Goal: Task Accomplishment & Management: Manage account settings

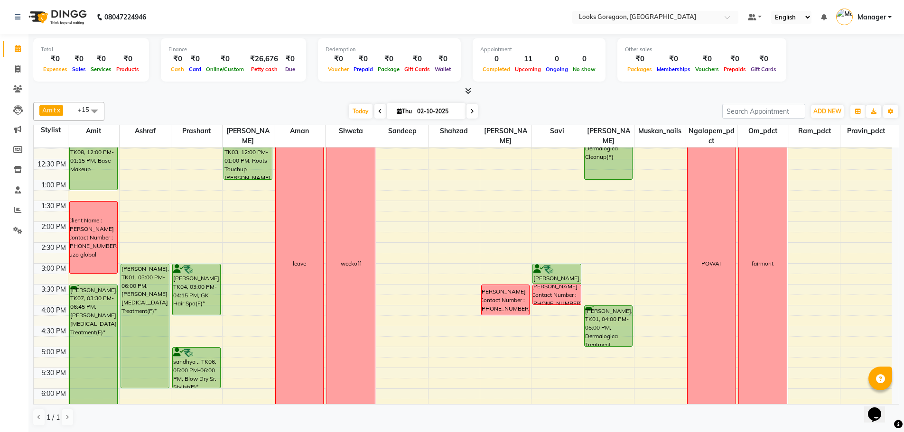
scroll to position [47, 0]
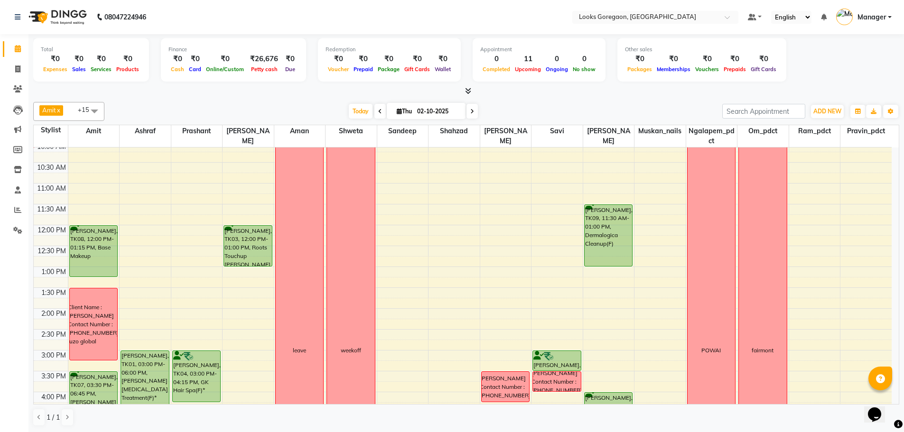
click at [655, 195] on div "9:00 AM 9:30 AM 10:00 AM 10:30 AM 11:00 AM 11:30 AM 12:00 PM 12:30 PM 1:00 PM 1…" at bounding box center [463, 350] width 858 height 501
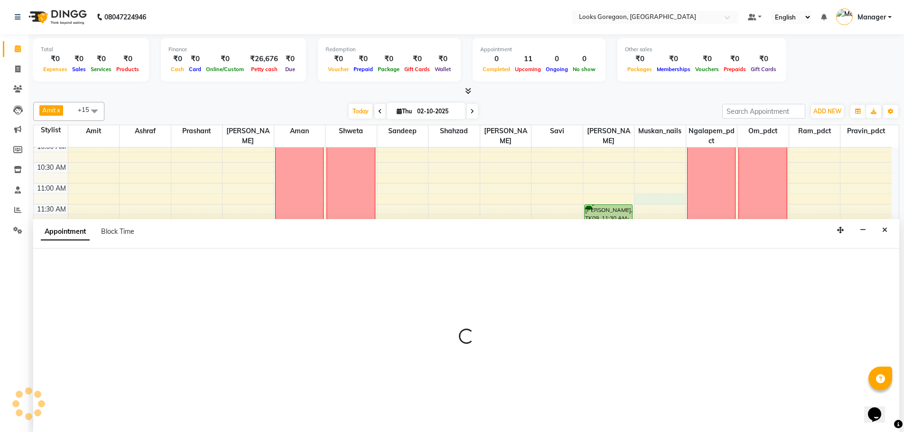
scroll to position [0, 0]
select select "63416"
select select "675"
select select "tentative"
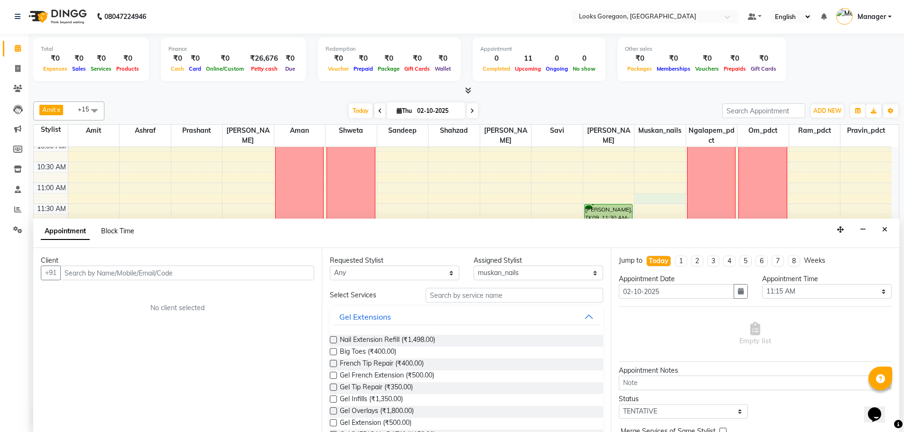
click at [119, 230] on span "Block Time" at bounding box center [117, 231] width 33 height 9
select select "63416"
select select "675"
select select "690"
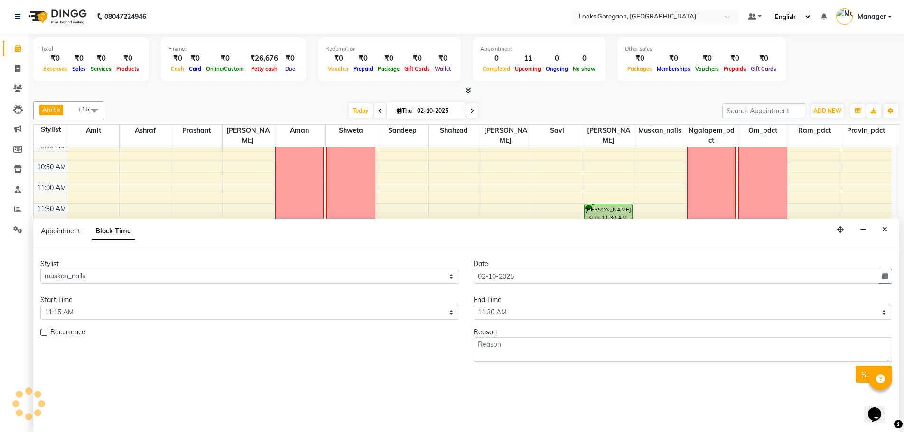
scroll to position [42, 0]
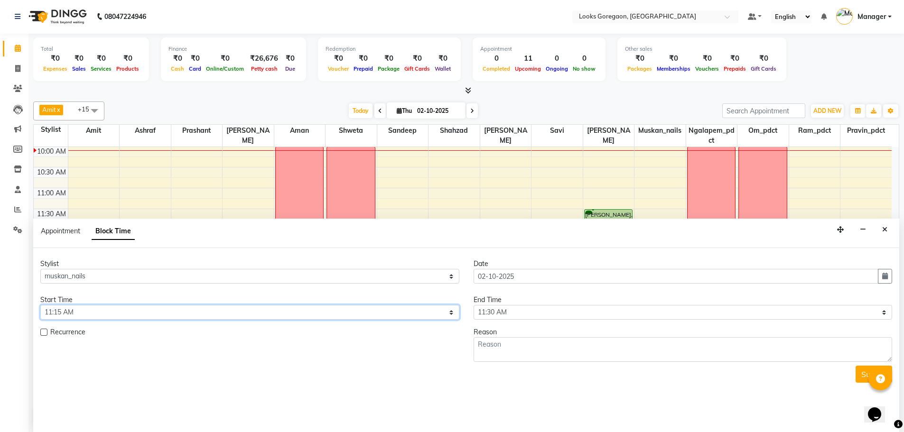
click at [90, 310] on select "Select 10:00 AM 10:15 AM 10:30 AM 10:45 AM 11:00 AM 11:15 AM 11:30 AM 11:45 AM …" at bounding box center [249, 312] width 419 height 15
select select "660"
click at [40, 305] on select "Select 10:00 AM 10:15 AM 10:30 AM 10:45 AM 11:00 AM 11:15 AM 11:30 AM 11:45 AM …" at bounding box center [249, 312] width 419 height 15
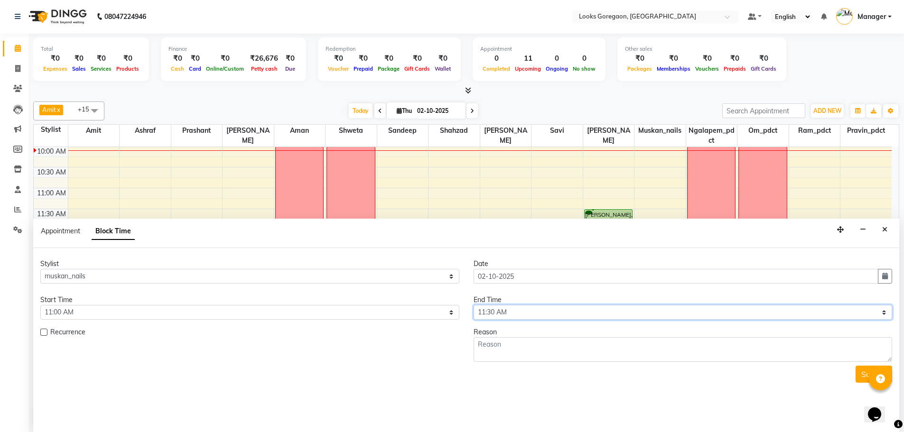
click at [504, 311] on select "Select 10:00 AM 10:15 AM 10:30 AM 10:45 AM 11:00 AM 11:15 AM 11:30 AM 11:45 AM …" at bounding box center [683, 312] width 419 height 15
select select "720"
click at [474, 305] on select "Select 10:00 AM 10:15 AM 10:30 AM 10:45 AM 11:00 AM 11:15 AM 11:30 AM 11:45 AM …" at bounding box center [683, 312] width 419 height 15
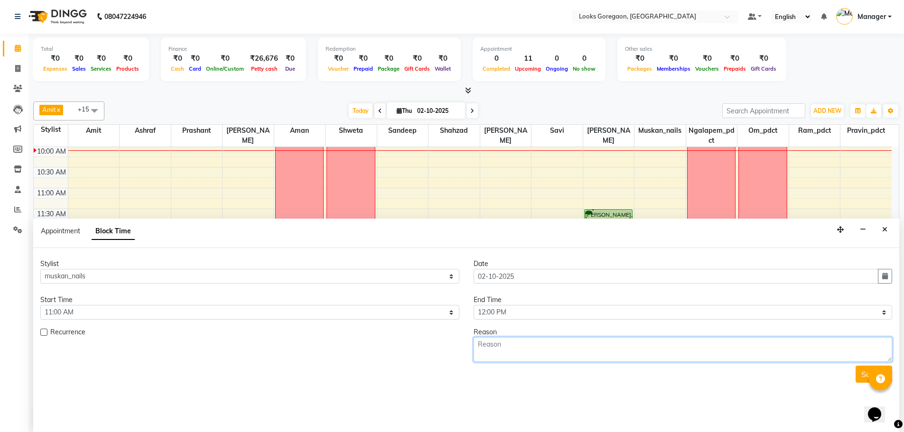
click at [495, 347] on textarea at bounding box center [683, 349] width 419 height 25
type textarea "mansi client"
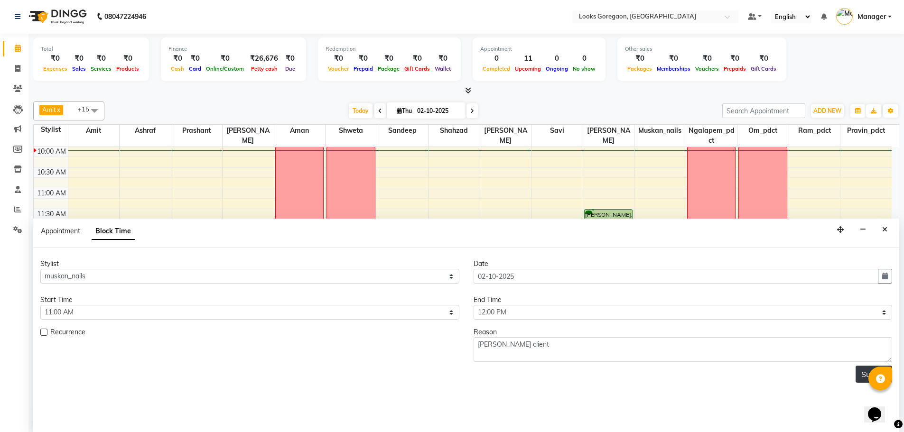
click at [857, 377] on button "Submit" at bounding box center [874, 374] width 37 height 17
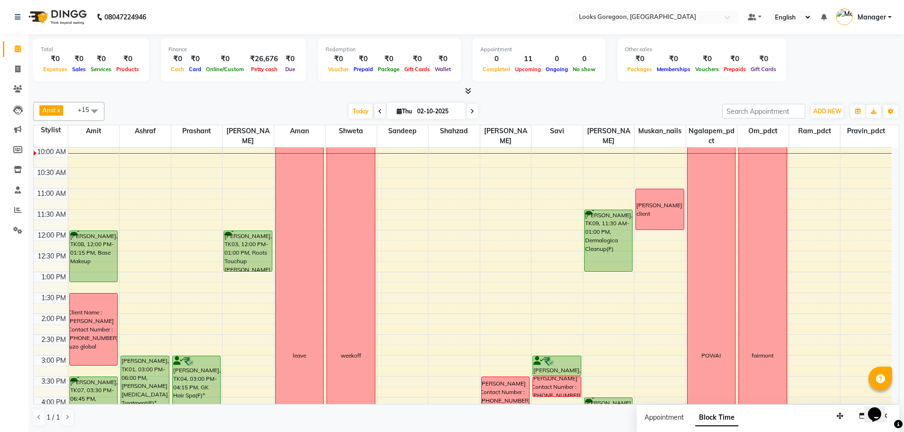
click at [651, 275] on div "9:00 AM 9:30 AM 10:00 AM 10:30 AM 11:00 AM 11:30 AM 12:00 PM 12:30 PM 1:00 PM 1…" at bounding box center [463, 355] width 858 height 501
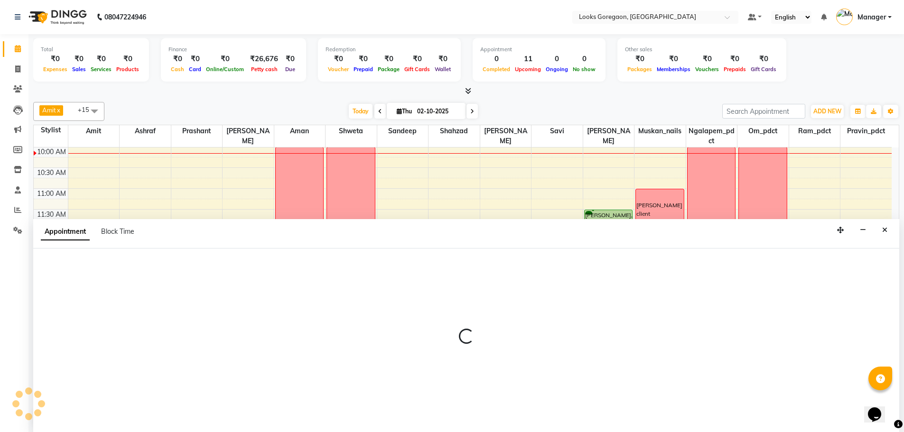
scroll to position [0, 0]
select select "63416"
select select "tentative"
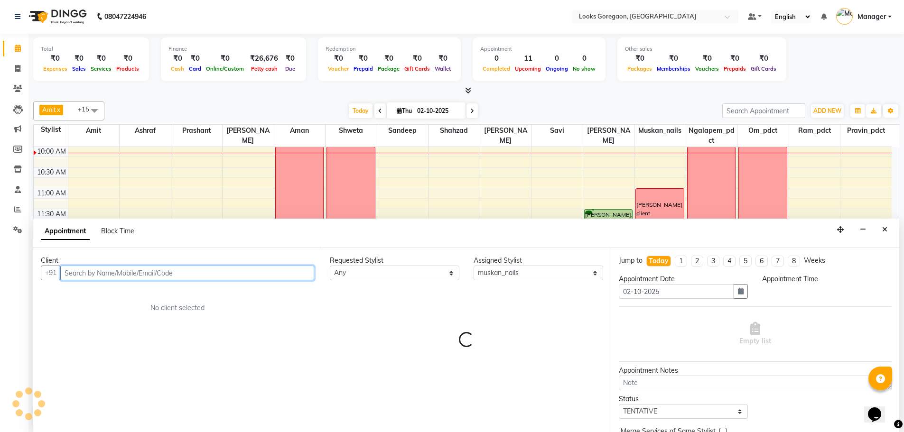
select select "780"
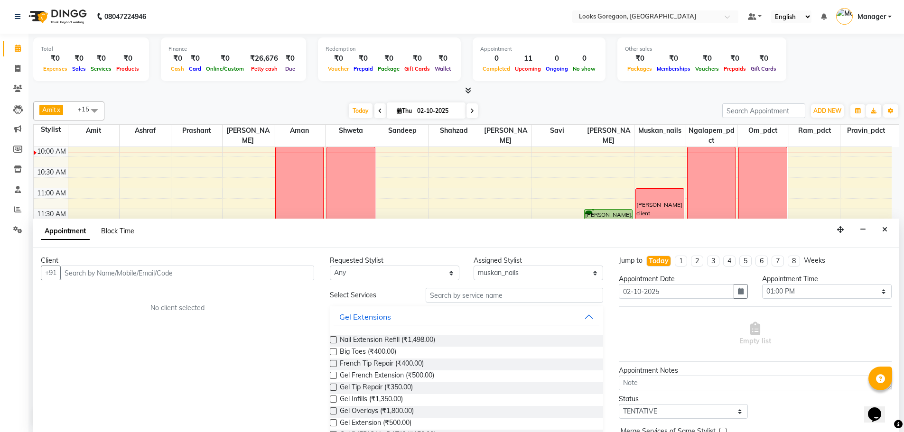
click at [113, 233] on span "Block Time" at bounding box center [117, 231] width 33 height 9
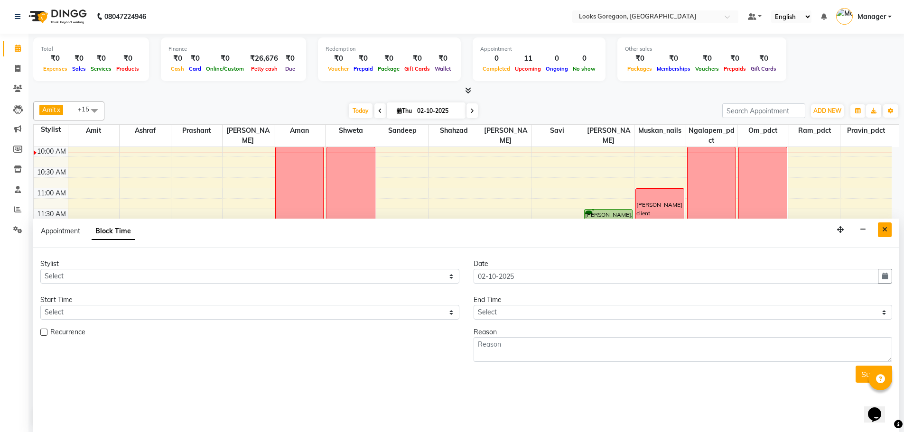
click at [884, 234] on button "Close" at bounding box center [885, 230] width 14 height 15
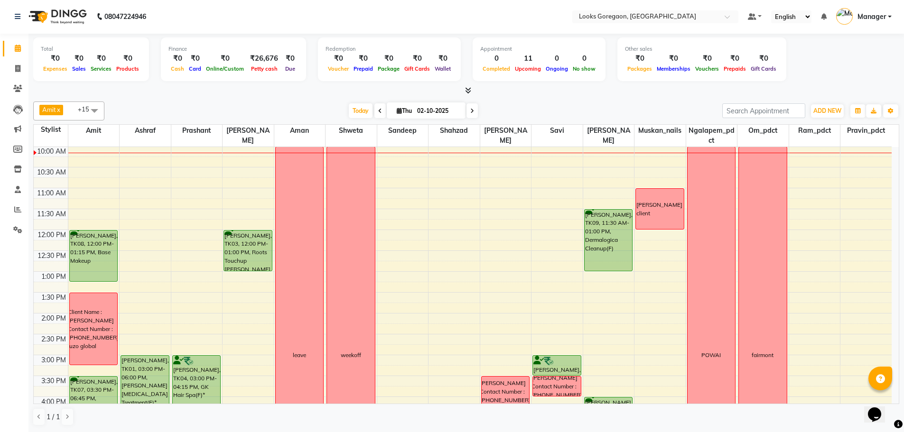
click at [662, 251] on div "9:00 AM 9:30 AM 10:00 AM 10:30 AM 11:00 AM 11:30 AM 12:00 PM 12:30 PM 1:00 PM 1…" at bounding box center [463, 355] width 858 height 501
select select "63416"
select select "735"
select select "tentative"
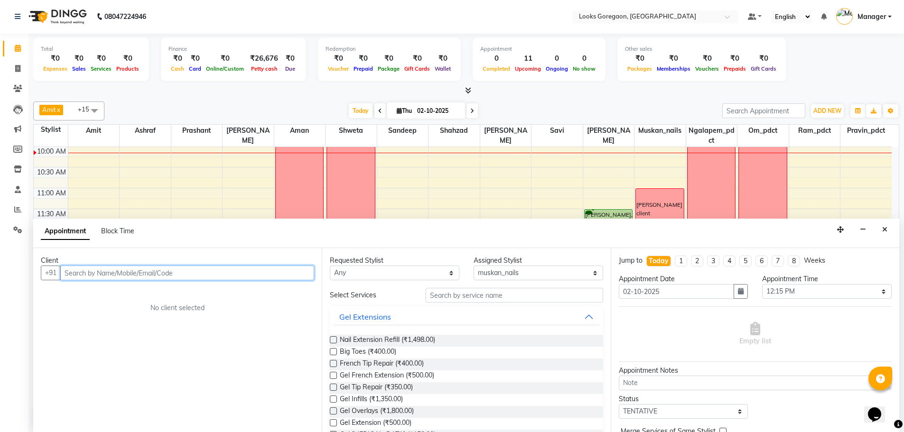
paste input "98921 55754"
click at [88, 272] on input "98921 55754" at bounding box center [167, 273] width 215 height 15
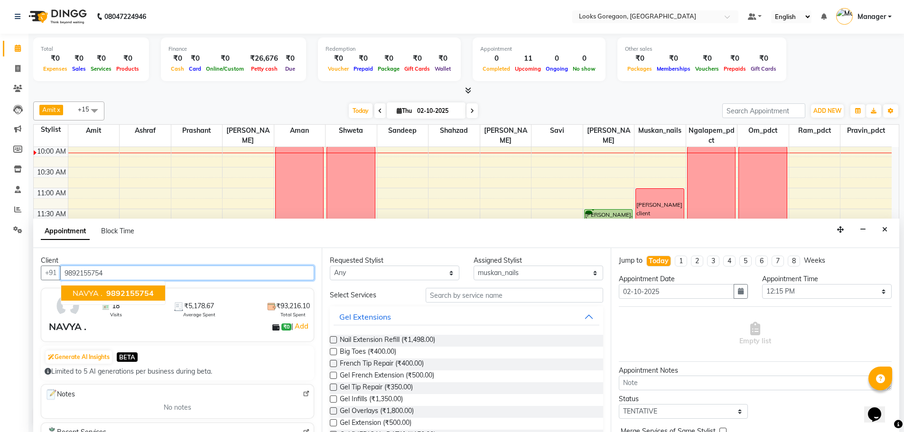
click at [134, 294] on span "9892155754" at bounding box center [129, 293] width 47 height 9
type input "9892155754"
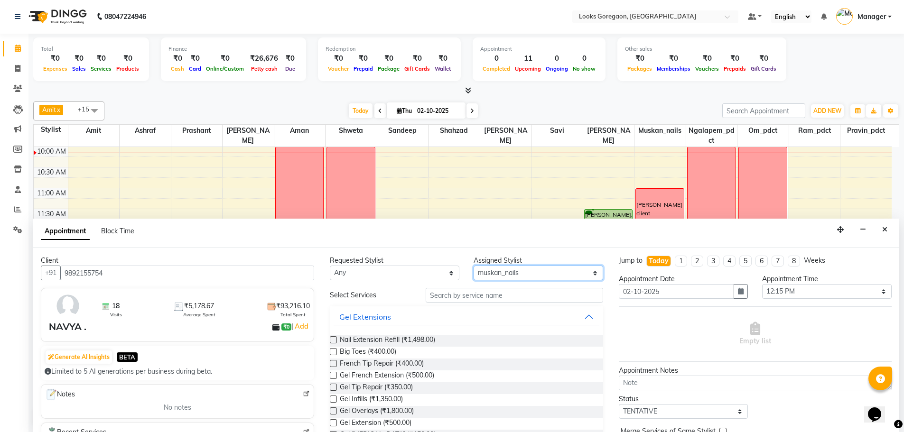
click at [538, 271] on select "Select Aman Amit Ashraf Counter_Sales Komal_mgr Mamta Minakshi muskan_nails Nar…" at bounding box center [539, 273] width 130 height 15
click at [461, 309] on button "Gel Extensions" at bounding box center [466, 317] width 265 height 17
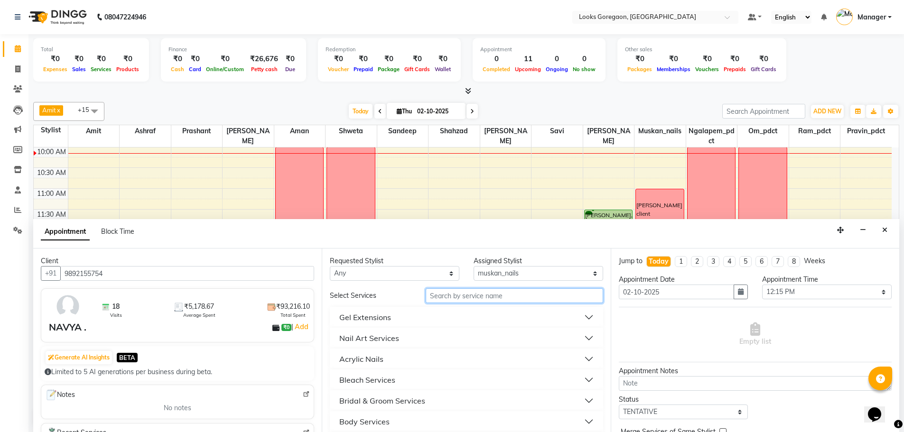
click at [461, 301] on input "text" at bounding box center [515, 296] width 178 height 15
type input "gel applic"
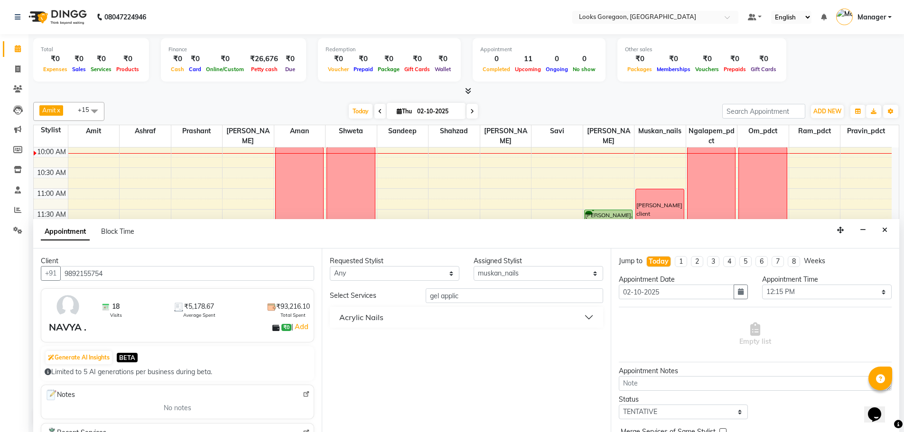
click at [371, 316] on div "Acrylic Nails" at bounding box center [361, 317] width 44 height 11
click at [393, 342] on span "Gel Polish Application (₹1,650.00)" at bounding box center [390, 342] width 101 height 12
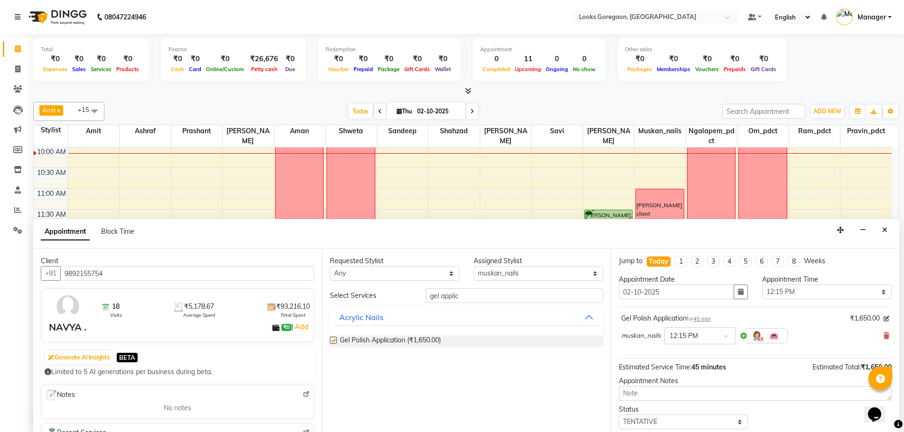
checkbox input "false"
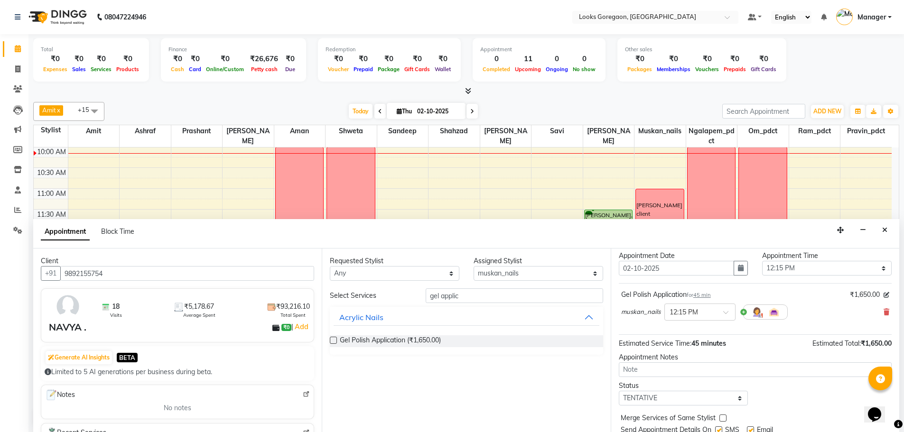
scroll to position [56, 0]
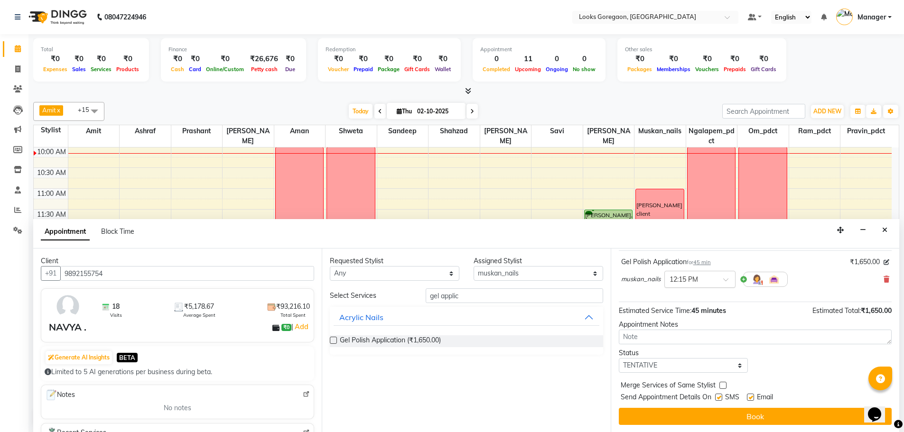
click at [709, 282] on input "text" at bounding box center [691, 279] width 42 height 10
click at [703, 313] on div "12:30 PM" at bounding box center [700, 315] width 70 height 18
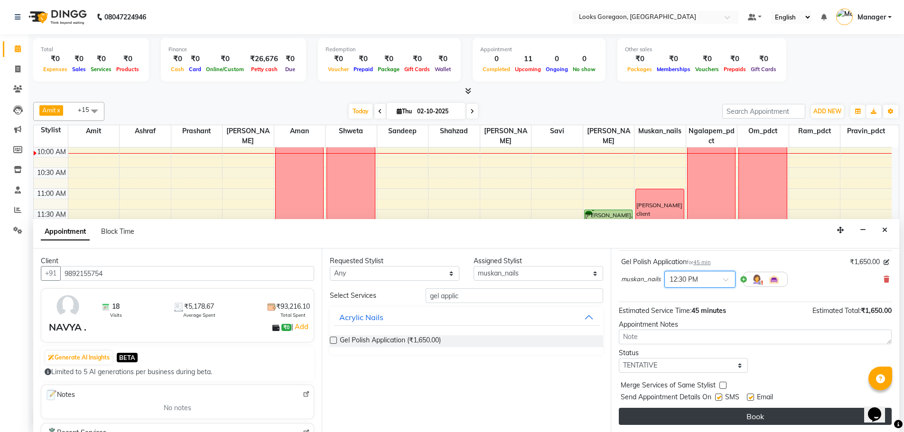
click at [756, 417] on button "Book" at bounding box center [755, 416] width 273 height 17
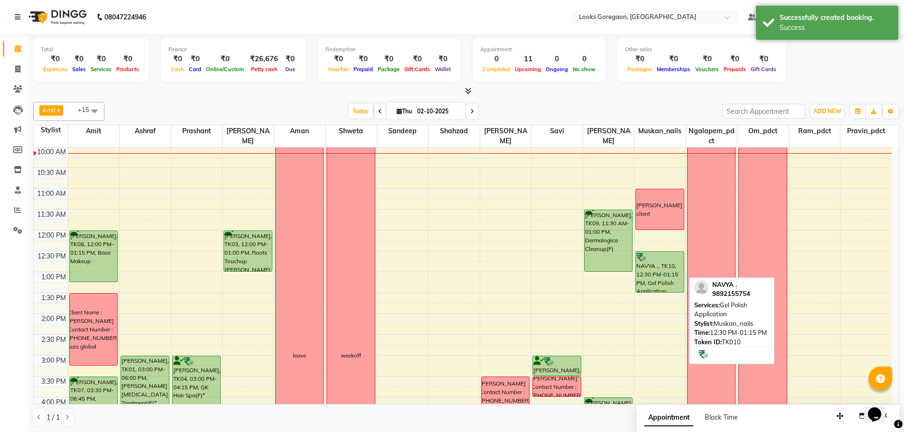
drag, startPoint x: 667, startPoint y: 281, endPoint x: 667, endPoint y: 288, distance: 7.1
click at [667, 288] on div "mansi client NAVYA ., TK10, 12:30 PM-01:15 PM, Gel Polish Application NAVYA ., …" at bounding box center [660, 355] width 51 height 501
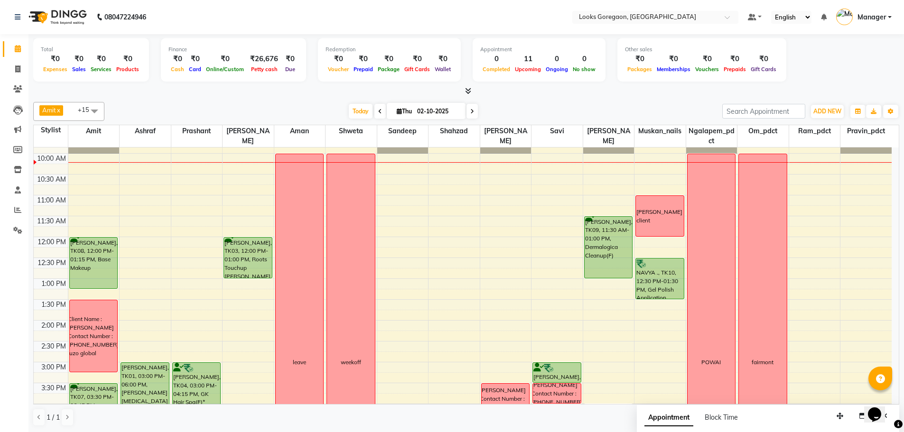
scroll to position [0, 0]
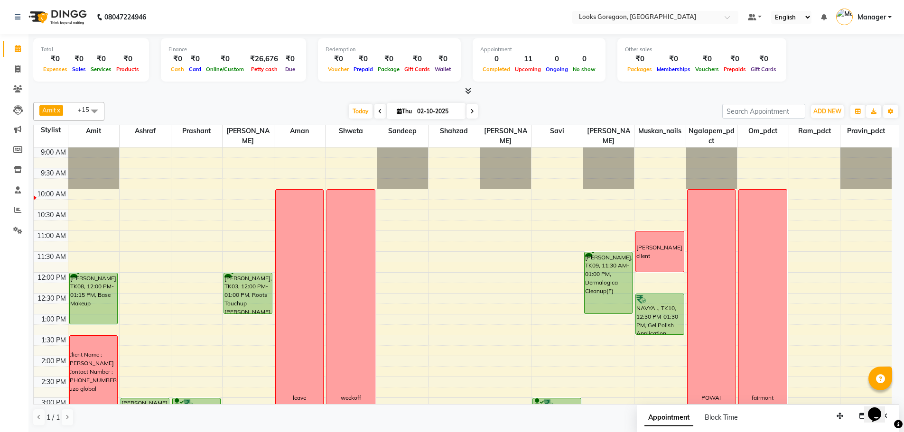
click at [403, 245] on div "9:00 AM 9:30 AM 10:00 AM 10:30 AM 11:00 AM 11:30 AM 12:00 PM 12:30 PM 1:00 PM 1…" at bounding box center [463, 398] width 858 height 501
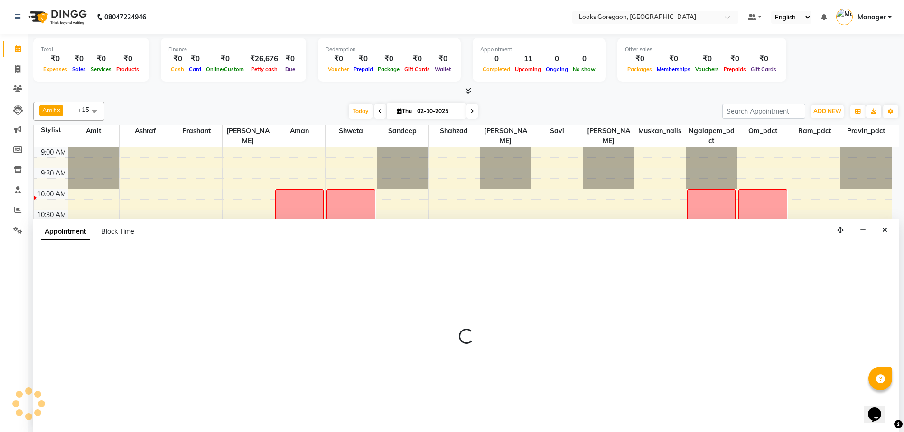
scroll to position [0, 0]
select select "91415"
select select "675"
select select "tentative"
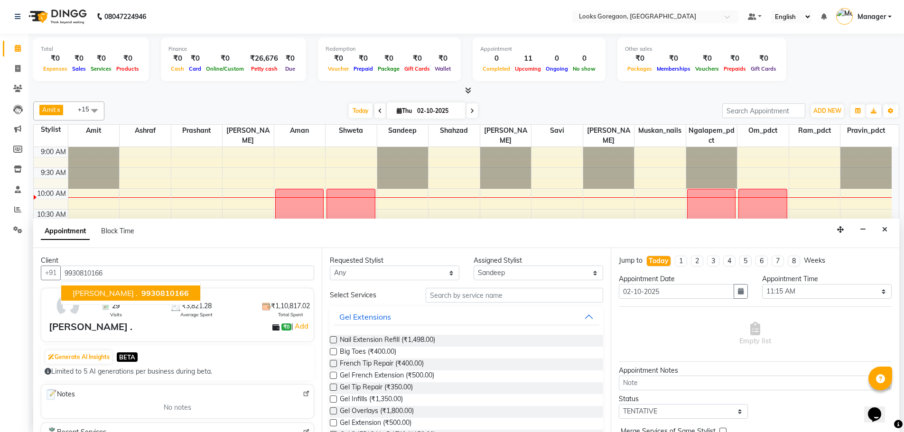
click at [141, 291] on span "9930810166" at bounding box center [164, 293] width 47 height 9
type input "9930810166"
click at [433, 281] on div "Requested Stylist Any Aman Amit Ashraf Counter_Sales Komal_mgr Mamta Minakshi m…" at bounding box center [466, 340] width 289 height 184
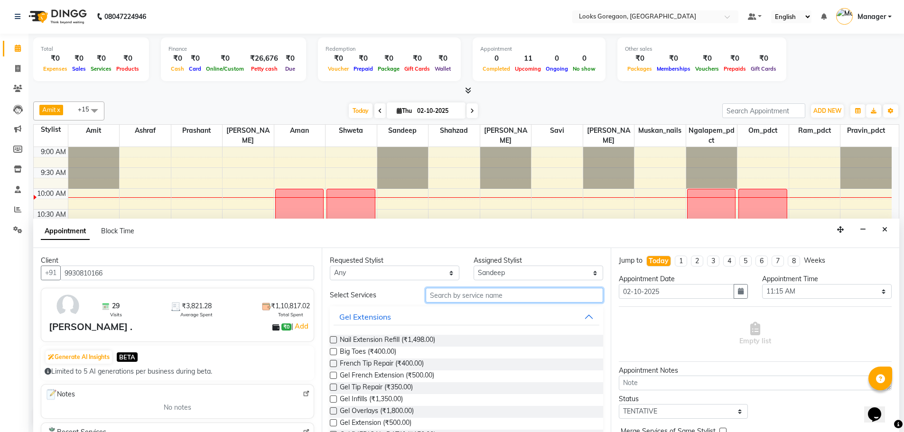
click at [439, 293] on input "text" at bounding box center [515, 295] width 178 height 15
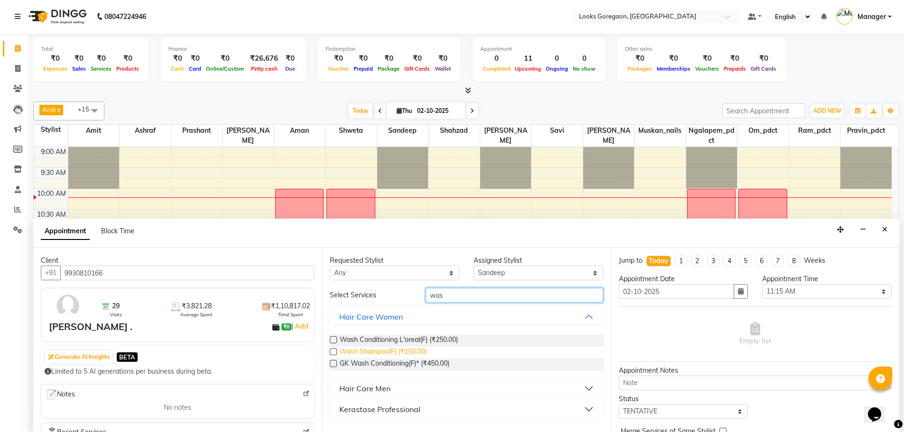
type input "was"
click at [381, 355] on span "Wash Shampoo(F) (₹150.00)" at bounding box center [383, 353] width 87 height 12
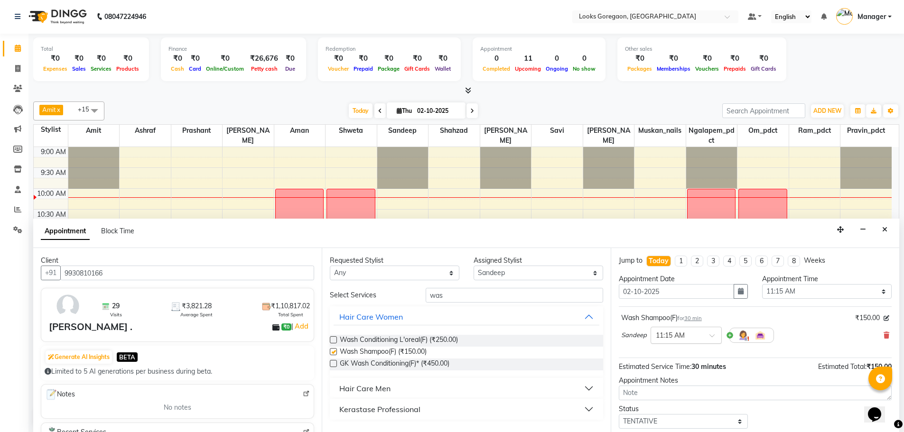
checkbox input "false"
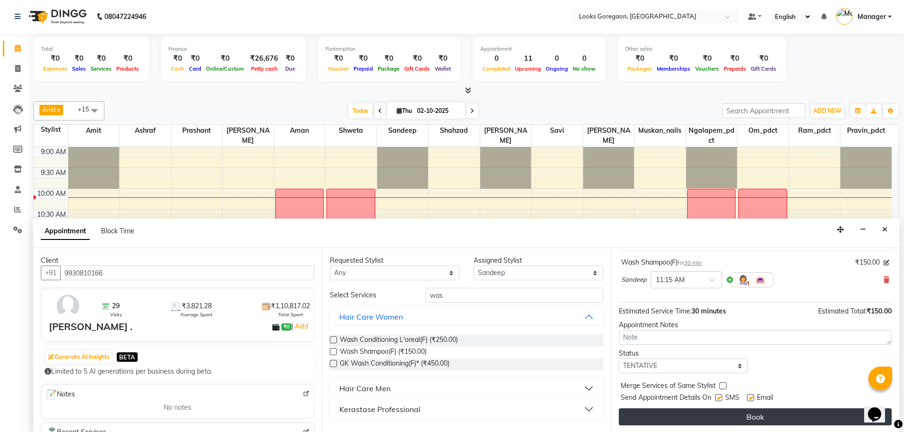
scroll to position [56, 0]
click at [752, 416] on button "Book" at bounding box center [755, 416] width 273 height 17
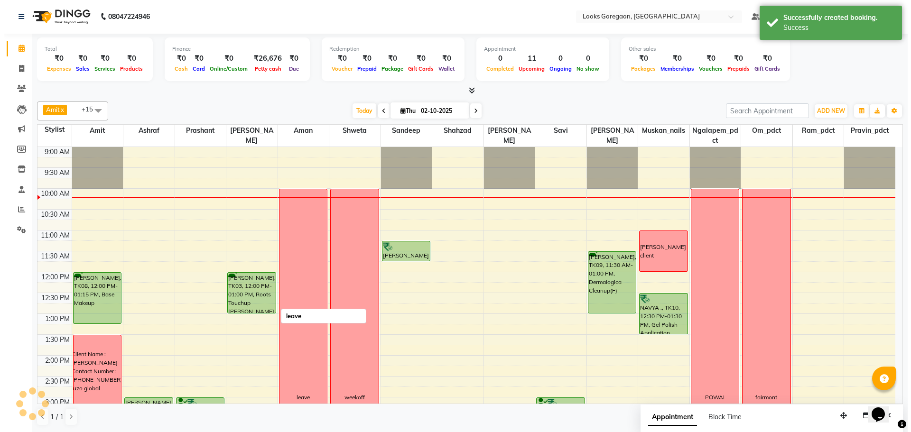
scroll to position [0, 0]
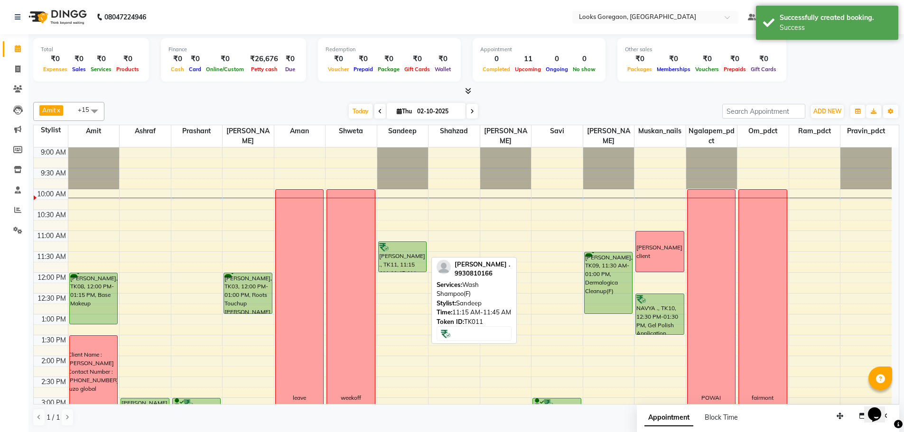
drag, startPoint x: 394, startPoint y: 259, endPoint x: 395, endPoint y: 265, distance: 6.2
click at [395, 265] on div "VRUSHALI ., TK11, 11:15 AM-11:45 AM, Wash Shampoo(F) VRUSHALI ., TK11, 11:15 AM…" at bounding box center [402, 398] width 51 height 501
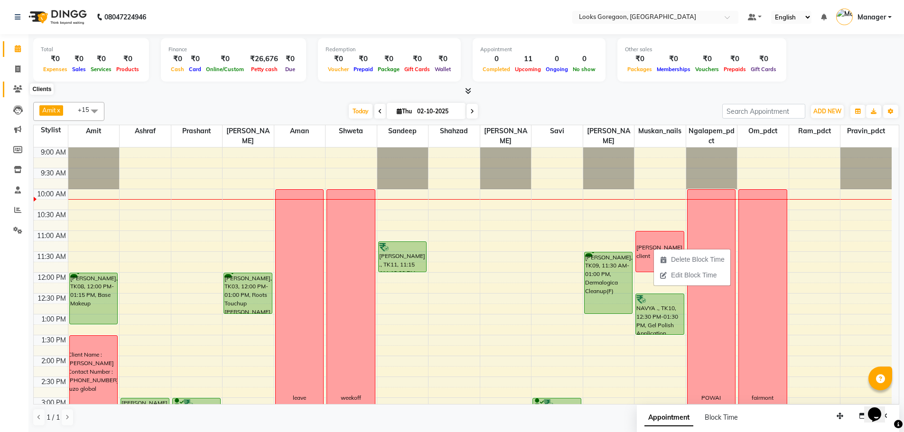
click at [11, 91] on span at bounding box center [17, 89] width 17 height 11
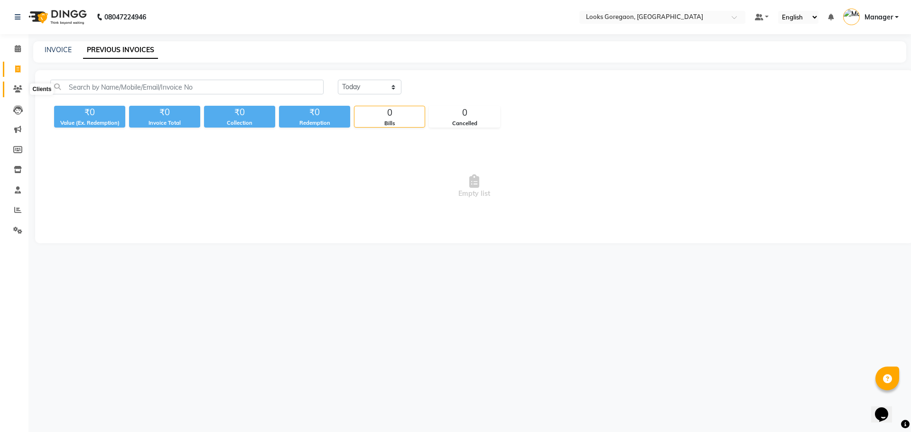
drag, startPoint x: 19, startPoint y: 89, endPoint x: 129, endPoint y: 13, distance: 133.5
click at [19, 89] on icon at bounding box center [17, 88] width 9 height 7
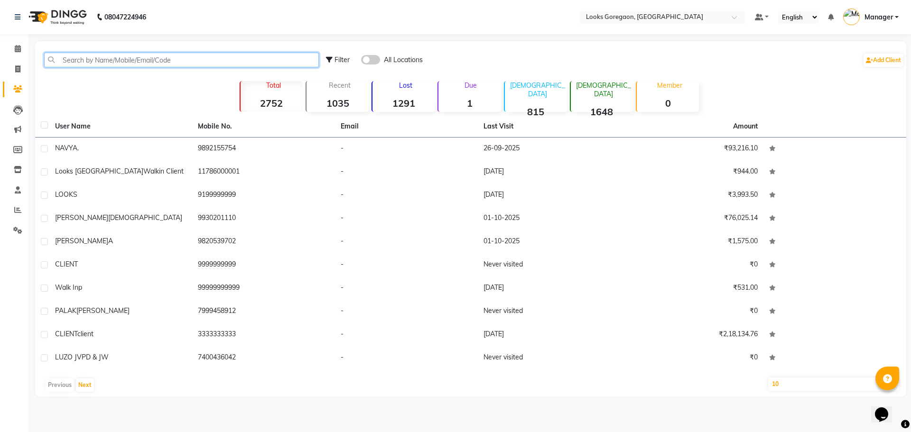
click at [74, 54] on input "text" at bounding box center [181, 60] width 275 height 15
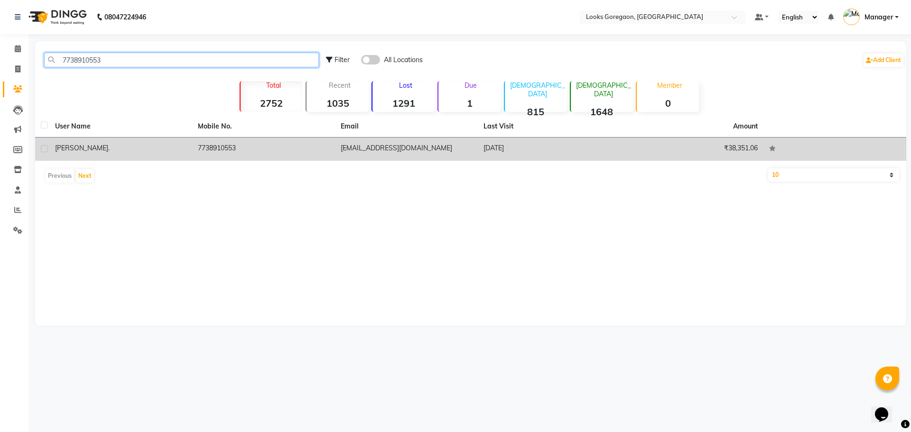
type input "7738910553"
click at [304, 154] on td "7738910553" at bounding box center [263, 149] width 143 height 23
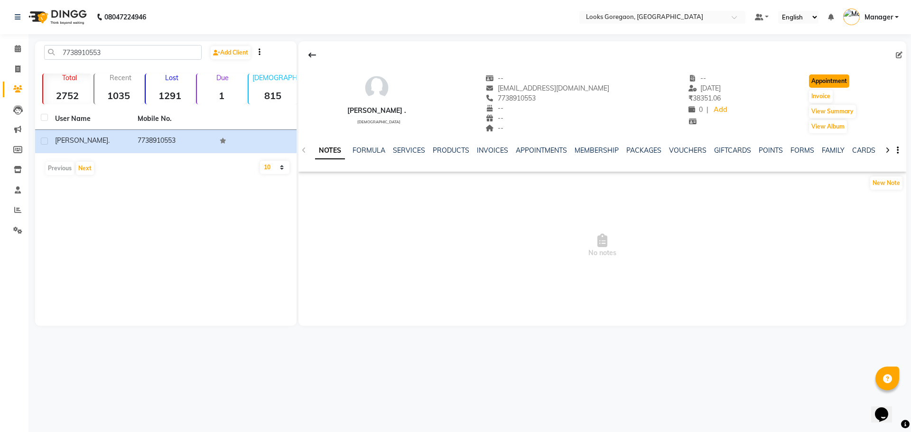
click at [830, 81] on button "Appointment" at bounding box center [829, 81] width 40 height 13
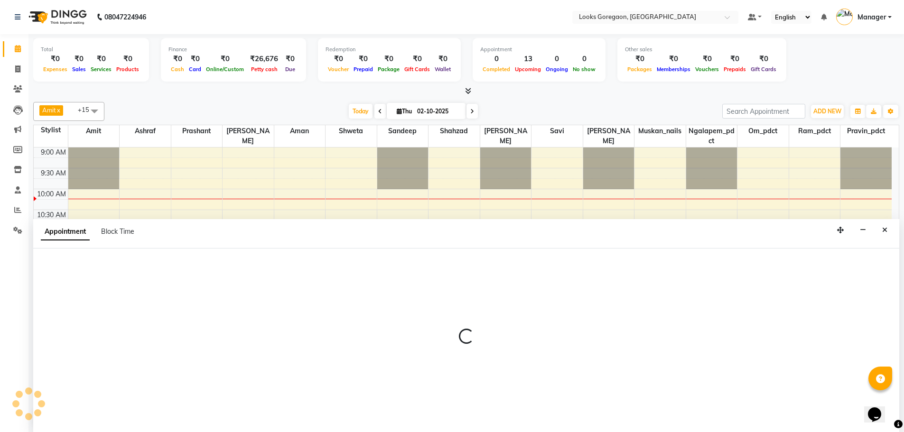
select select "tentative"
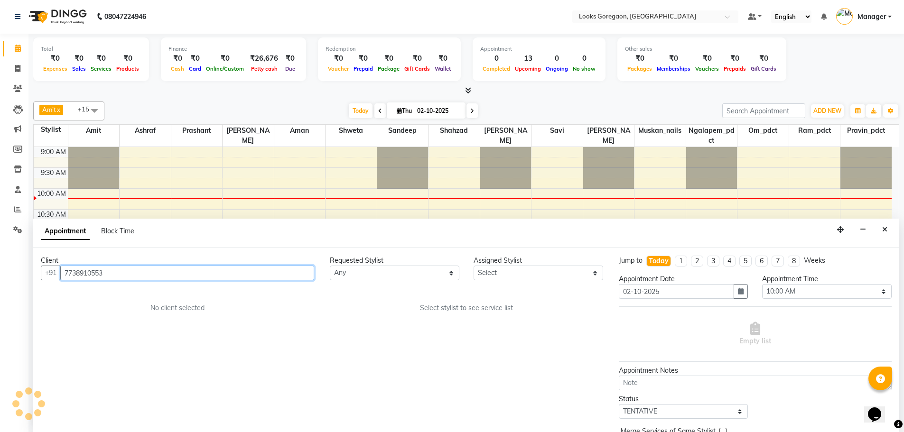
scroll to position [42, 0]
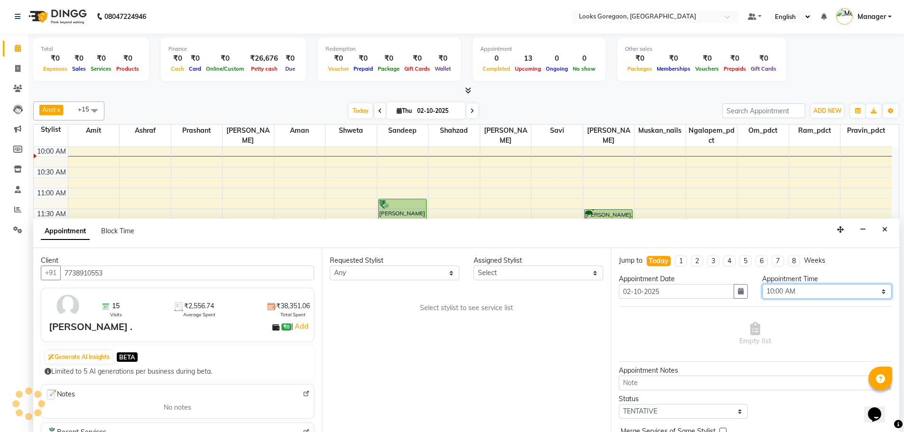
click at [828, 292] on select "Select 10:00 AM 10:15 AM 10:30 AM 10:45 AM 11:00 AM 11:15 AM 11:30 AM 11:45 AM …" at bounding box center [827, 291] width 130 height 15
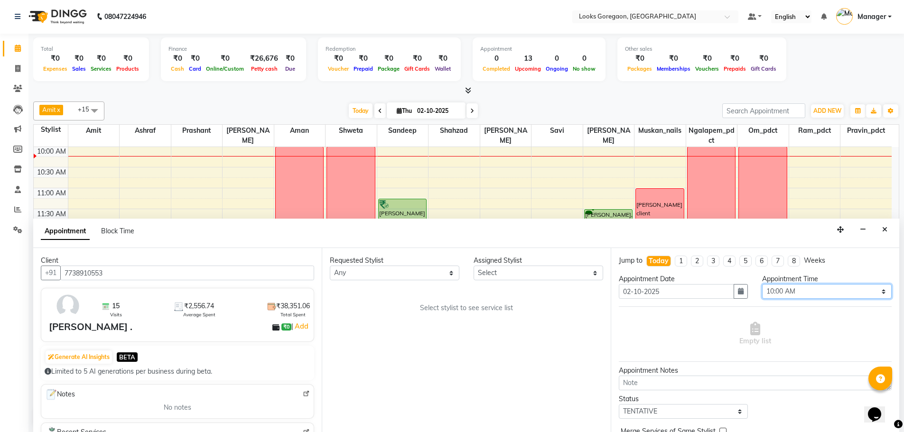
select select "660"
click at [762, 284] on select "Select 10:00 AM 10:15 AM 10:30 AM 10:45 AM 11:00 AM 11:15 AM 11:30 AM 11:45 AM …" at bounding box center [827, 291] width 130 height 15
click at [393, 282] on div "Requested Stylist Any Aman Amit Ashraf Counter_Sales Komal_mgr Mamta Minakshi m…" at bounding box center [466, 340] width 289 height 184
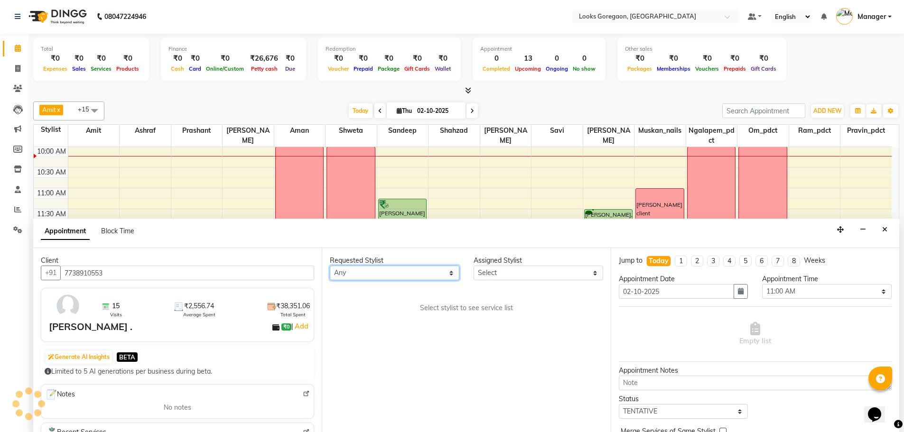
click at [399, 276] on select "Any Aman Amit Ashraf Counter_Sales Komal_mgr Mamta Minakshi muskan_nails Naren …" at bounding box center [395, 273] width 130 height 15
select select "63416"
click at [456, 287] on div "Requested Stylist Any Aman Amit Ashraf Counter_Sales Komal_mgr Mamta Minakshi m…" at bounding box center [466, 340] width 289 height 184
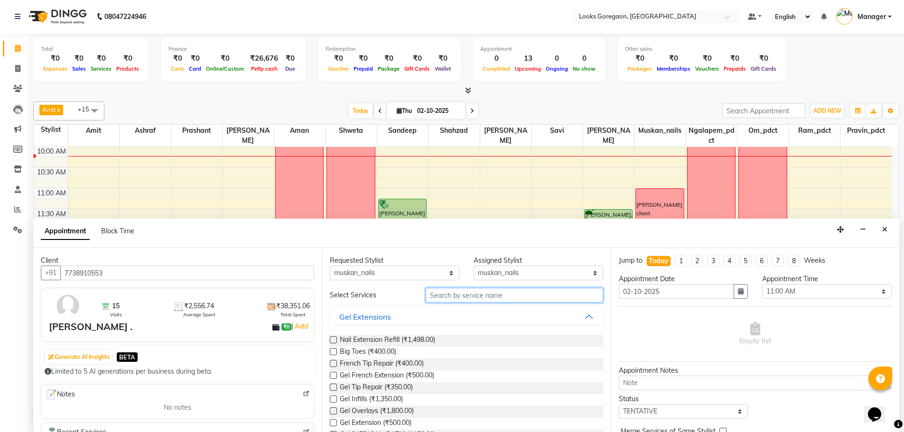
click at [456, 292] on input "text" at bounding box center [515, 295] width 178 height 15
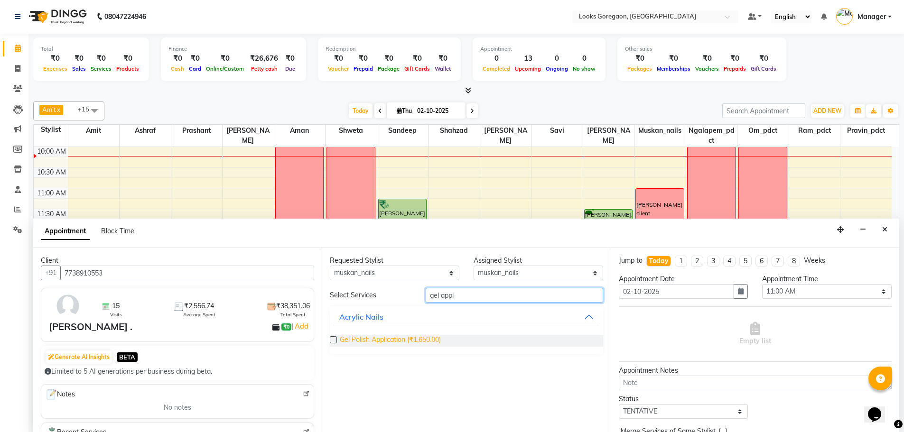
type input "gel appl"
click at [428, 344] on span "Gel Polish Application (₹1,650.00)" at bounding box center [390, 341] width 101 height 12
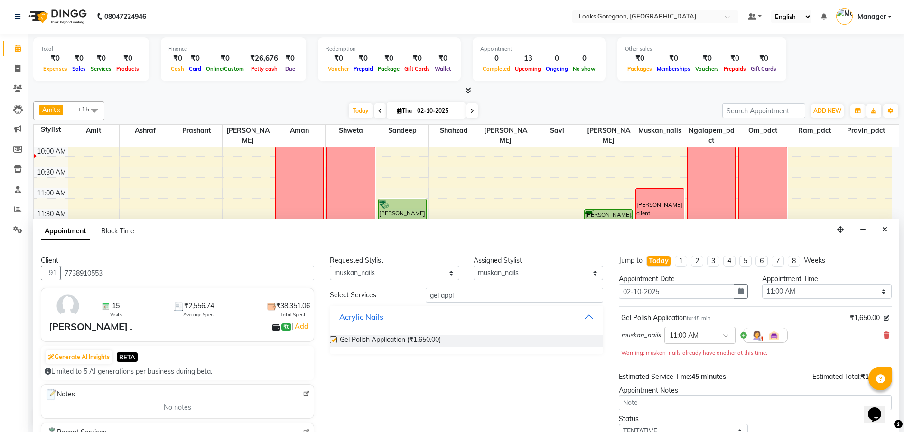
checkbox input "false"
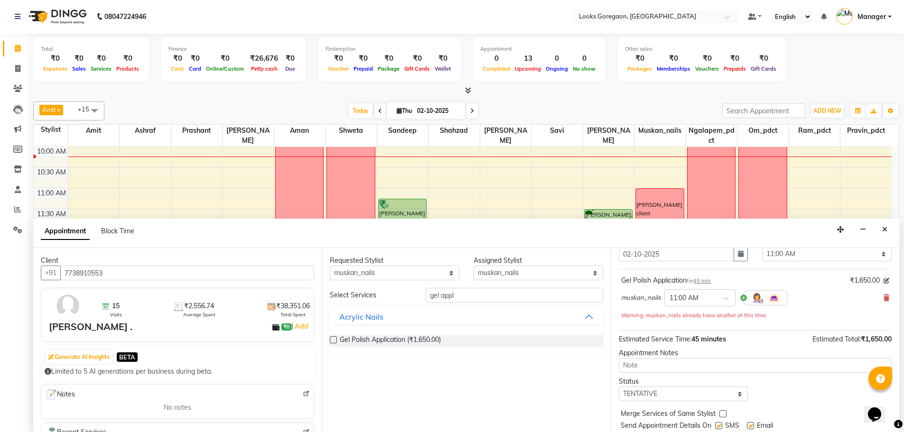
scroll to position [66, 0]
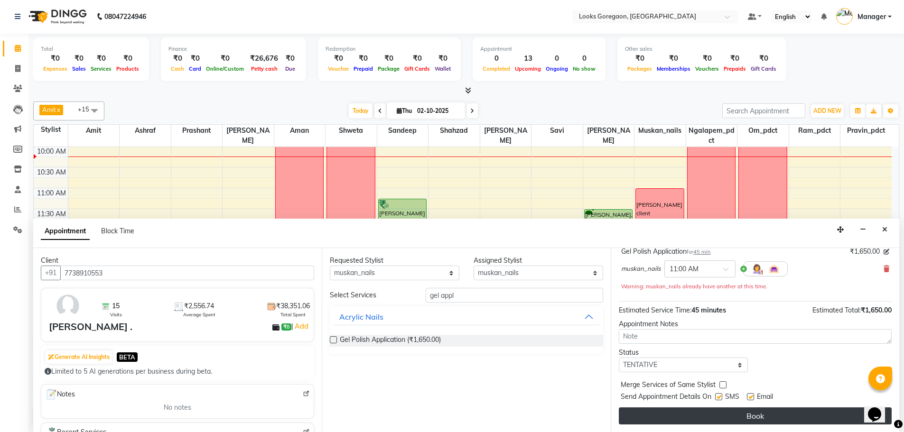
click at [742, 417] on button "Book" at bounding box center [755, 416] width 273 height 17
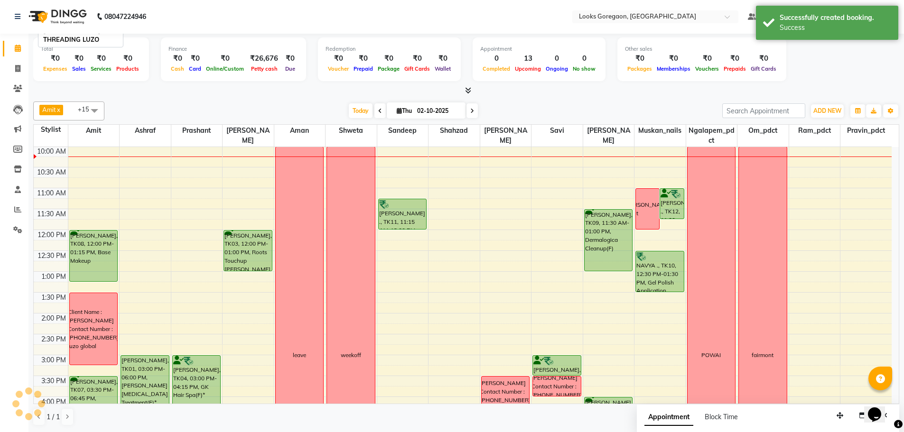
scroll to position [0, 0]
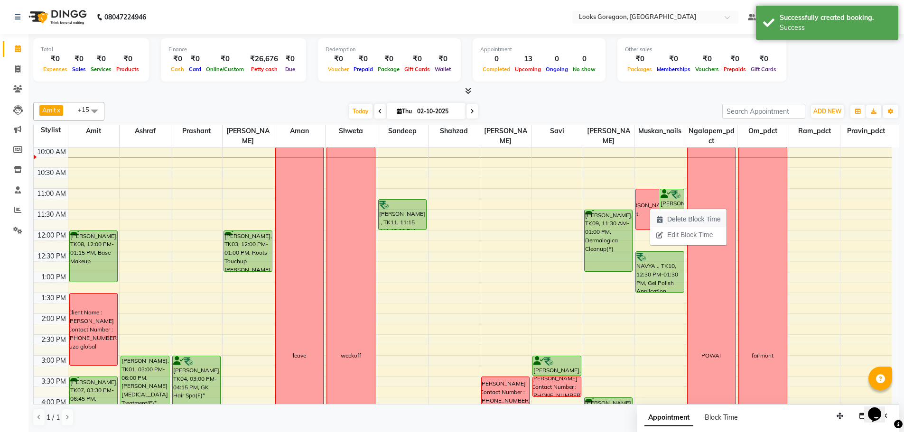
click at [672, 220] on span "Delete Block Time" at bounding box center [694, 220] width 54 height 10
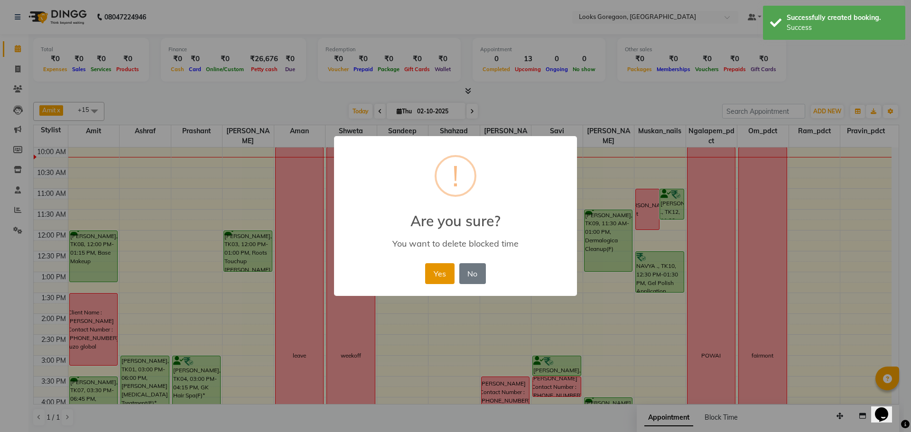
click at [430, 271] on button "Yes" at bounding box center [439, 273] width 29 height 21
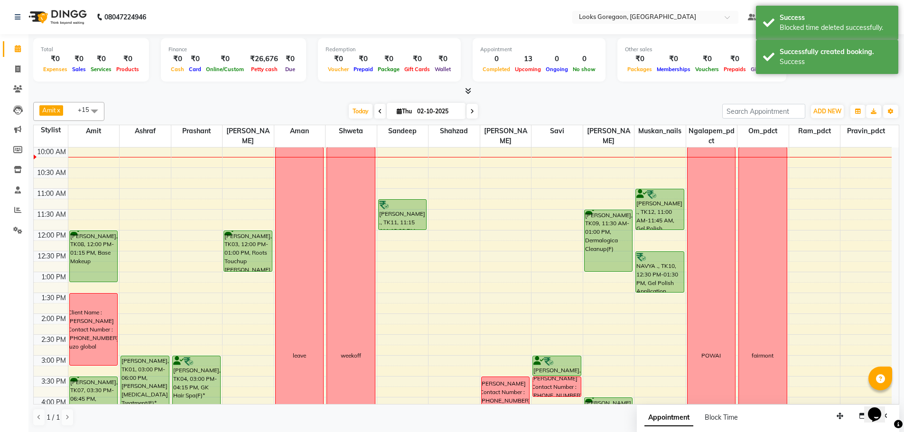
click at [665, 228] on div "mansi ., TK12, 11:00 AM-11:45 AM, Gel Polish Application NAVYA ., TK10, 12:30 P…" at bounding box center [660, 355] width 51 height 501
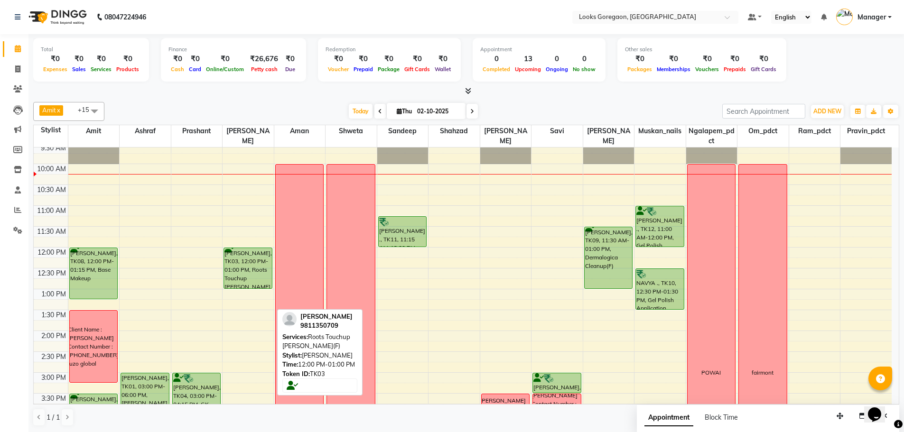
scroll to position [47, 0]
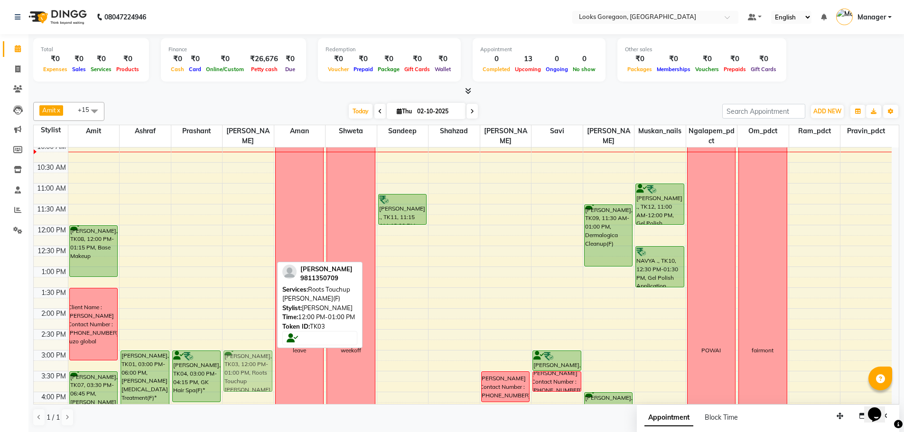
drag, startPoint x: 245, startPoint y: 240, endPoint x: 244, endPoint y: 361, distance: 121.5
click at [244, 361] on div "Anuradha Seth, TK03, 12:00 PM-01:00 PM, Roots Touchup Majirel(F) JYOTSANA KARND…" at bounding box center [248, 350] width 51 height 501
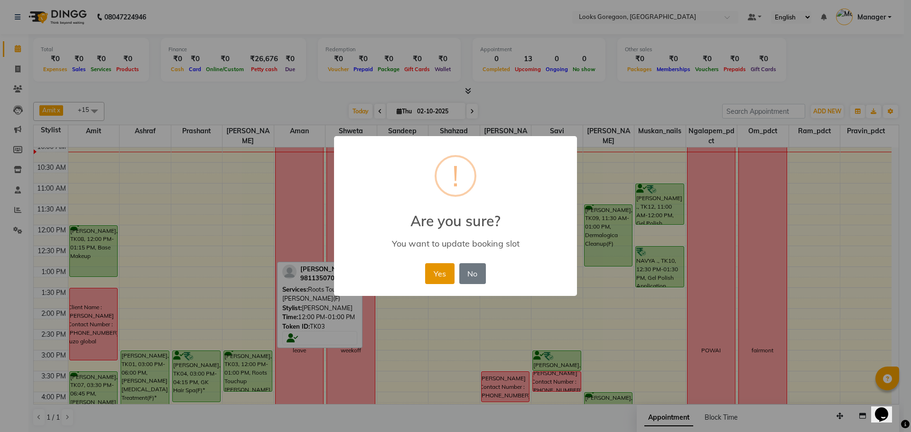
click at [435, 266] on button "Yes" at bounding box center [439, 273] width 29 height 21
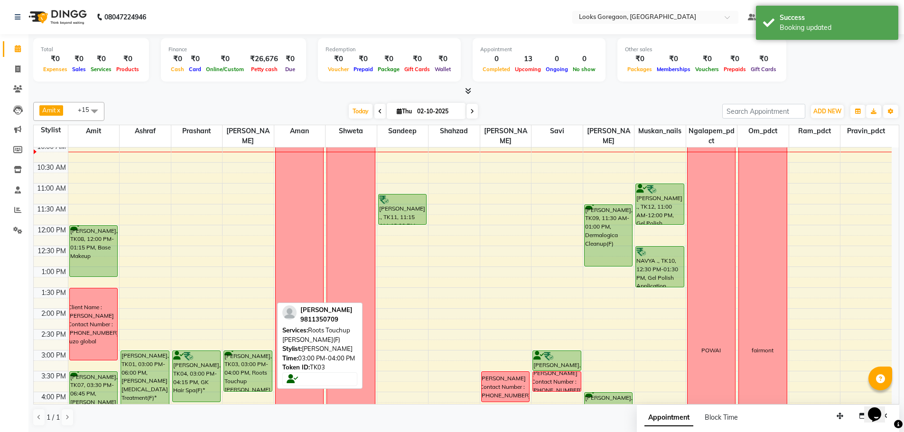
click at [248, 366] on div "Anuradha Seth, TK03, 03:00 PM-04:00 PM, Roots Touchup Majirel(F)" at bounding box center [248, 371] width 48 height 40
click at [248, 365] on div "Anuradha Seth, TK03, 03:00 PM-04:00 PM, Roots Touchup Majirel(F)" at bounding box center [248, 371] width 48 height 40
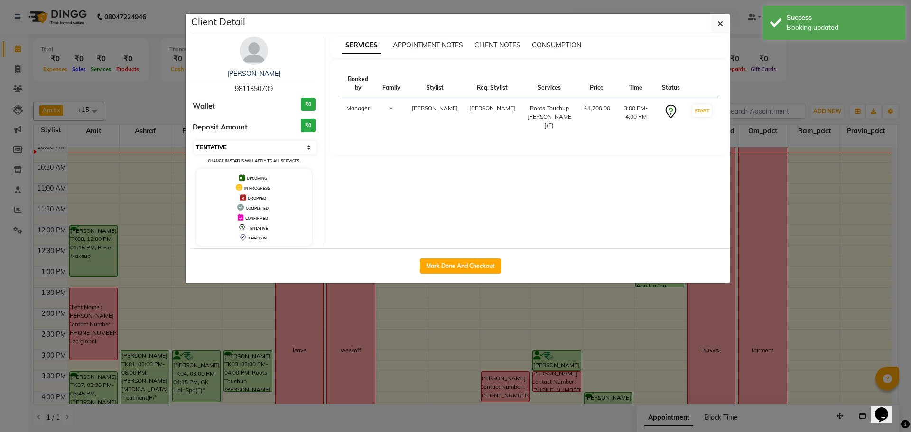
click at [233, 150] on select "Select IN SERVICE CONFIRMED TENTATIVE CHECK IN MARK DONE DROPPED UPCOMING" at bounding box center [255, 147] width 123 height 13
select select "6"
click at [194, 141] on select "Select IN SERVICE CONFIRMED TENTATIVE CHECK IN MARK DONE DROPPED UPCOMING" at bounding box center [255, 147] width 123 height 13
click at [723, 26] on icon "button" at bounding box center [721, 24] width 6 height 8
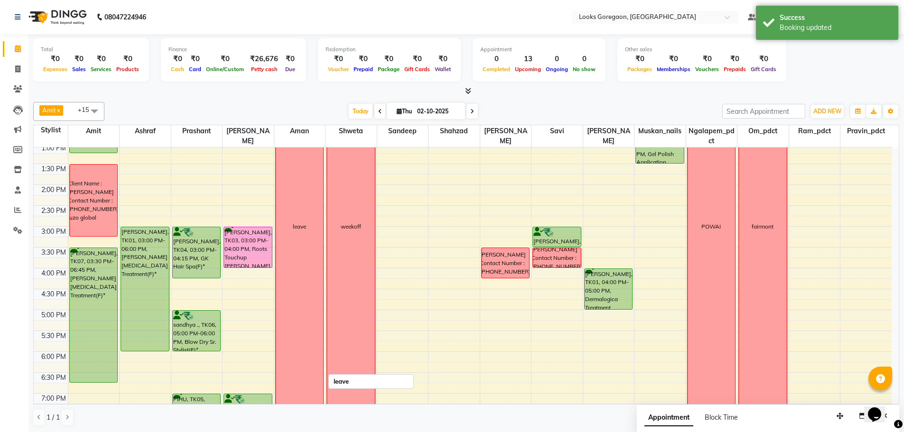
scroll to position [190, 0]
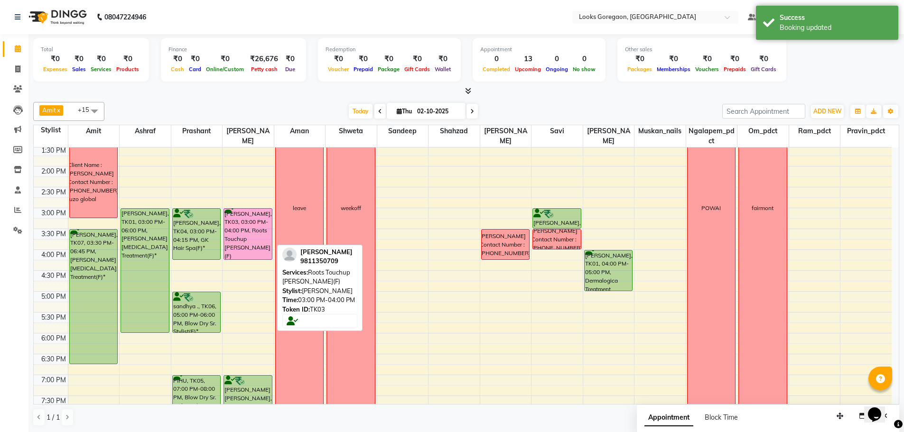
click at [253, 251] on div "Anuradha Seth, TK03, 03:00 PM-04:00 PM, Roots Touchup Majirel(F) JYOTSANA KARND…" at bounding box center [248, 208] width 51 height 501
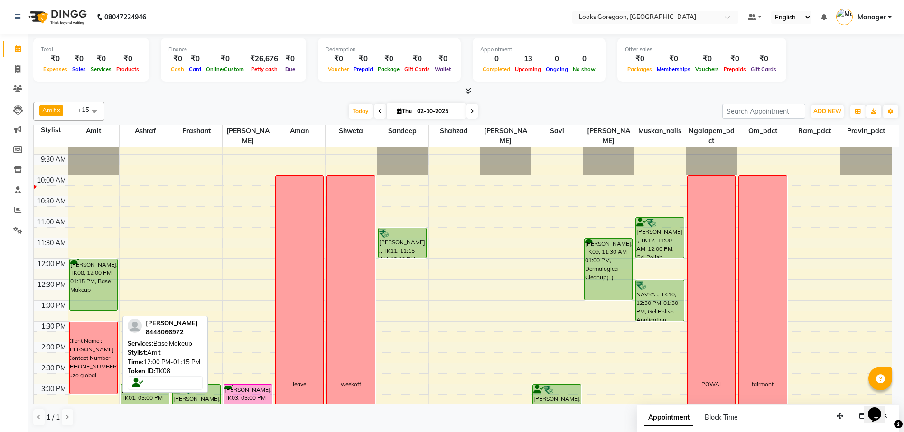
scroll to position [0, 0]
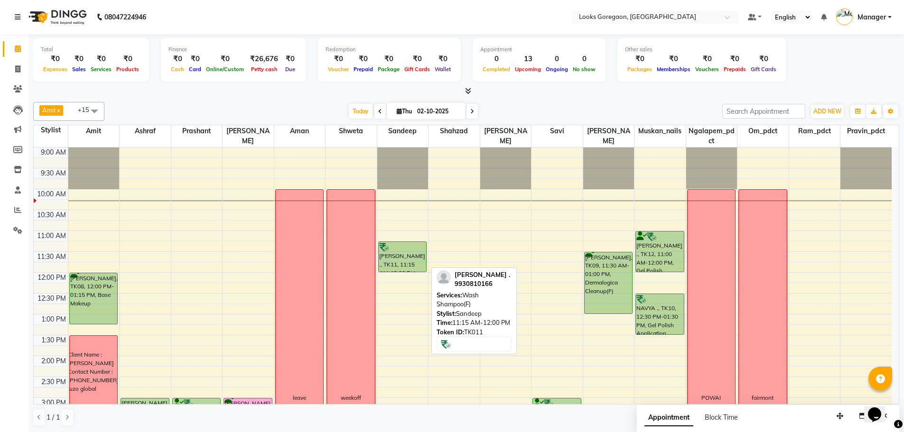
click at [411, 260] on div "VRUSHALI ., TK11, 11:15 AM-12:00 PM, Wash Shampoo(F)" at bounding box center [403, 257] width 48 height 30
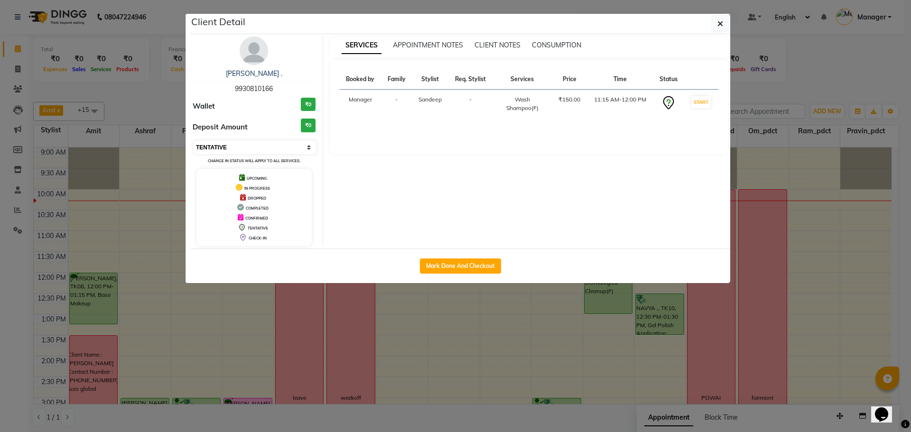
click at [218, 142] on select "Select IN SERVICE CONFIRMED TENTATIVE CHECK IN MARK DONE DROPPED UPCOMING" at bounding box center [255, 147] width 123 height 13
select select "6"
click at [194, 141] on select "Select IN SERVICE CONFIRMED TENTATIVE CHECK IN MARK DONE DROPPED UPCOMING" at bounding box center [255, 147] width 123 height 13
click at [720, 22] on icon "button" at bounding box center [721, 24] width 6 height 8
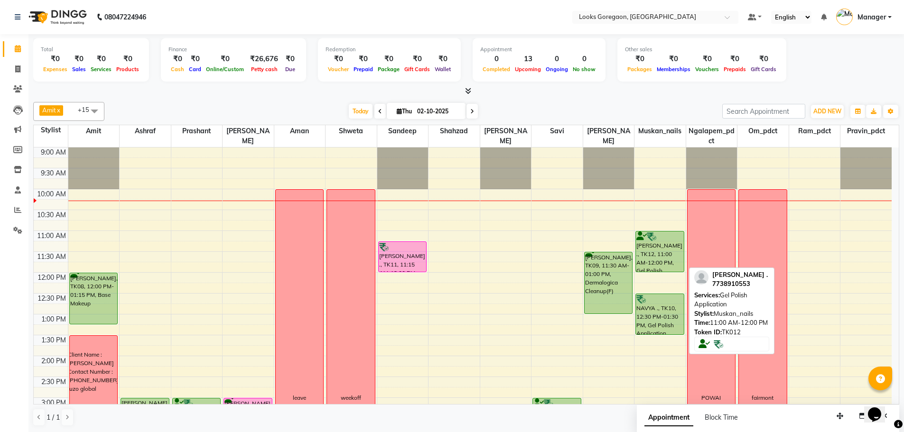
click at [652, 247] on div "mansi ., TK12, 11:00 AM-12:00 PM, Gel Polish Application" at bounding box center [660, 252] width 48 height 40
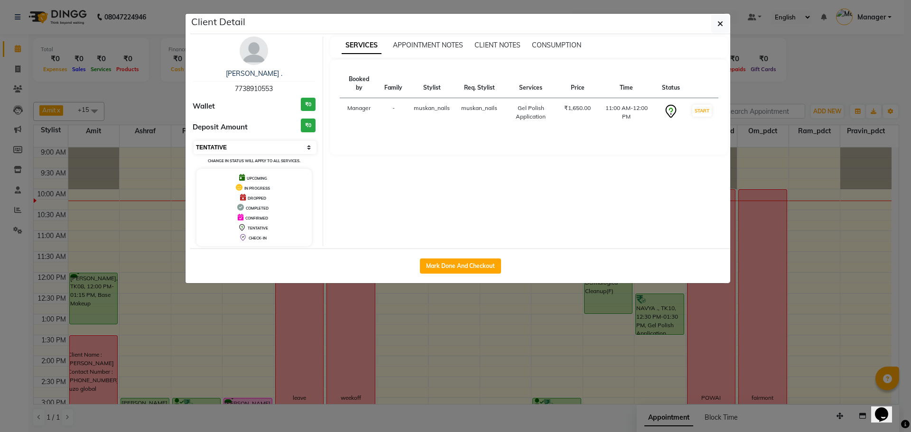
drag, startPoint x: 290, startPoint y: 144, endPoint x: 276, endPoint y: 149, distance: 14.1
click at [290, 144] on select "Select IN SERVICE CONFIRMED TENTATIVE CHECK IN MARK DONE DROPPED UPCOMING" at bounding box center [255, 147] width 123 height 13
select select "6"
click at [194, 141] on select "Select IN SERVICE CONFIRMED TENTATIVE CHECK IN MARK DONE DROPPED UPCOMING" at bounding box center [255, 147] width 123 height 13
click at [722, 26] on icon "button" at bounding box center [721, 24] width 6 height 8
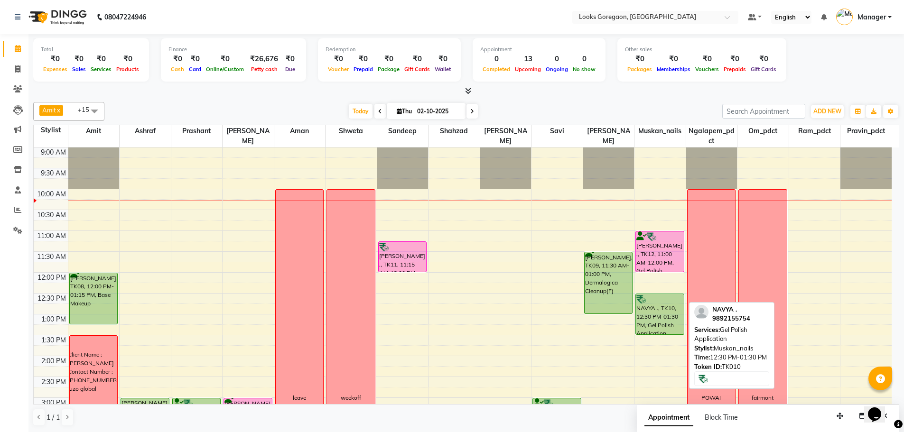
click at [661, 311] on div "NAVYA ., TK10, 12:30 PM-01:30 PM, Gel Polish Application" at bounding box center [660, 314] width 48 height 40
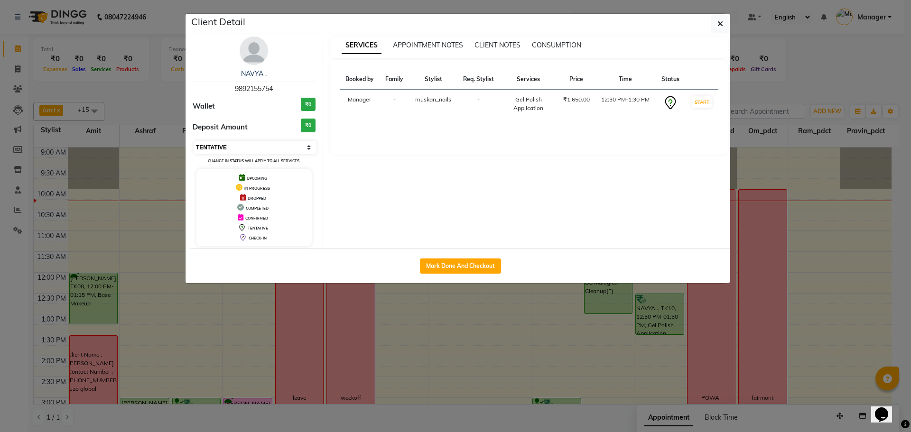
click at [268, 147] on select "Select IN SERVICE CONFIRMED TENTATIVE CHECK IN MARK DONE DROPPED UPCOMING" at bounding box center [255, 147] width 123 height 13
select select "6"
click at [194, 141] on select "Select IN SERVICE CONFIRMED TENTATIVE CHECK IN MARK DONE DROPPED UPCOMING" at bounding box center [255, 147] width 123 height 13
click at [714, 23] on button "button" at bounding box center [720, 24] width 18 height 18
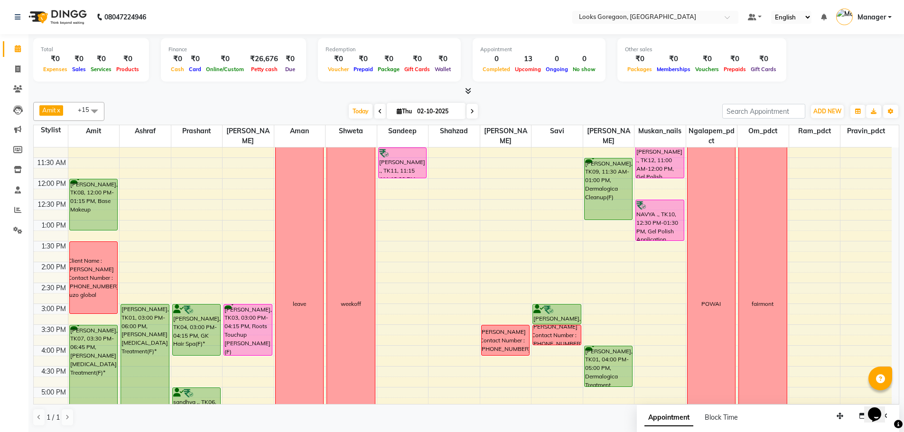
scroll to position [95, 0]
click at [411, 264] on div "9:00 AM 9:30 AM 10:00 AM 10:30 AM 11:00 AM 11:30 AM 12:00 PM 12:30 PM 1:00 PM 1…" at bounding box center [463, 303] width 858 height 501
select select "91415"
select select "840"
select select "tentative"
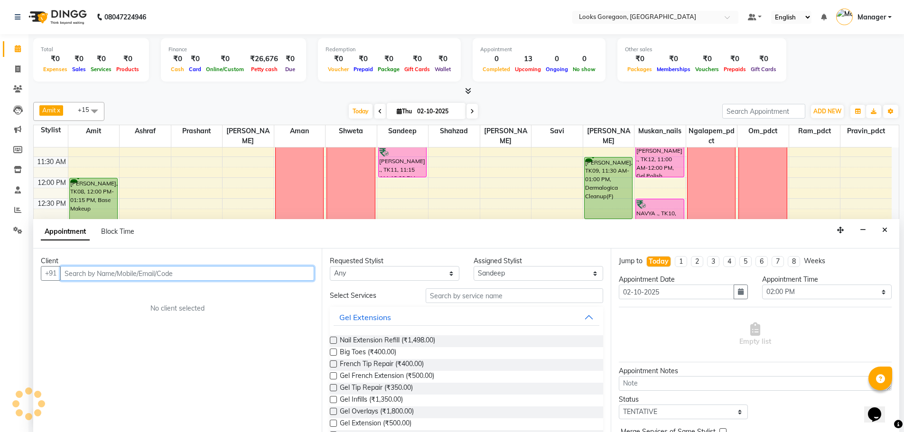
scroll to position [0, 0]
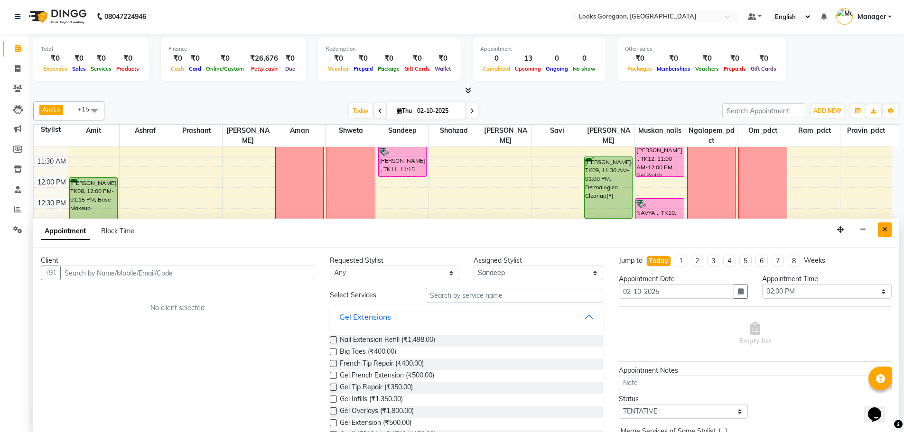
click at [882, 227] on icon "Close" at bounding box center [884, 229] width 5 height 7
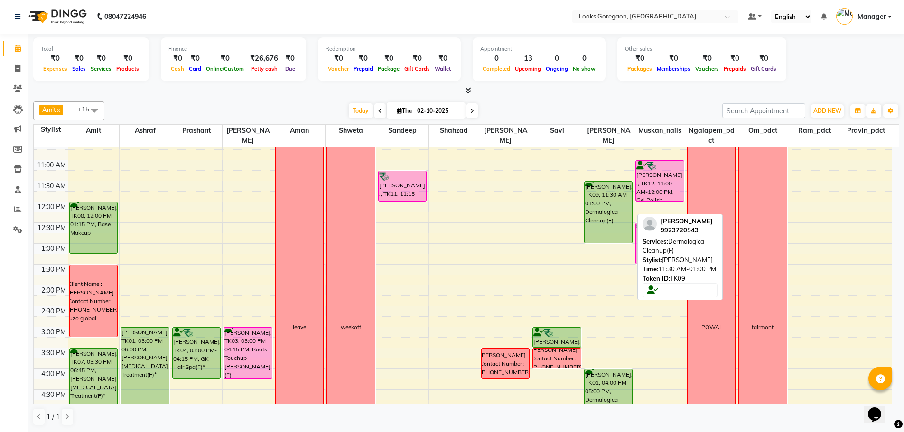
scroll to position [47, 0]
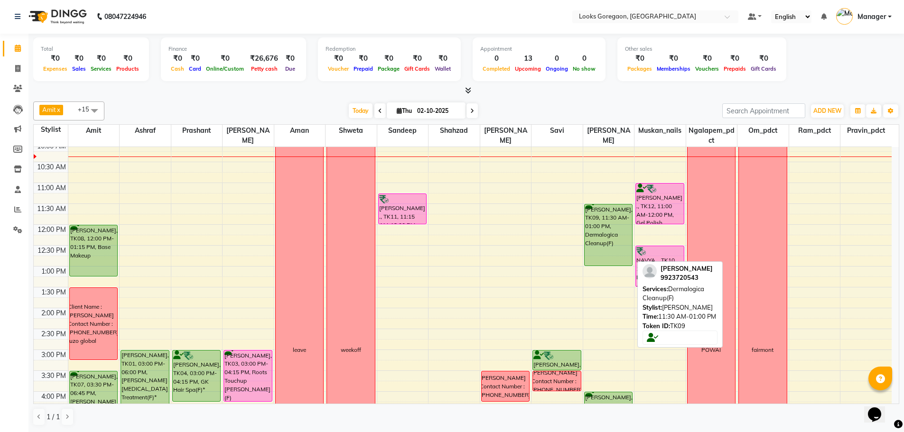
click at [598, 228] on div "ADVAIT VANSADIA, TK09, 11:30 AM-01:00 PM, Dermalogica Cleanup(F)" at bounding box center [609, 235] width 48 height 61
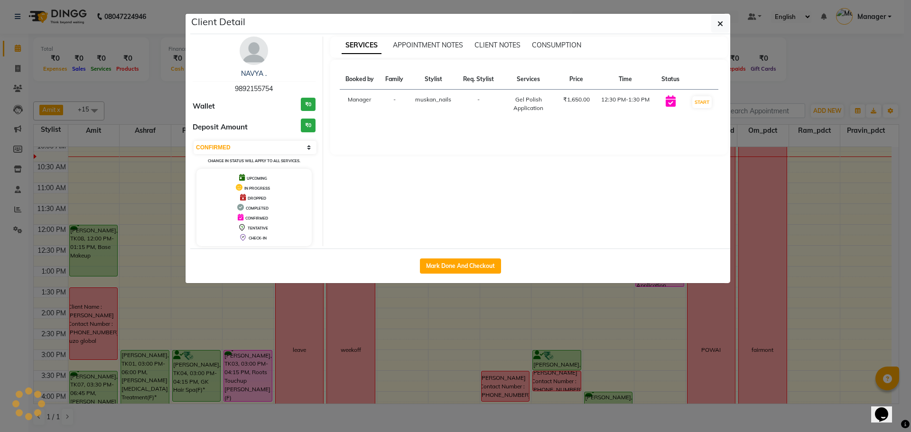
select select "7"
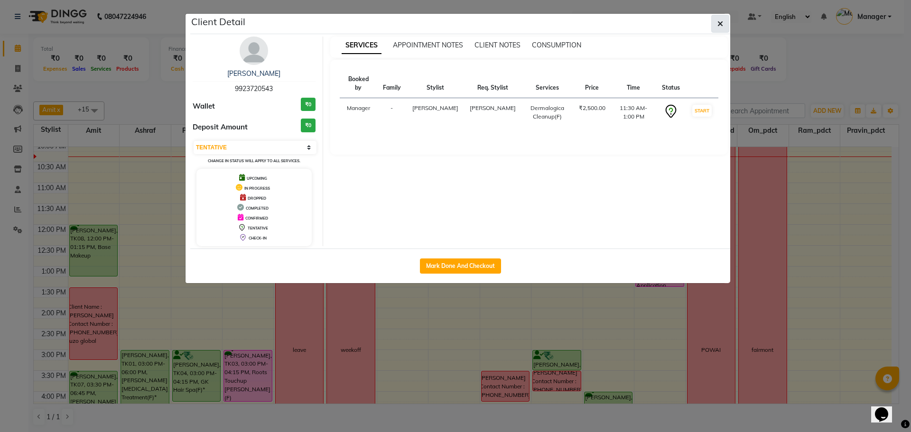
click at [720, 19] on span "button" at bounding box center [721, 23] width 6 height 9
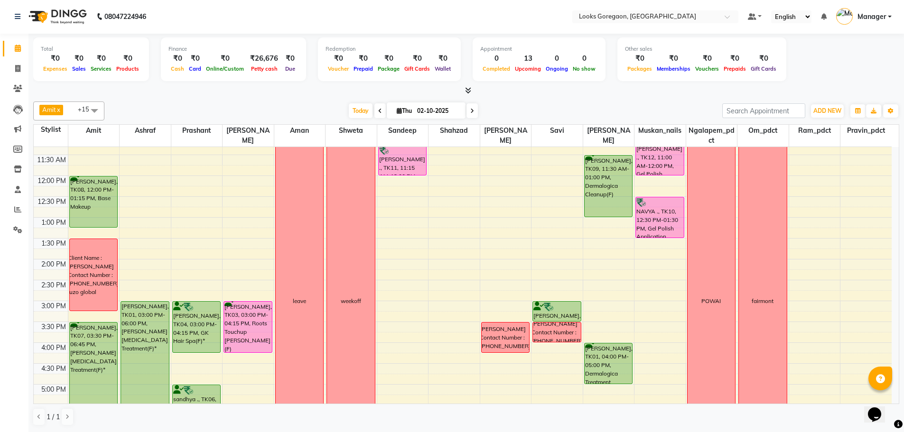
scroll to position [0, 0]
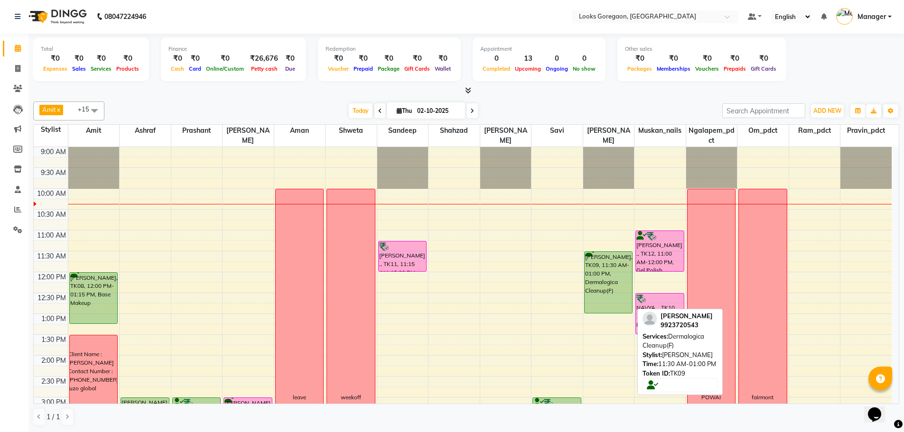
click at [610, 279] on div "ADVAIT VANSADIA, TK09, 11:30 AM-01:00 PM, Dermalogica Cleanup(F)" at bounding box center [609, 282] width 48 height 61
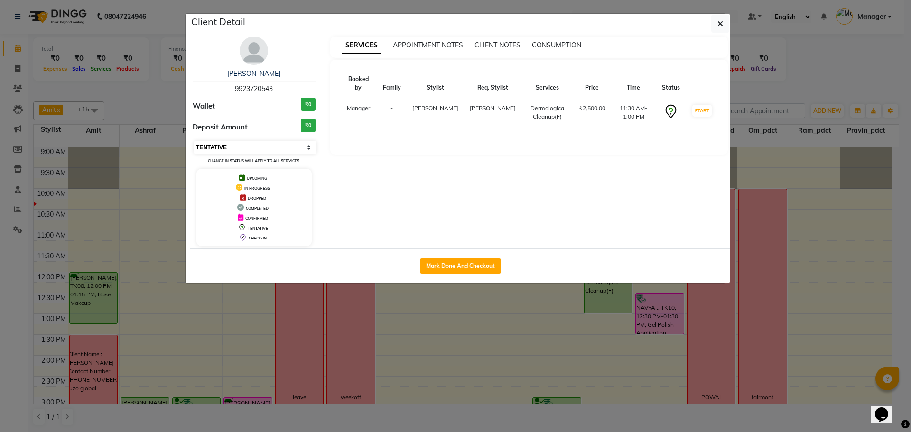
click at [263, 147] on select "Select IN SERVICE CONFIRMED TENTATIVE CHECK IN MARK DONE DROPPED UPCOMING" at bounding box center [255, 147] width 123 height 13
select select "2"
click at [194, 141] on select "Select IN SERVICE CONFIRMED TENTATIVE CHECK IN MARK DONE DROPPED UPCOMING" at bounding box center [255, 147] width 123 height 13
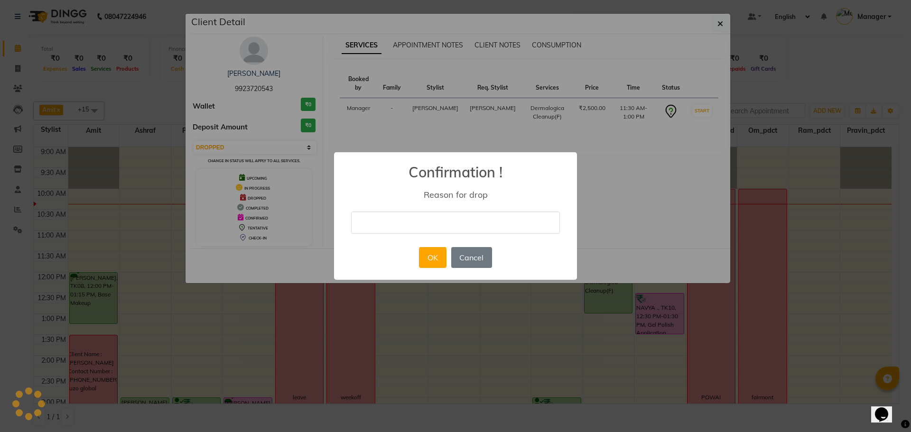
click at [391, 221] on input "text" at bounding box center [455, 223] width 209 height 22
type input "CANCEL"
click at [440, 264] on button "OK" at bounding box center [432, 257] width 27 height 21
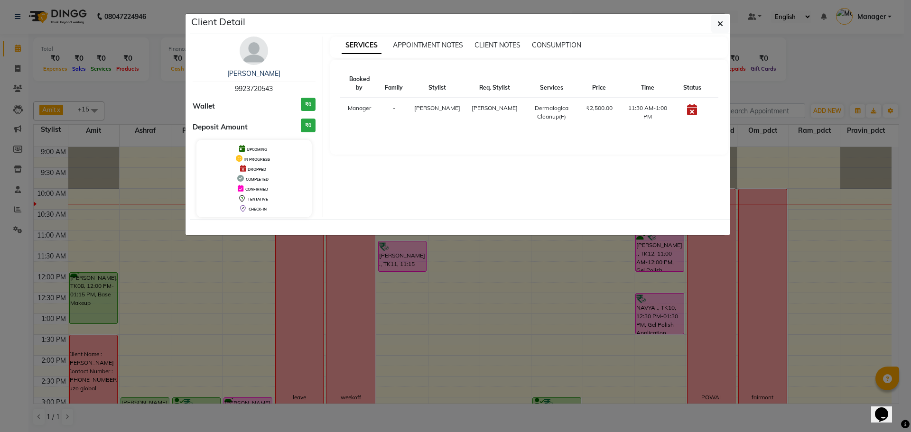
drag, startPoint x: 719, startPoint y: 29, endPoint x: 677, endPoint y: 50, distance: 47.1
click at [719, 28] on button "button" at bounding box center [720, 24] width 18 height 18
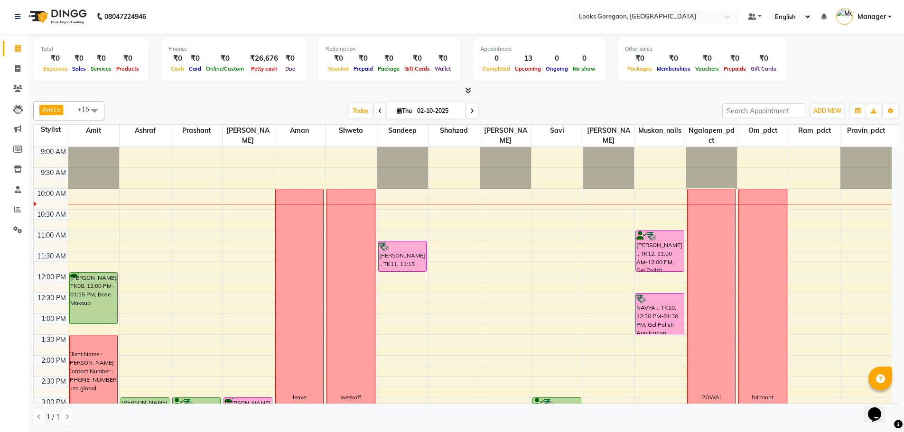
click at [594, 256] on div "9:00 AM 9:30 AM 10:00 AM 10:30 AM 11:00 AM 11:30 AM 12:00 PM 12:30 PM 1:00 PM 1…" at bounding box center [463, 397] width 858 height 501
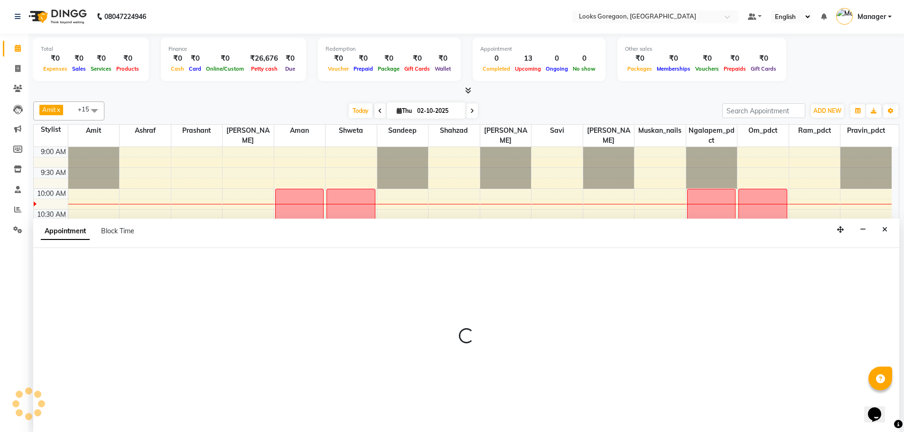
select select "77598"
select select "690"
select select "tentative"
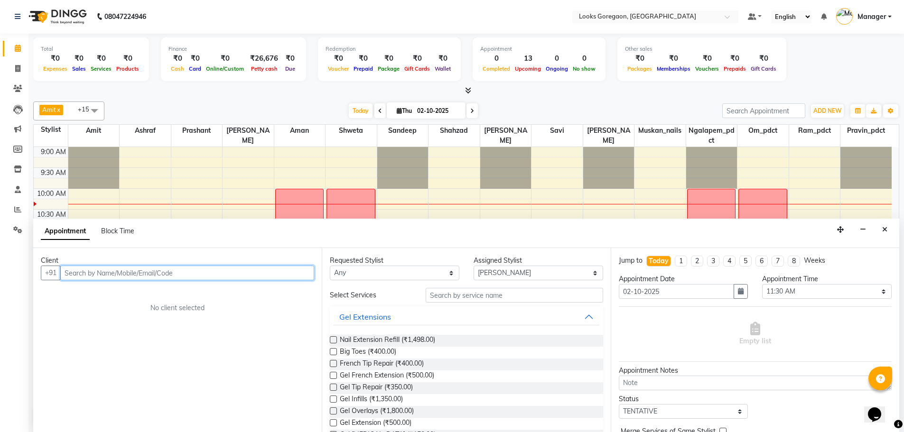
click at [102, 272] on input "text" at bounding box center [187, 273] width 254 height 15
paste input "93220 44999"
click at [86, 272] on input "93220 44999" at bounding box center [167, 273] width 215 height 15
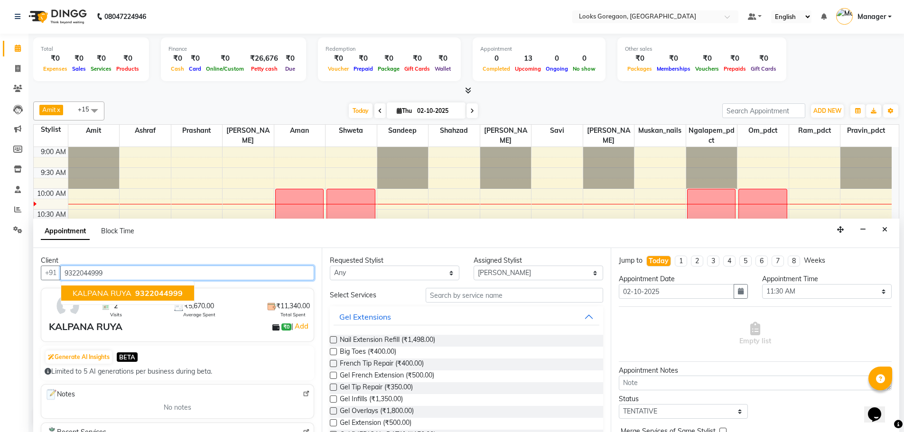
type input "9322044999"
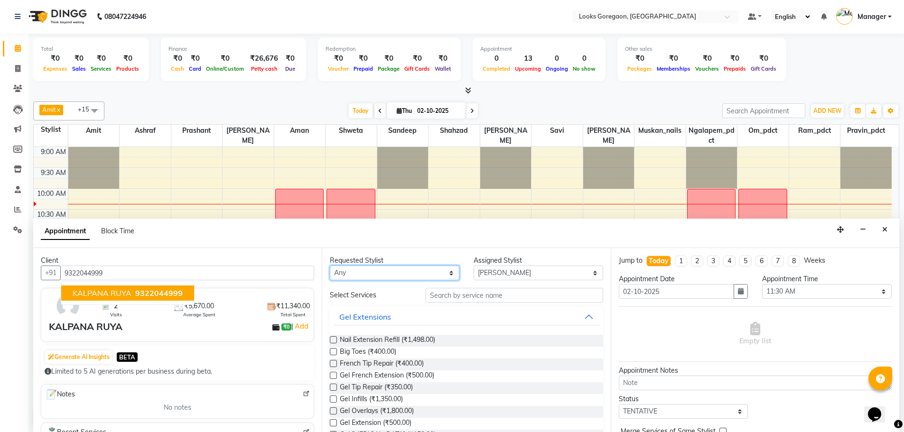
click at [421, 271] on select "Any Aman Amit Ashraf Counter_Sales Komal_mgr Mamta Minakshi muskan_nails Naren …" at bounding box center [395, 273] width 130 height 15
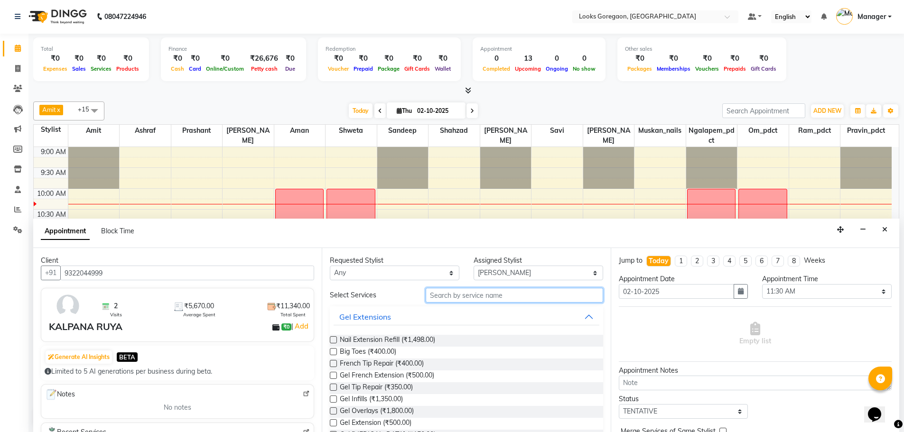
click at [468, 295] on input "text" at bounding box center [515, 295] width 178 height 15
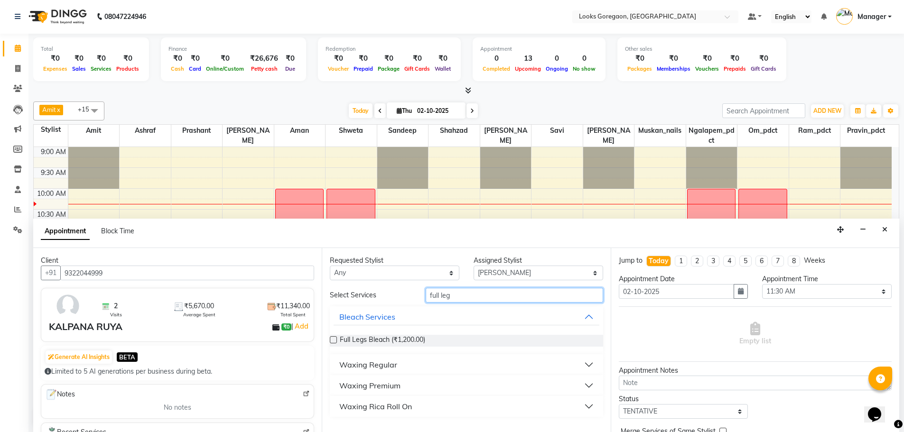
type input "full leg"
click at [397, 403] on div "Waxing Rica Roll On" at bounding box center [375, 406] width 73 height 11
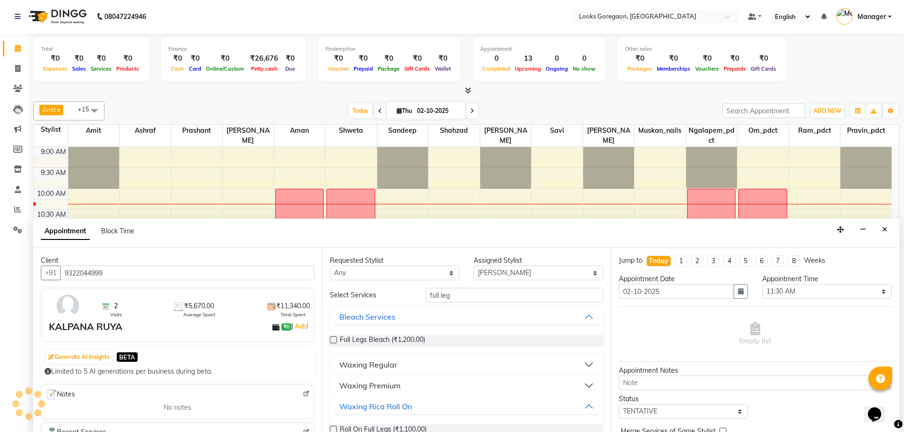
click at [412, 424] on div "Roll On Full Legs (₹1,100.00)" at bounding box center [466, 430] width 273 height 27
click at [412, 427] on span "Roll On Full Legs (₹1,100.00)" at bounding box center [383, 431] width 87 height 12
checkbox input "false"
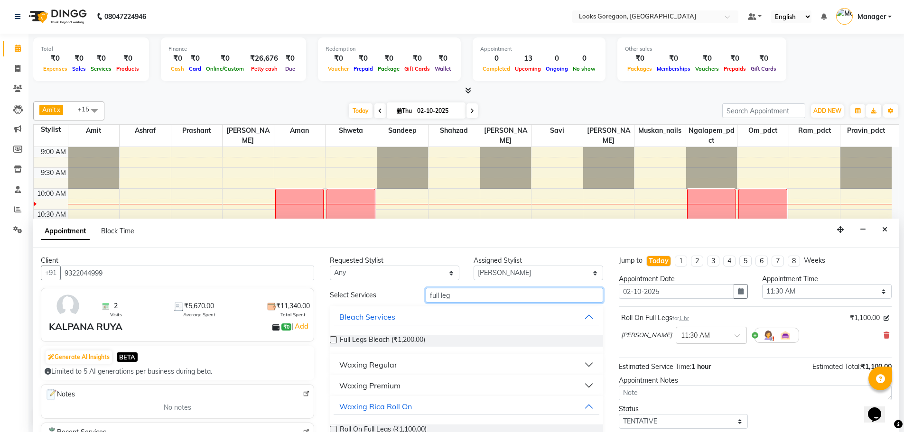
drag, startPoint x: 429, startPoint y: 294, endPoint x: 408, endPoint y: 297, distance: 20.6
click at [408, 297] on div "Select Services full leg" at bounding box center [466, 295] width 287 height 15
type input "eye"
click at [383, 402] on div "Dermalogica Treatments" at bounding box center [383, 406] width 88 height 11
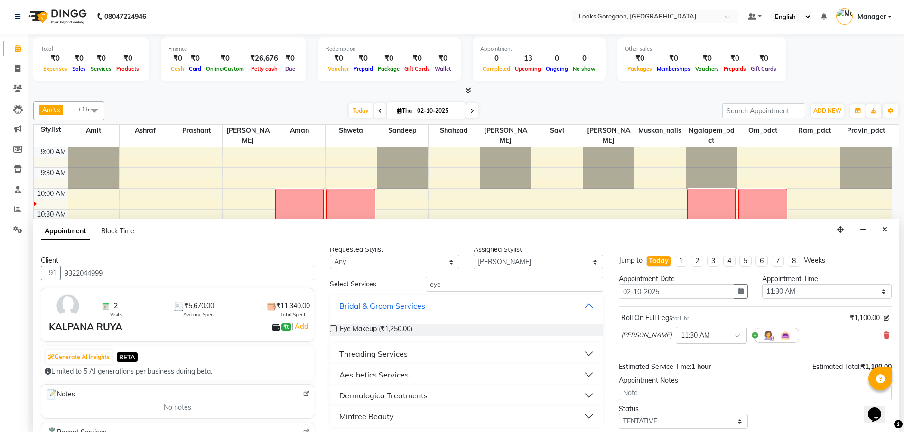
scroll to position [13, 0]
click at [377, 347] on div "Threading Services" at bounding box center [373, 351] width 68 height 11
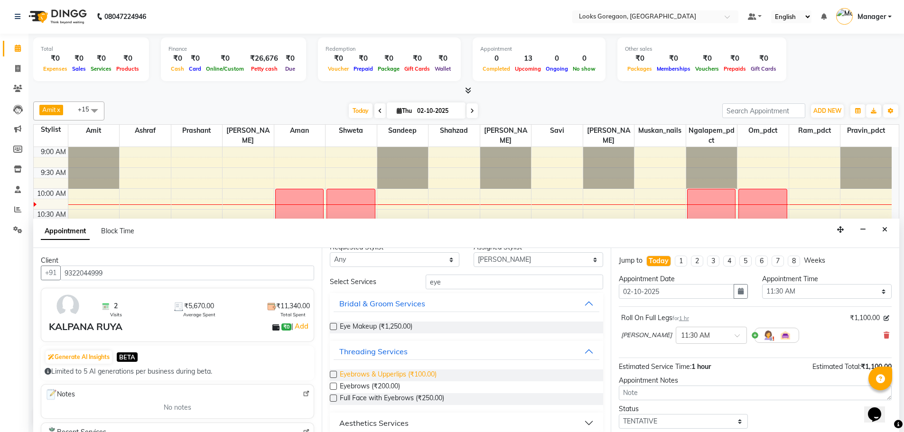
click at [406, 373] on span "Eyebrows & Upperlips (₹100.00)" at bounding box center [388, 376] width 97 height 12
checkbox input "false"
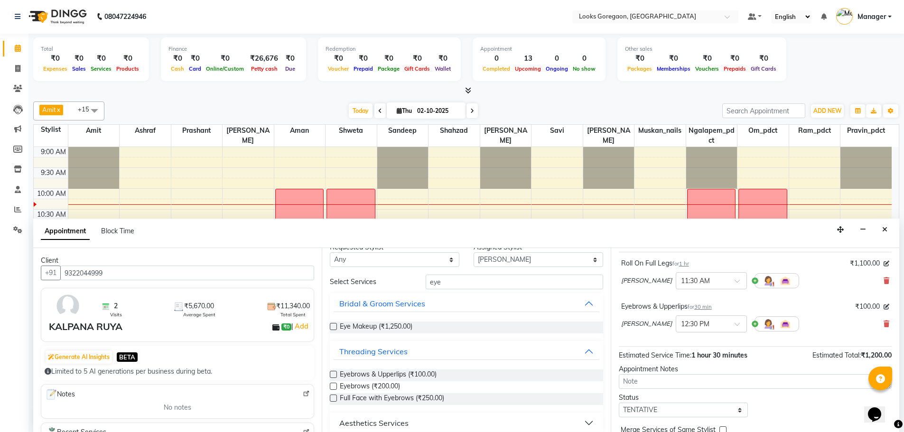
scroll to position [100, 0]
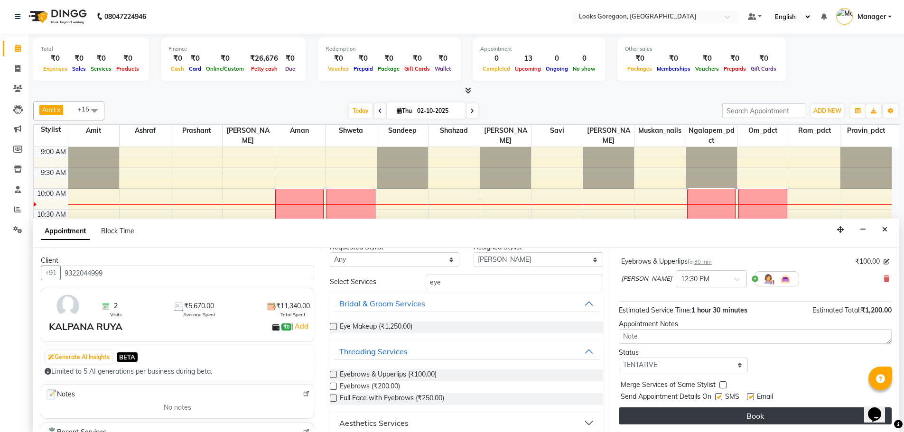
click at [753, 412] on button "Book" at bounding box center [755, 416] width 273 height 17
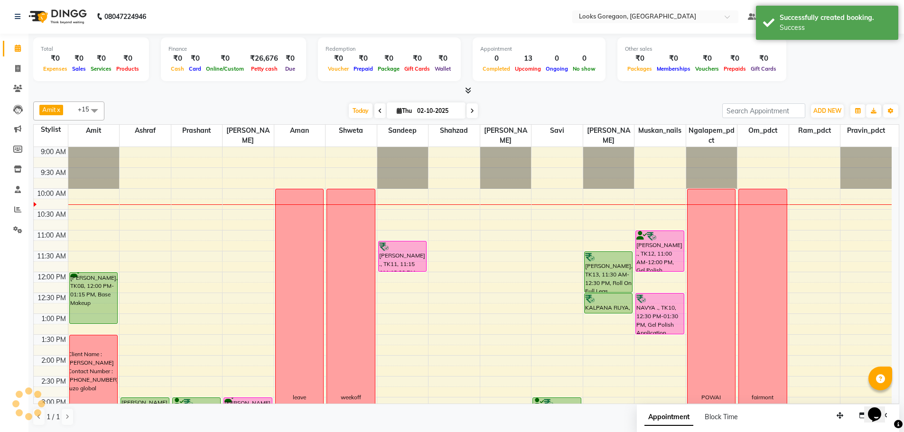
scroll to position [0, 0]
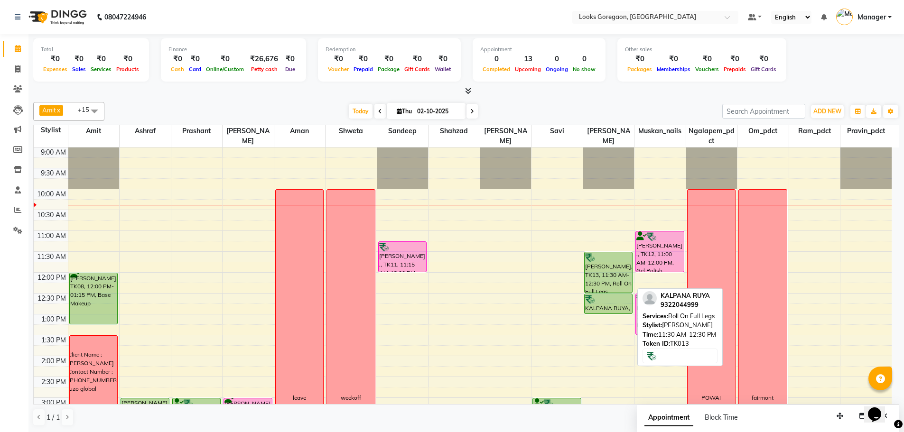
click at [608, 277] on div "KALPANA RUYA, TK13, 11:30 AM-12:30 PM, Roll On Full Legs" at bounding box center [609, 272] width 48 height 40
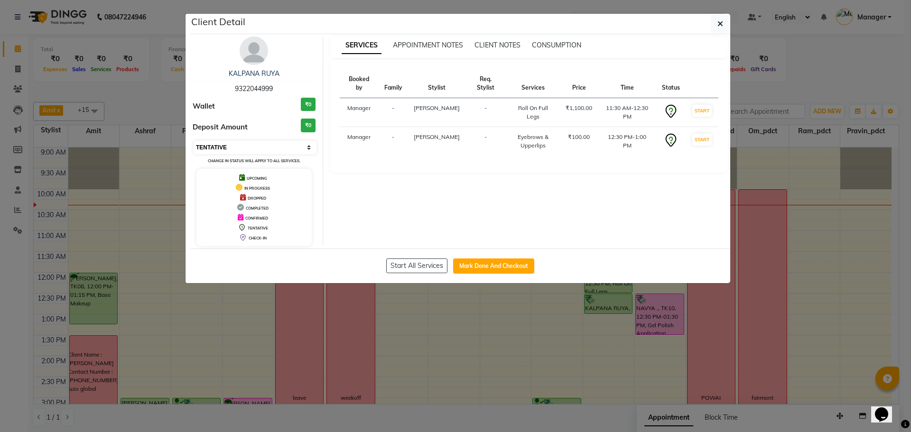
click at [274, 146] on select "Select IN SERVICE CONFIRMED TENTATIVE CHECK IN MARK DONE DROPPED UPCOMING" at bounding box center [255, 147] width 123 height 13
select select "6"
click at [194, 141] on select "Select IN SERVICE CONFIRMED TENTATIVE CHECK IN MARK DONE DROPPED UPCOMING" at bounding box center [255, 147] width 123 height 13
click at [713, 21] on button "button" at bounding box center [720, 24] width 18 height 18
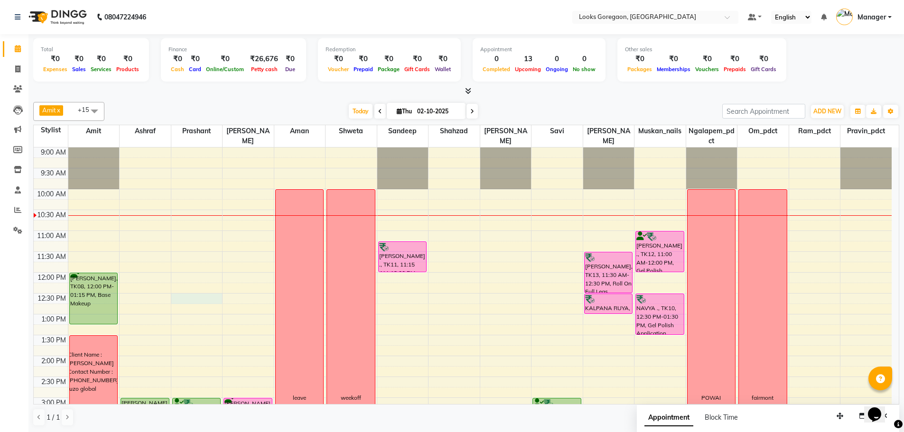
click at [194, 299] on div "9:00 AM 9:30 AM 10:00 AM 10:30 AM 11:00 AM 11:30 AM 12:00 PM 12:30 PM 1:00 PM 1…" at bounding box center [463, 398] width 858 height 501
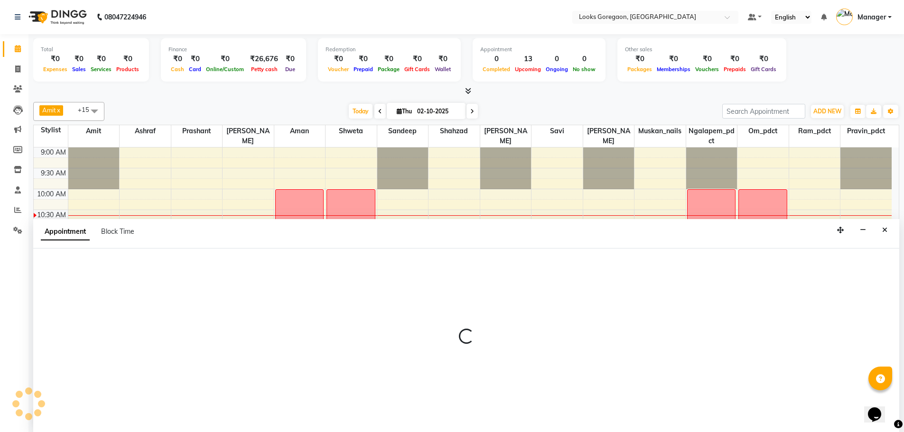
scroll to position [0, 0]
select select "60094"
select select "tentative"
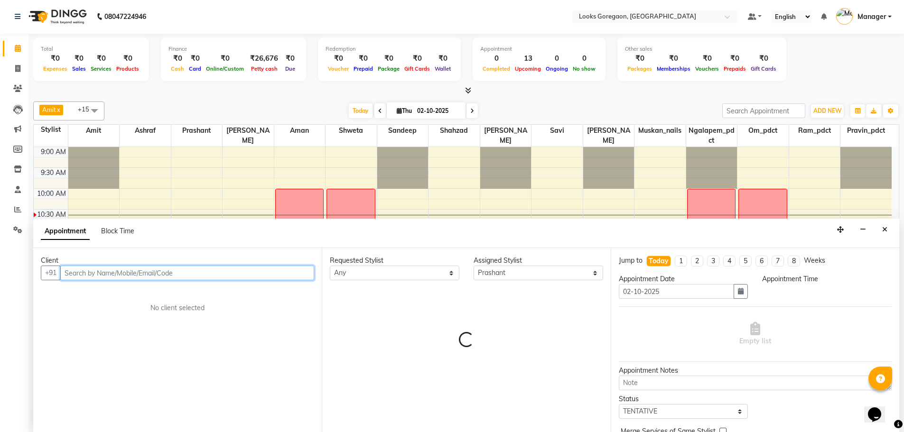
select select "750"
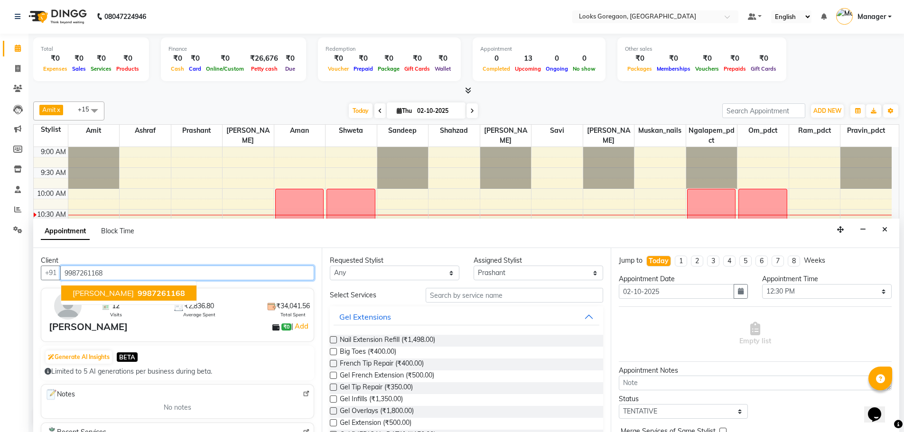
click at [121, 297] on span "ANKUR ARORA" at bounding box center [103, 293] width 61 height 9
type input "9987261168"
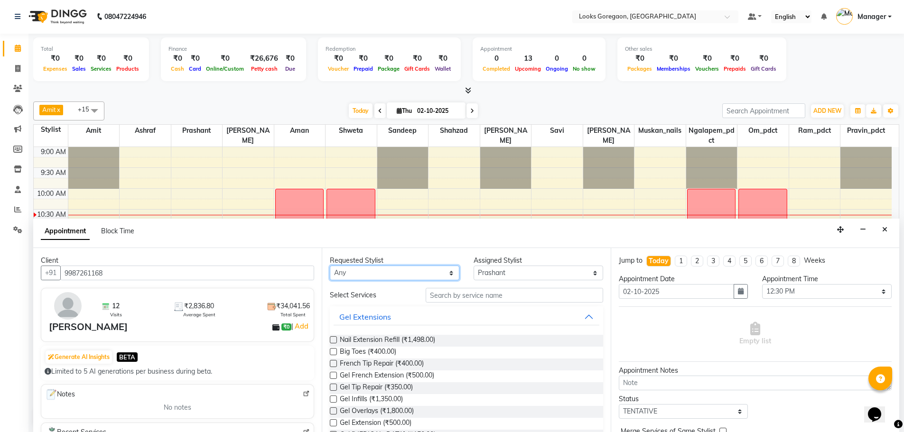
click at [438, 275] on select "Any Aman Amit Ashraf Counter_Sales Komal_mgr Mamta Minakshi muskan_nails Naren …" at bounding box center [395, 273] width 130 height 15
select select "60094"
click at [486, 288] on div "Requested Stylist Any Aman Amit Ashraf Counter_Sales Komal_mgr Mamta Minakshi m…" at bounding box center [466, 340] width 289 height 184
click at [786, 295] on select "Select 10:00 AM 10:15 AM 10:30 AM 10:45 AM 11:00 AM 11:15 AM 11:30 AM 11:45 AM …" at bounding box center [827, 291] width 130 height 15
click at [489, 311] on button "Gel Extensions" at bounding box center [466, 317] width 265 height 17
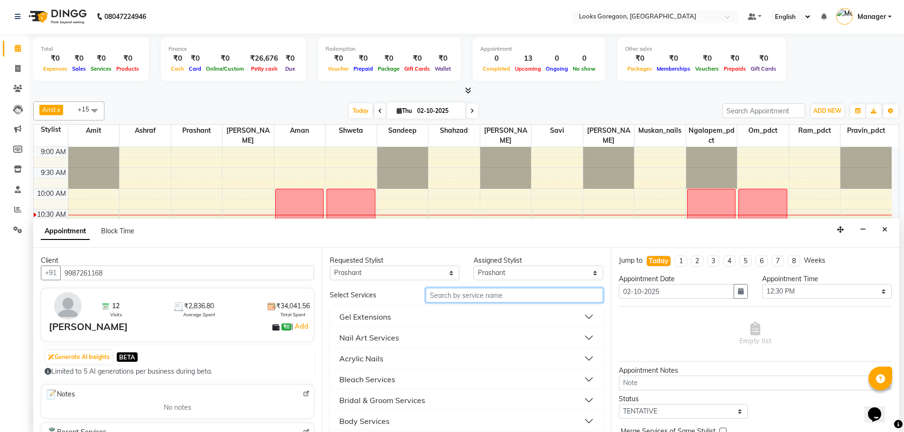
click at [488, 298] on input "text" at bounding box center [515, 295] width 178 height 15
type input "cut"
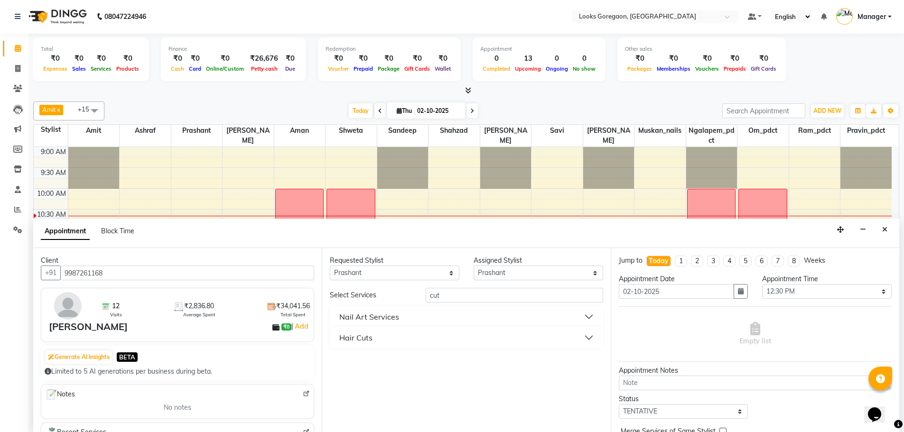
click at [351, 331] on button "Hair Cuts" at bounding box center [466, 337] width 265 height 17
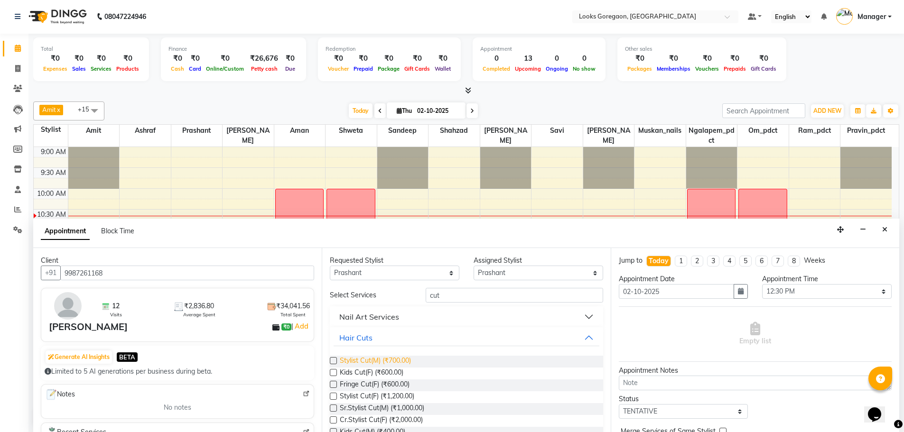
click at [406, 358] on span "Stylist Cut(M) (₹700.00)" at bounding box center [375, 362] width 71 height 12
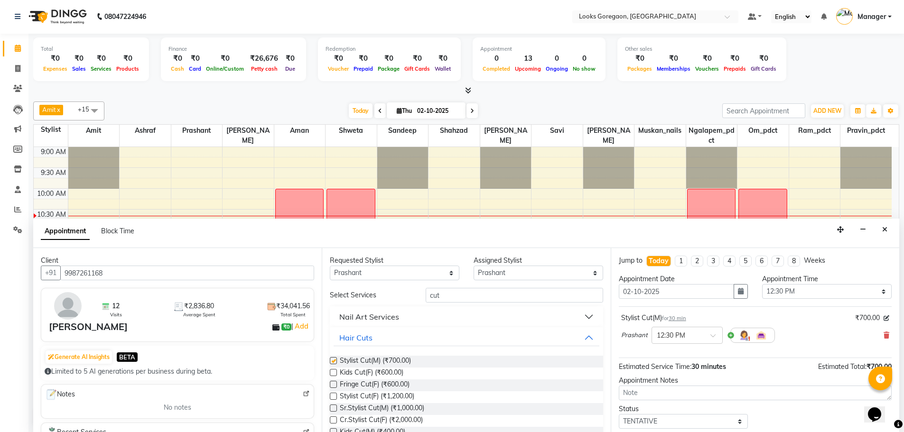
checkbox input "false"
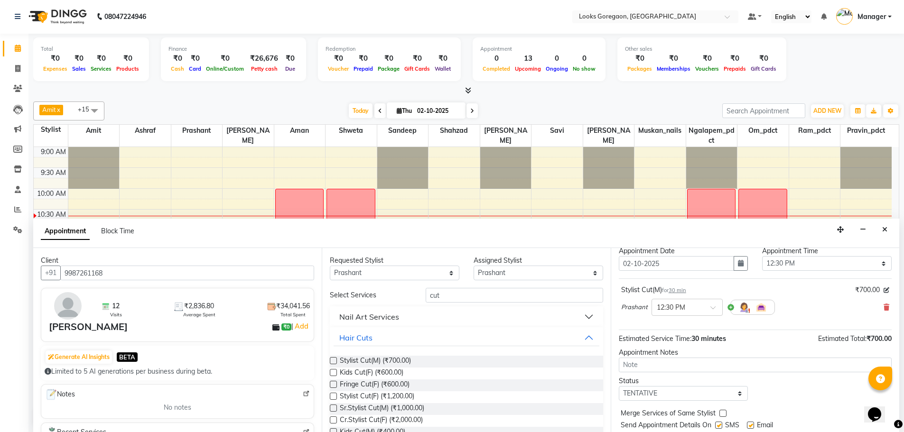
scroll to position [56, 0]
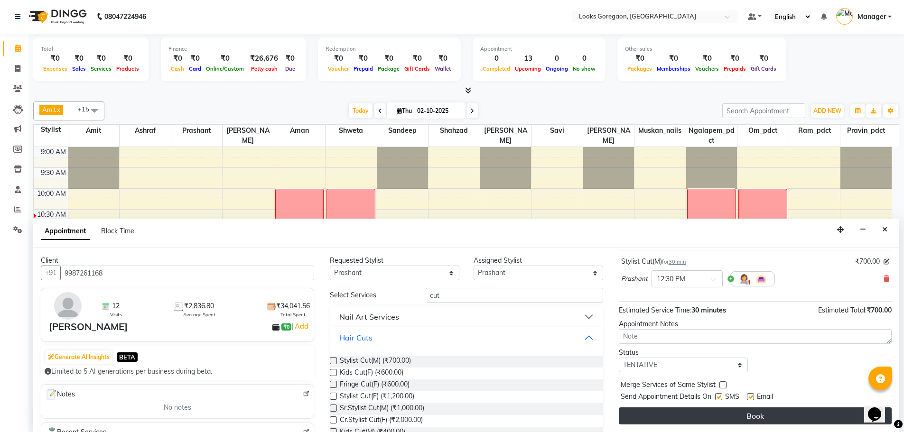
click at [744, 420] on button "Book" at bounding box center [755, 416] width 273 height 17
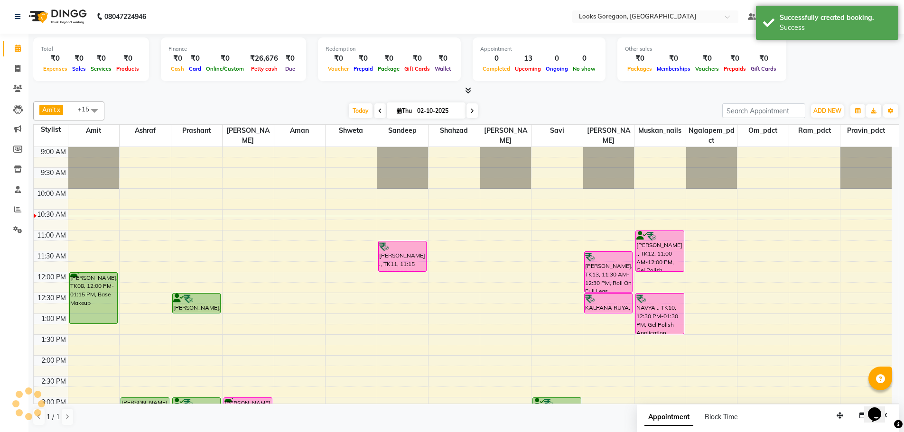
scroll to position [0, 0]
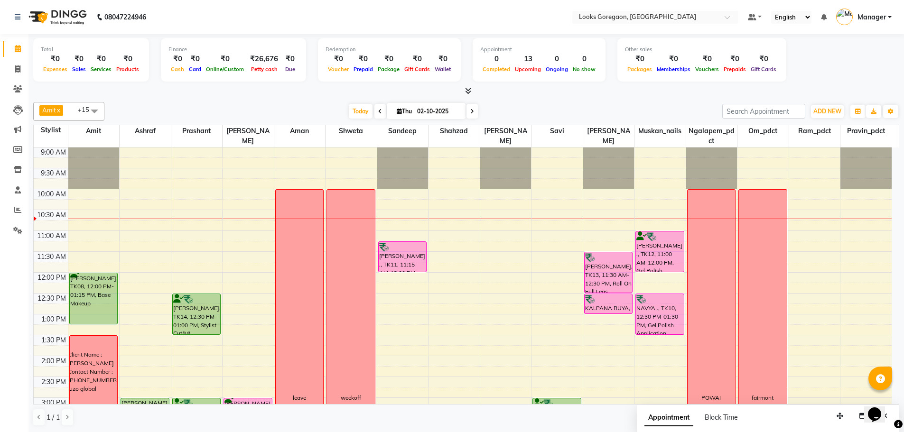
click at [208, 328] on div "ANKUR ARORA, TK14, 12:30 PM-01:00 PM, Stylist Cut(M) NEHA KARNIKA, TK04, 03:00 …" at bounding box center [196, 398] width 51 height 501
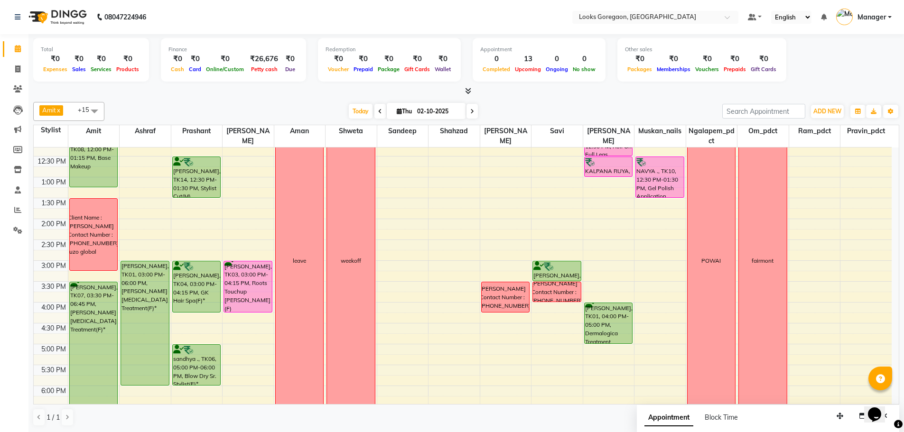
scroll to position [142, 0]
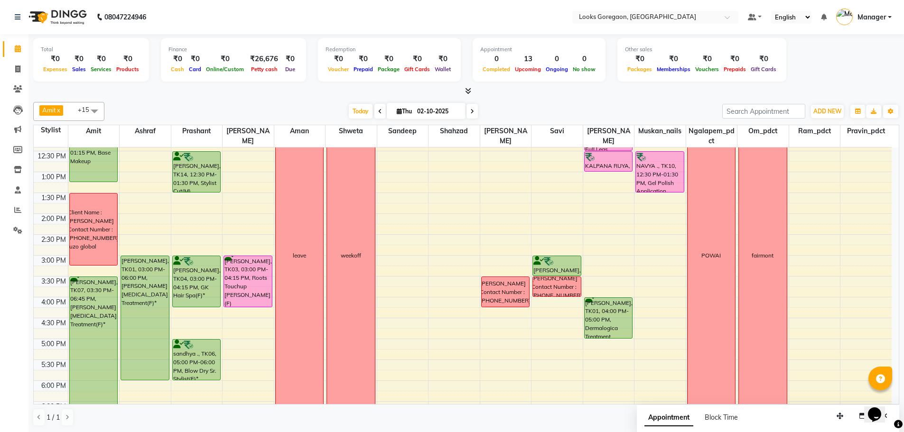
click at [604, 236] on div "9:00 AM 9:30 AM 10:00 AM 10:30 AM 11:00 AM 11:30 AM 12:00 PM 12:30 PM 1:00 PM 1…" at bounding box center [463, 255] width 858 height 501
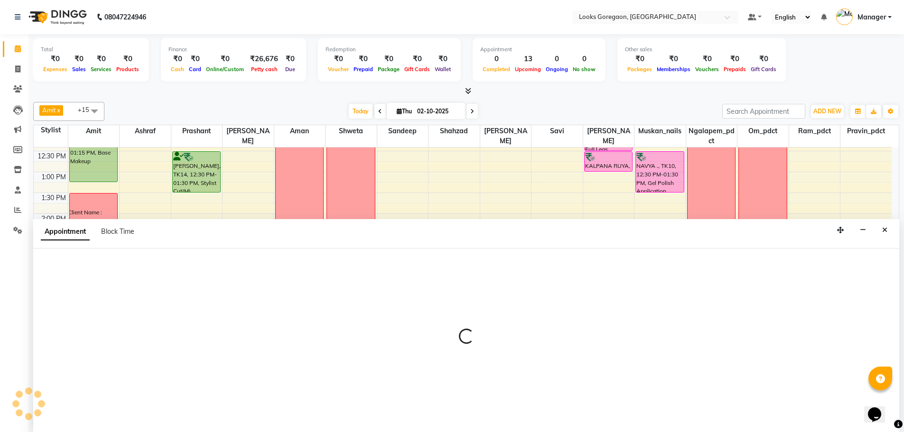
scroll to position [0, 0]
select select "77598"
select select "tentative"
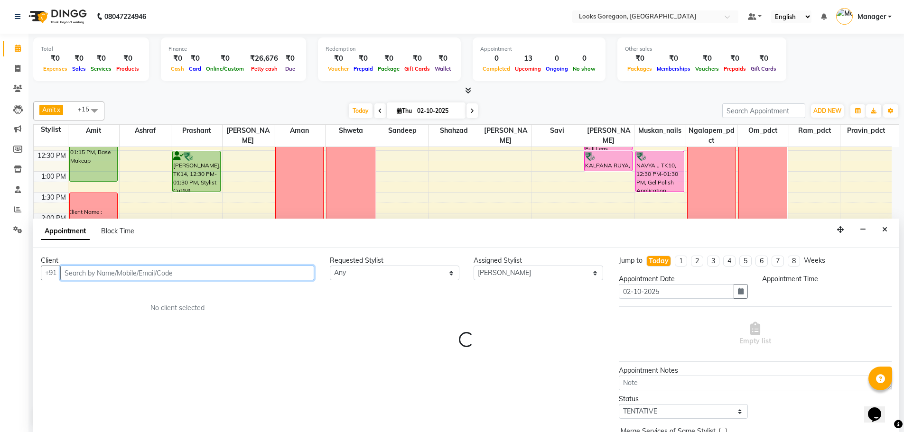
select select "870"
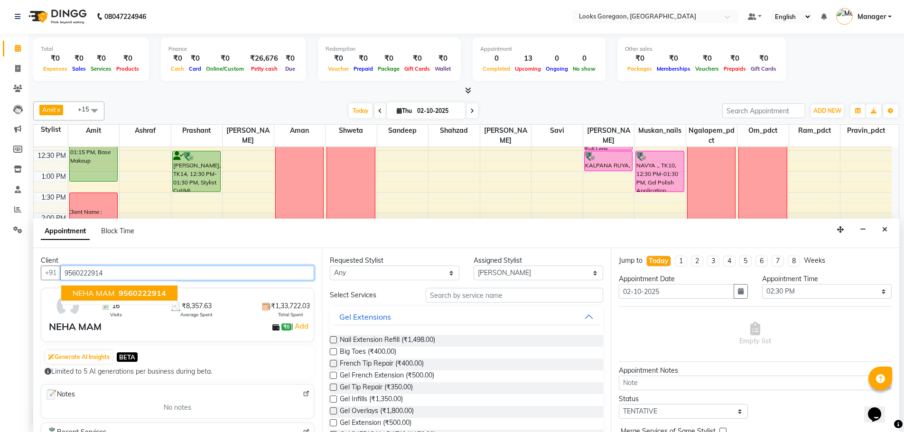
click at [158, 293] on span "9560222914" at bounding box center [142, 293] width 47 height 9
type input "9560222914"
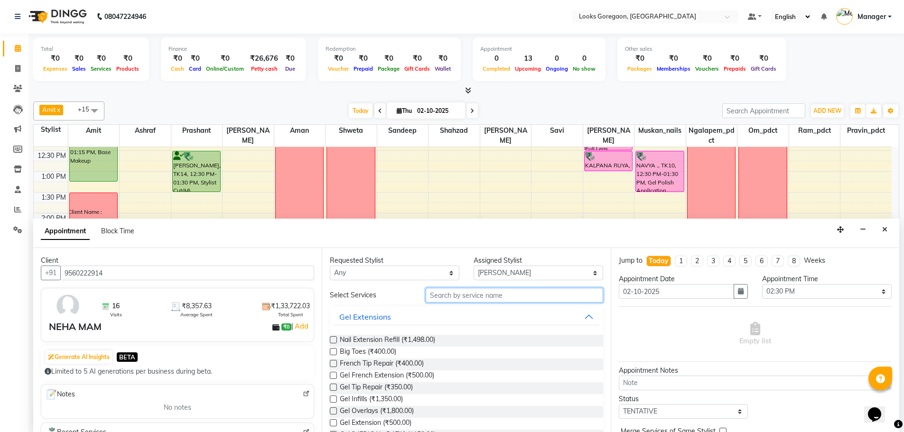
click at [444, 298] on input "text" at bounding box center [515, 295] width 178 height 15
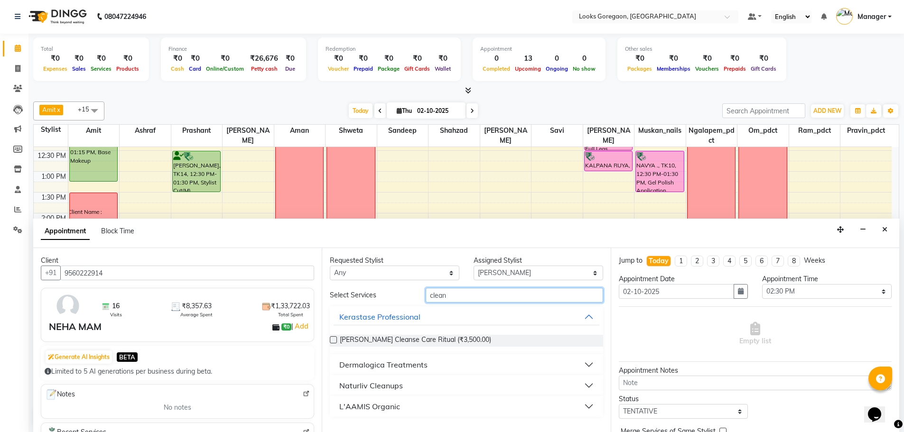
type input "clean"
click at [401, 363] on div "Dermalogica Treatments" at bounding box center [383, 364] width 88 height 11
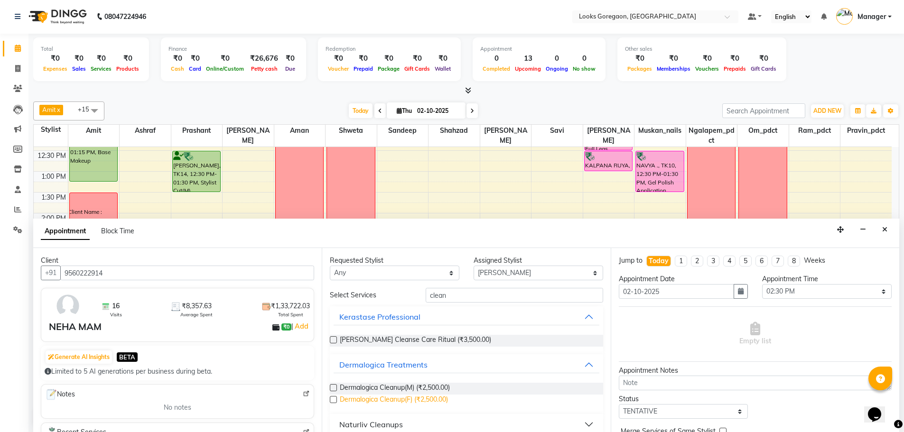
click at [415, 400] on span "Dermalogica Cleanup(F) (₹2,500.00)" at bounding box center [394, 401] width 108 height 12
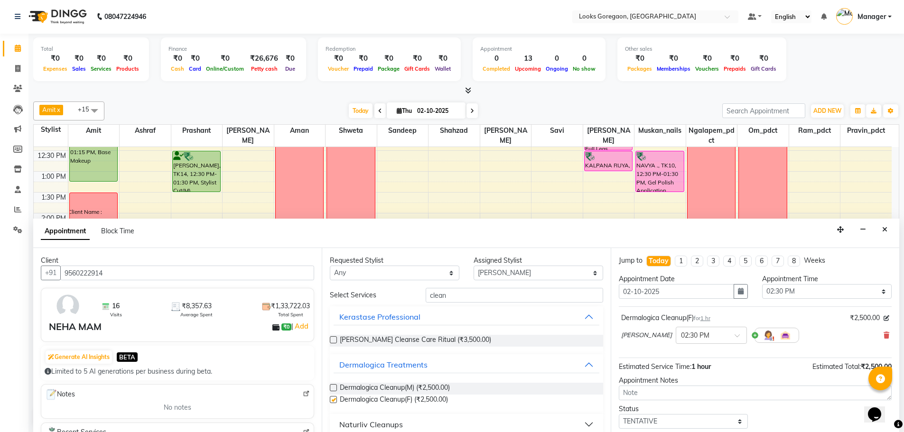
checkbox input "false"
click at [501, 272] on select "Select Aman Amit Ashraf Counter_Sales Komal_mgr Mamta Minakshi muskan_nails Nar…" at bounding box center [539, 273] width 130 height 15
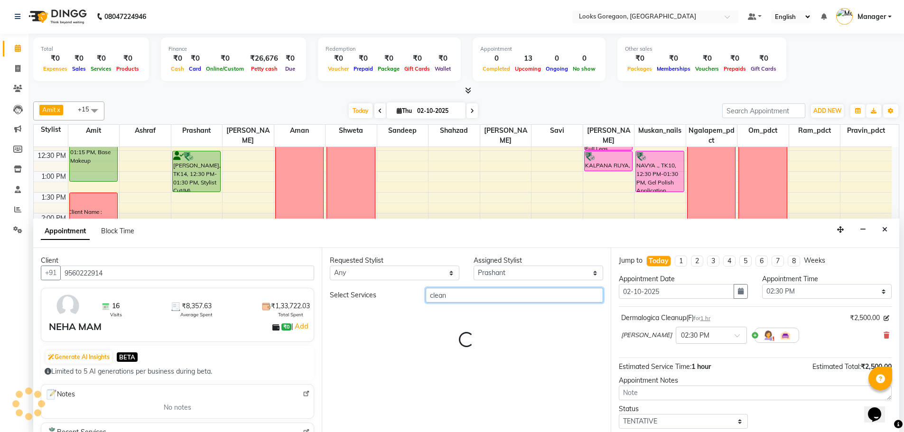
click at [484, 288] on input "clean" at bounding box center [515, 295] width 178 height 15
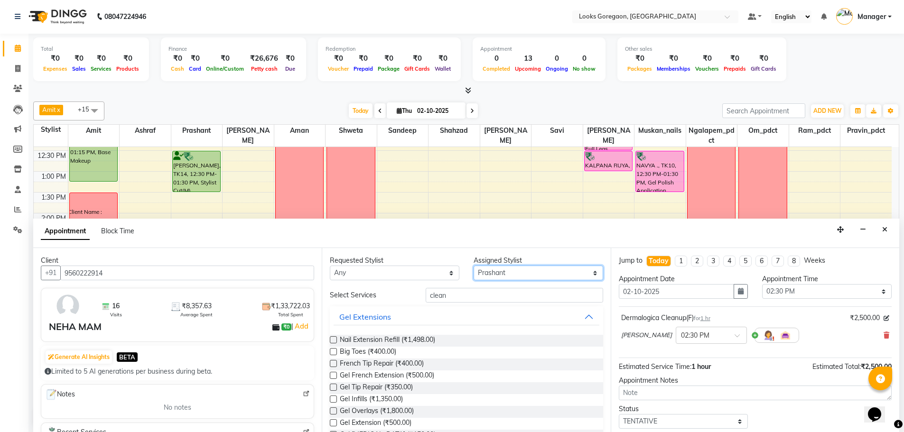
click at [489, 279] on select "Select Aman Amit Ashraf Counter_Sales Komal_mgr Mamta Minakshi muskan_nails Nar…" at bounding box center [539, 273] width 130 height 15
click at [497, 269] on select "Select Aman Amit Ashraf Counter_Sales Komal_mgr Mamta Minakshi muskan_nails Nar…" at bounding box center [539, 273] width 130 height 15
select select "74567"
drag, startPoint x: 471, startPoint y: 299, endPoint x: 420, endPoint y: 305, distance: 51.6
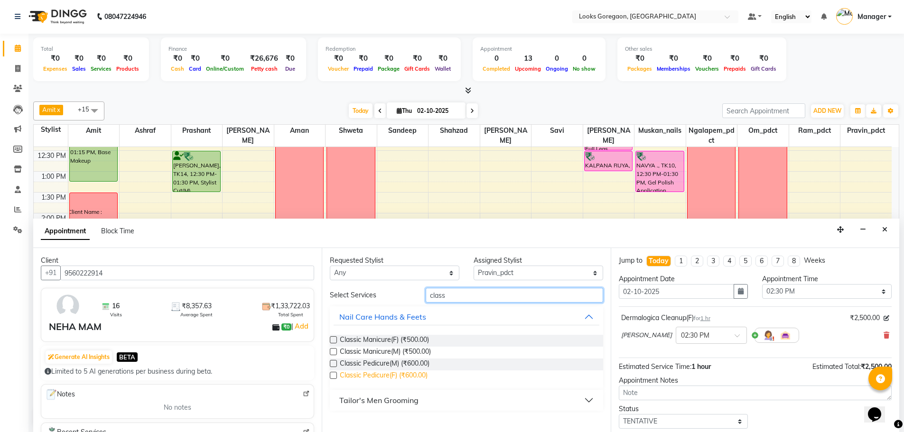
type input "class"
click at [405, 374] on span "Classic Pedicure(F) (₹600.00)" at bounding box center [384, 377] width 88 height 12
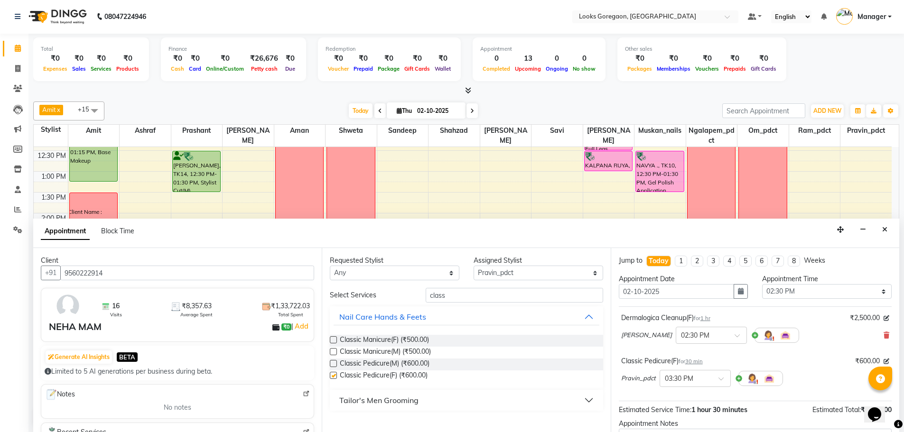
checkbox input "false"
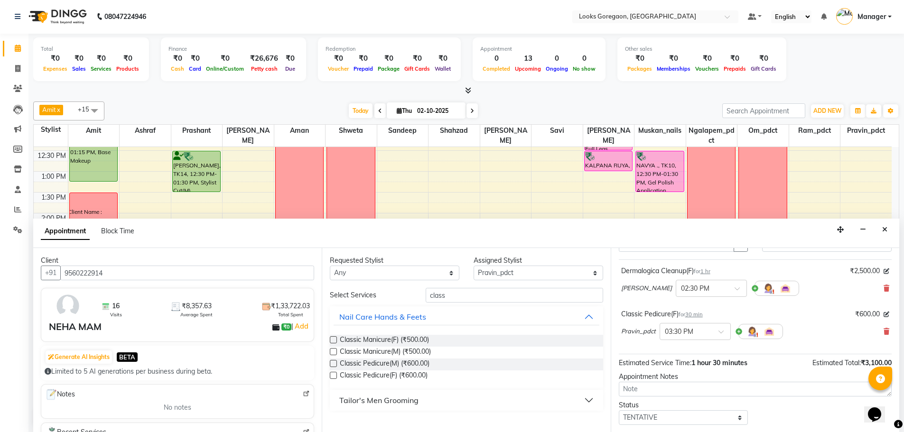
scroll to position [100, 0]
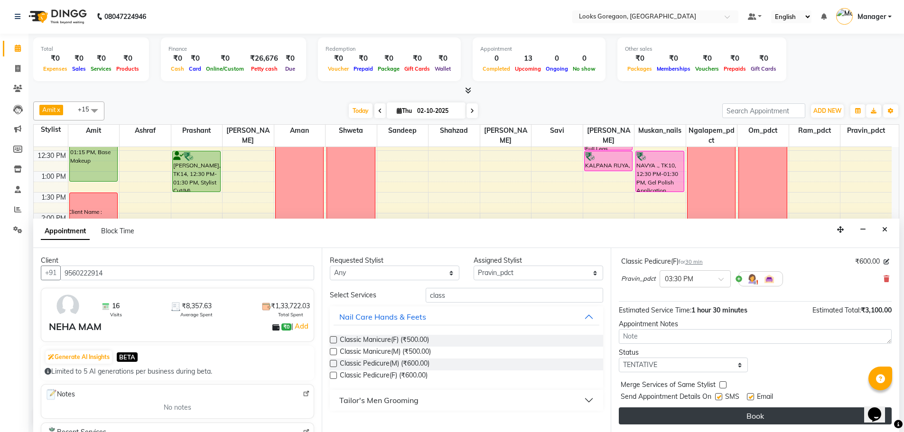
click at [776, 416] on button "Book" at bounding box center [755, 416] width 273 height 17
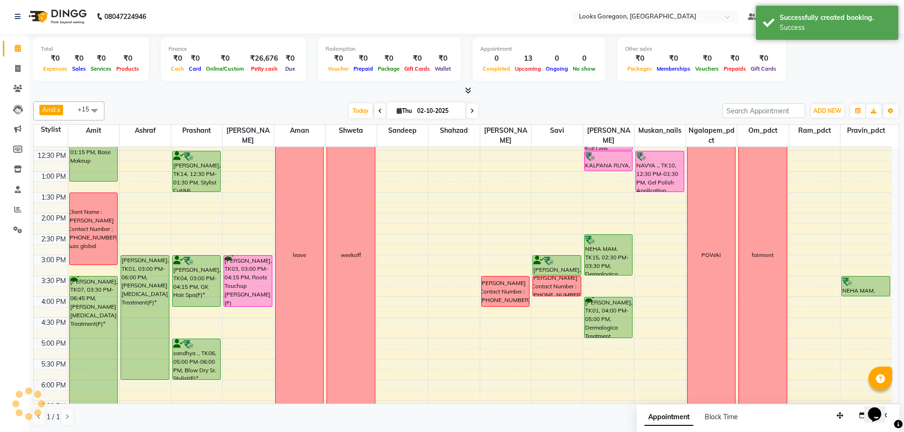
scroll to position [0, 0]
drag, startPoint x: 871, startPoint y: 296, endPoint x: 871, endPoint y: 316, distance: 20.4
click at [871, 316] on div "NEHA MAM, TK15, 03:30 PM-04:00 PM, Classic Pedicure(F) NEHA MAM, TK15, 03:30 PM…" at bounding box center [866, 255] width 51 height 501
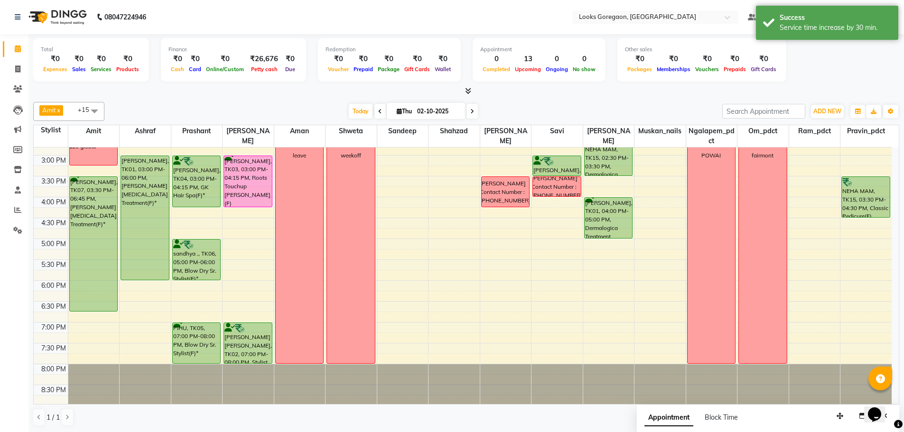
scroll to position [244, 0]
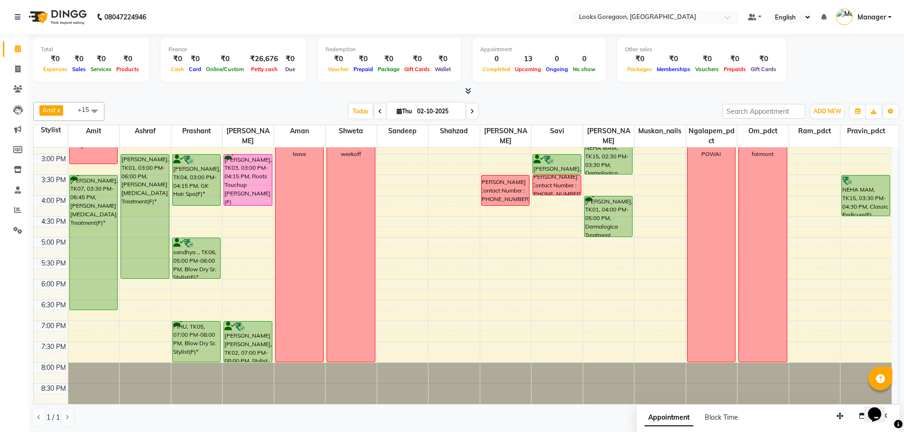
click at [446, 223] on div "9:00 AM 9:30 AM 10:00 AM 10:30 AM 11:00 AM 11:30 AM 12:00 PM 12:30 PM 1:00 PM 1…" at bounding box center [463, 154] width 858 height 501
select select "60096"
select select "tentative"
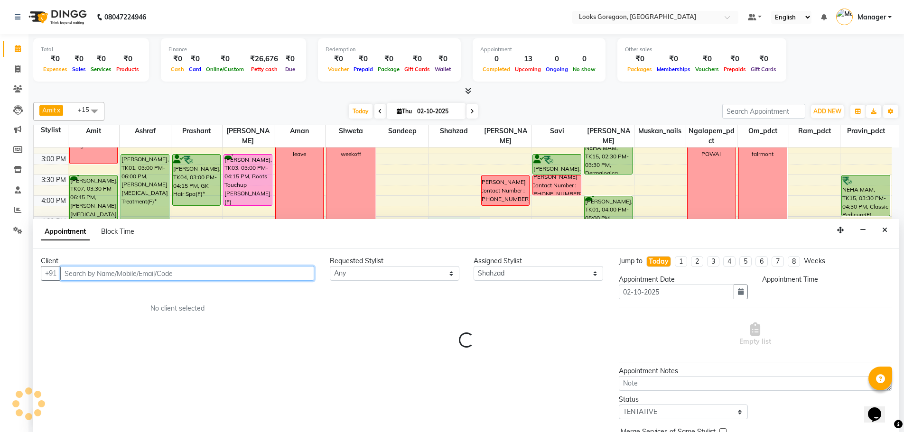
scroll to position [0, 0]
select select "990"
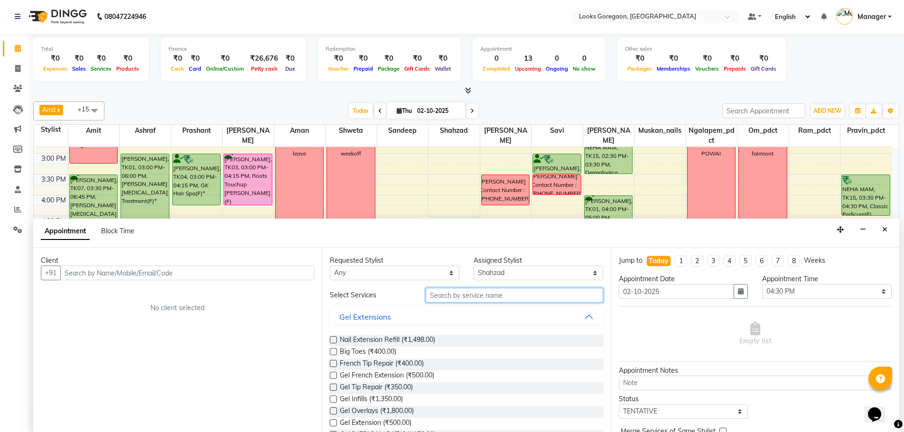
click at [440, 291] on input "text" at bounding box center [515, 295] width 178 height 15
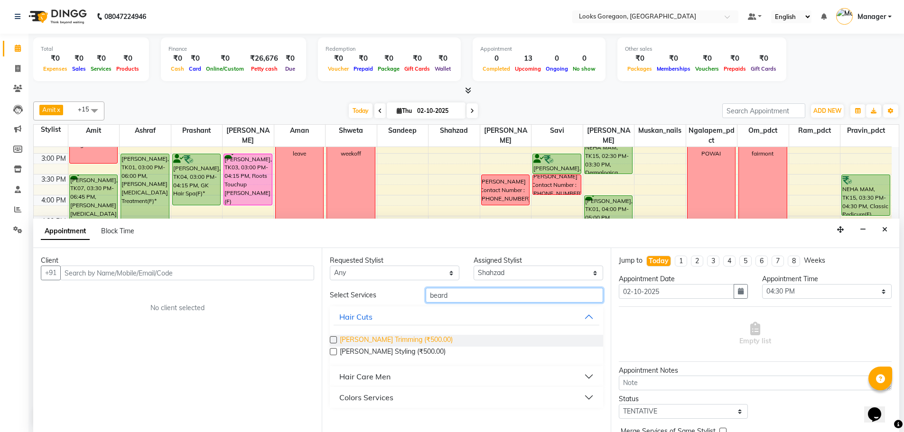
type input "beard"
click at [412, 339] on span "Beard Trimming (₹500.00)" at bounding box center [396, 341] width 113 height 12
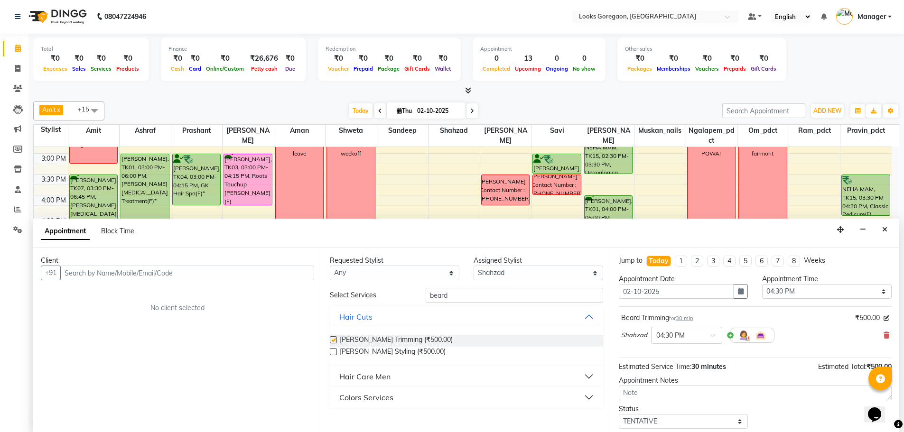
checkbox input "false"
click at [233, 273] on input "text" at bounding box center [187, 273] width 254 height 15
type input "9167706524"
click at [289, 274] on span "Add Client" at bounding box center [295, 273] width 32 height 9
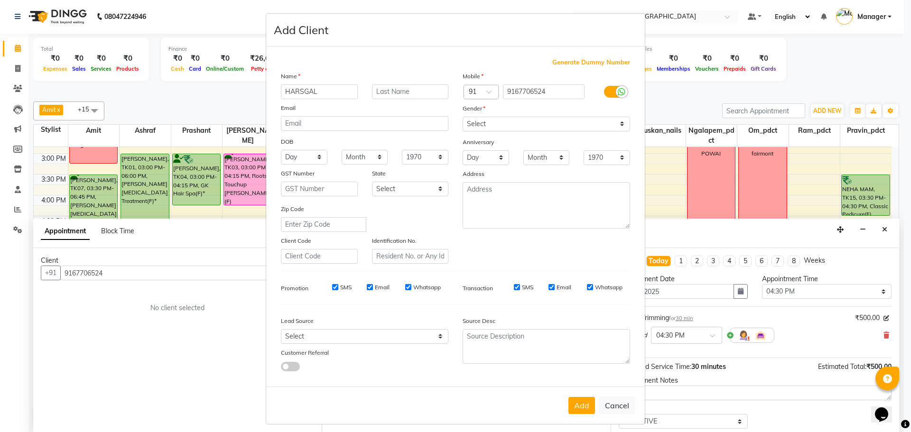
click at [307, 88] on input "HARSGAL" at bounding box center [319, 91] width 77 height 15
type input "[PERSON_NAME]"
drag, startPoint x: 497, startPoint y: 121, endPoint x: 498, endPoint y: 129, distance: 7.7
click at [497, 121] on select "Select Male Female Other Prefer Not To Say" at bounding box center [547, 124] width 168 height 15
select select "male"
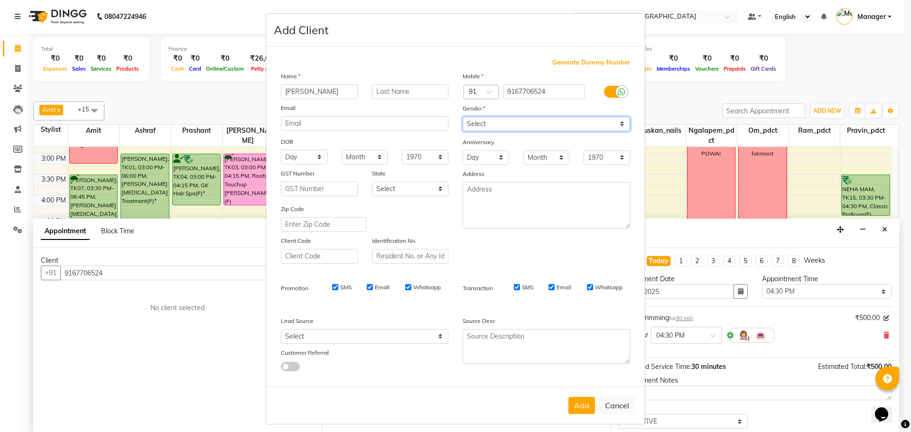
click at [463, 117] on select "Select Male Female Other Prefer Not To Say" at bounding box center [547, 124] width 168 height 15
click at [578, 404] on button "Add" at bounding box center [582, 405] width 27 height 17
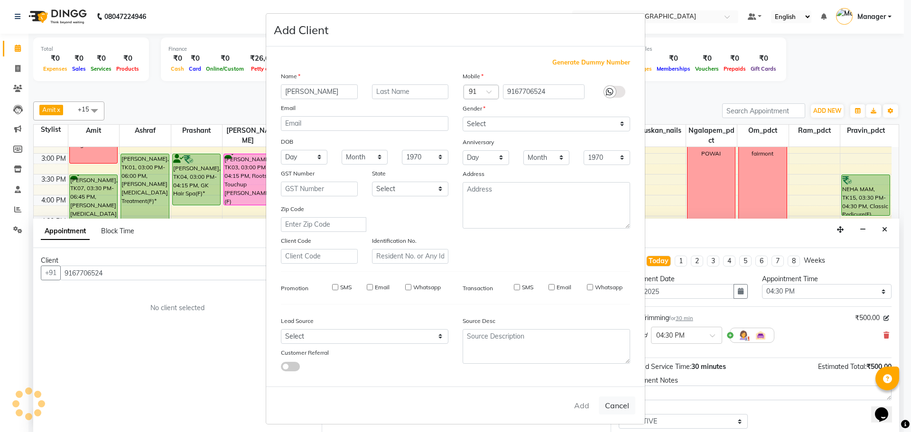
select select
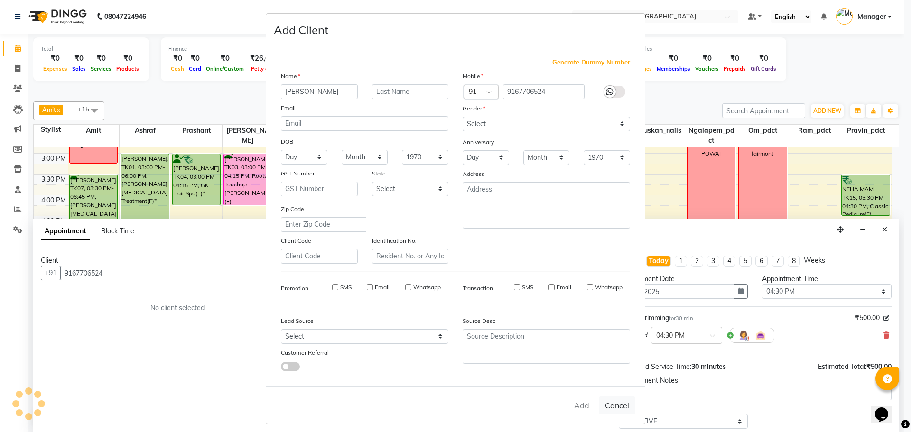
select select
checkbox input "false"
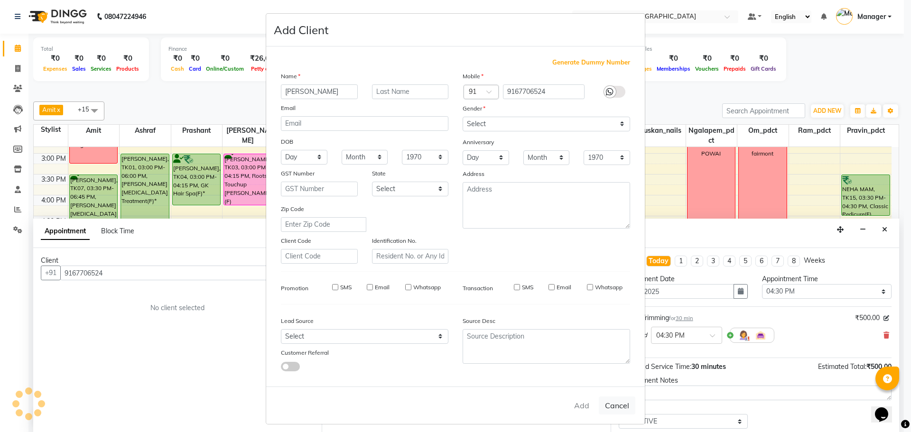
checkbox input "false"
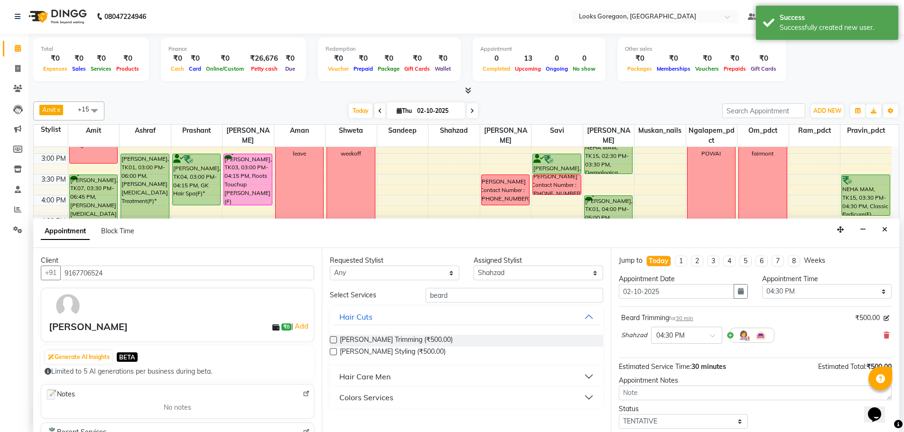
click at [447, 284] on div "Requested Stylist Any Aman Amit Ashraf Counter_Sales Komal_mgr Mamta Minakshi m…" at bounding box center [466, 340] width 289 height 184
drag, startPoint x: 463, startPoint y: 299, endPoint x: 416, endPoint y: 292, distance: 47.9
click at [416, 292] on div "Select Services beard" at bounding box center [466, 295] width 287 height 15
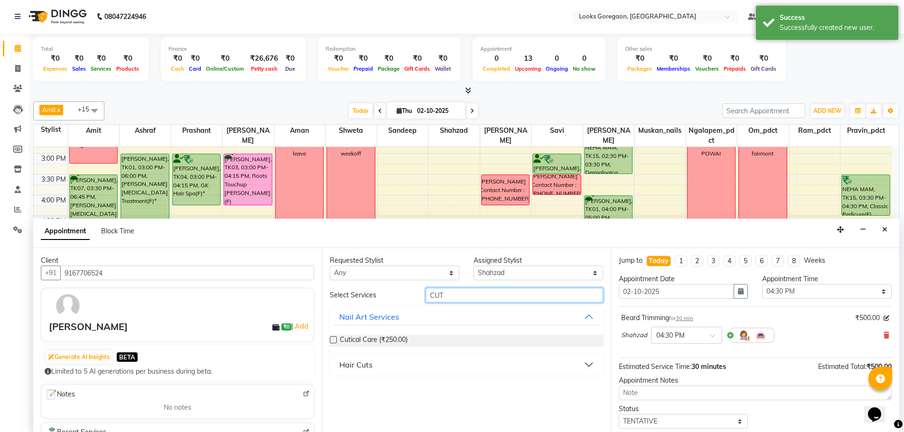
type input "CUT"
click at [359, 363] on div "Hair Cuts" at bounding box center [355, 364] width 33 height 11
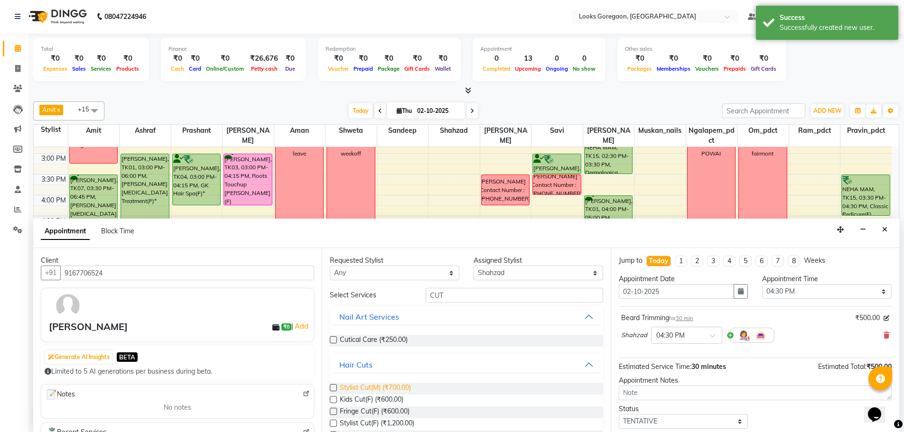
click at [392, 391] on span "Stylist Cut(M) (₹700.00)" at bounding box center [375, 389] width 71 height 12
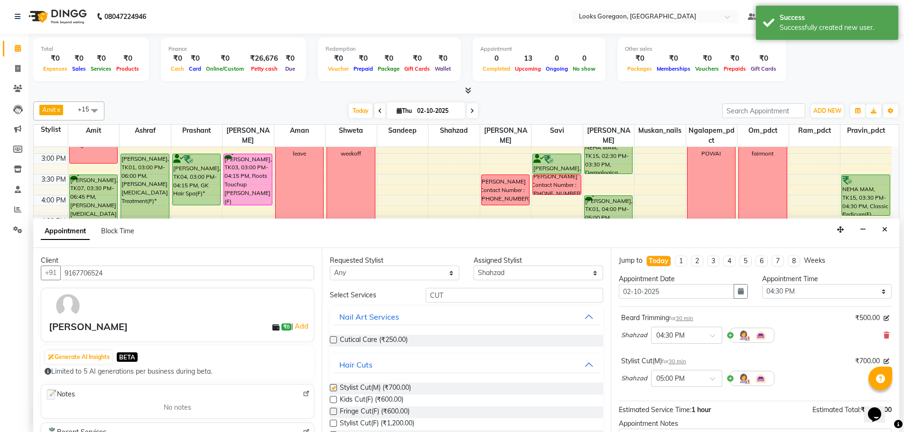
checkbox input "false"
click at [496, 275] on select "Select Aman Amit Ashraf Counter_Sales Komal_mgr Mamta Minakshi muskan_nails Nar…" at bounding box center [539, 273] width 130 height 15
select select "60095"
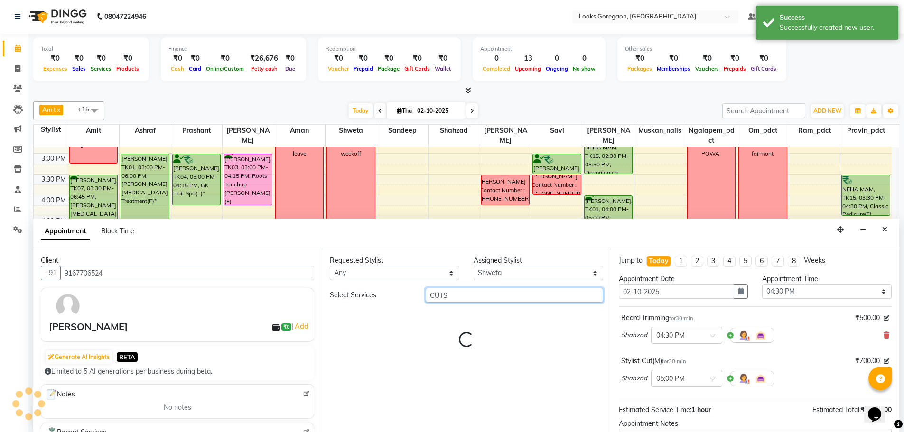
click at [481, 295] on input "CUTS" at bounding box center [515, 295] width 178 height 15
type input "CUTS"
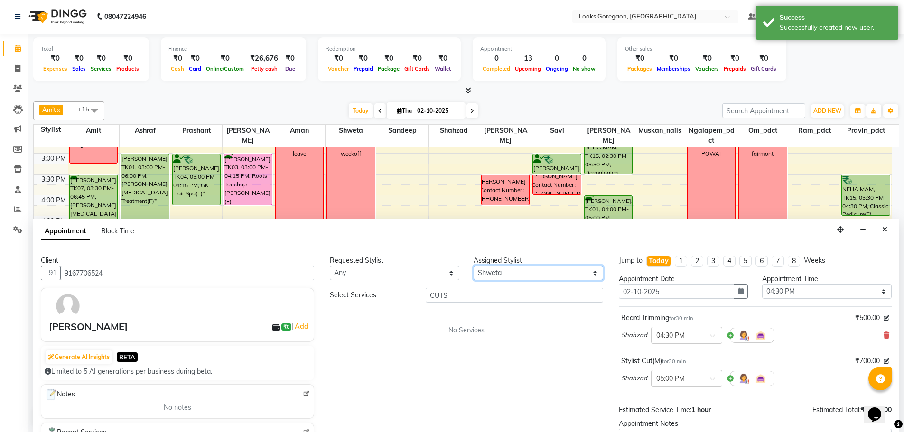
click at [492, 277] on select "Select Aman Amit Ashraf Counter_Sales Komal_mgr Mamta Minakshi muskan_nails Nar…" at bounding box center [539, 273] width 130 height 15
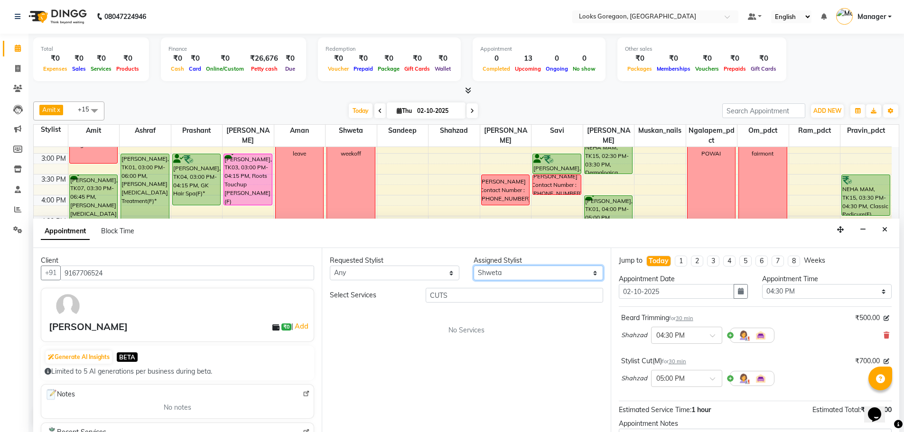
select select "60101"
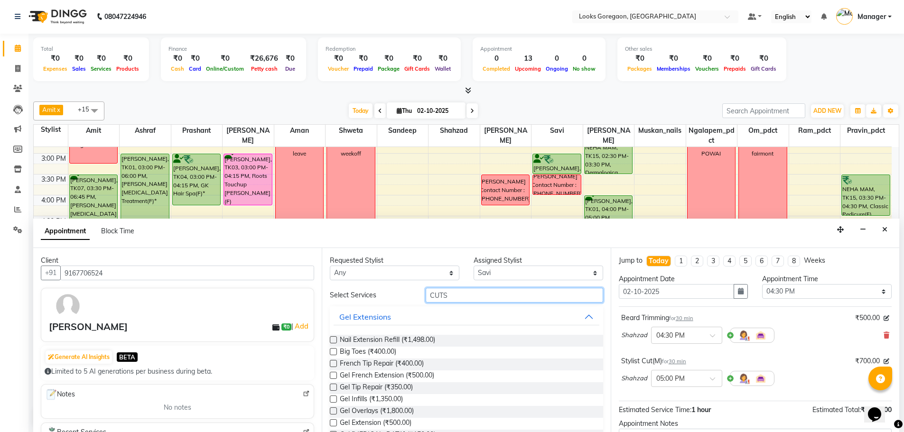
drag, startPoint x: 457, startPoint y: 293, endPoint x: 417, endPoint y: 293, distance: 39.4
click at [419, 293] on div "CUTS" at bounding box center [515, 295] width 192 height 15
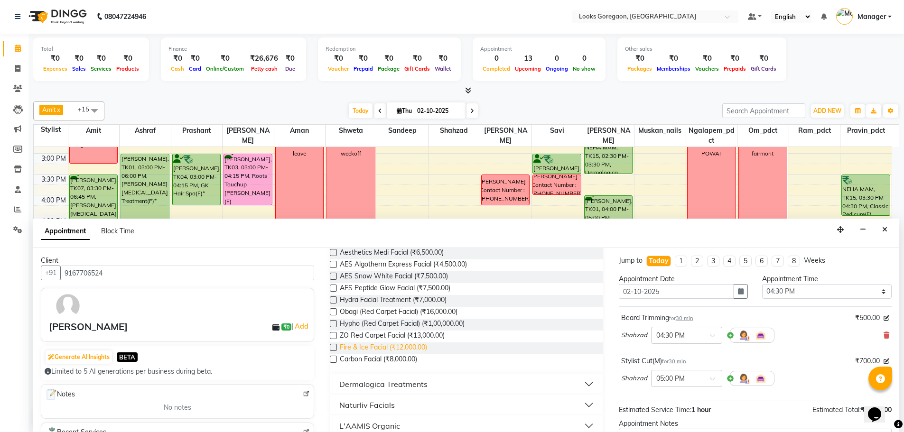
scroll to position [99, 0]
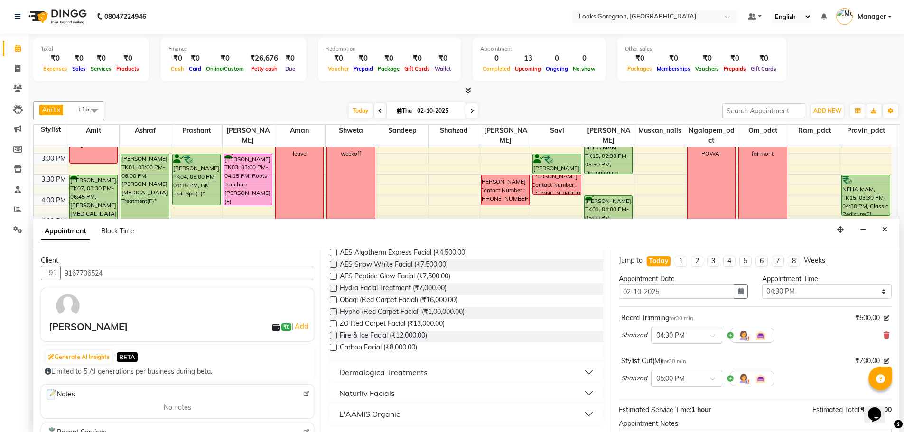
type input "FACIAL"
click at [396, 380] on button "Dermalogica Treatments" at bounding box center [466, 372] width 265 height 17
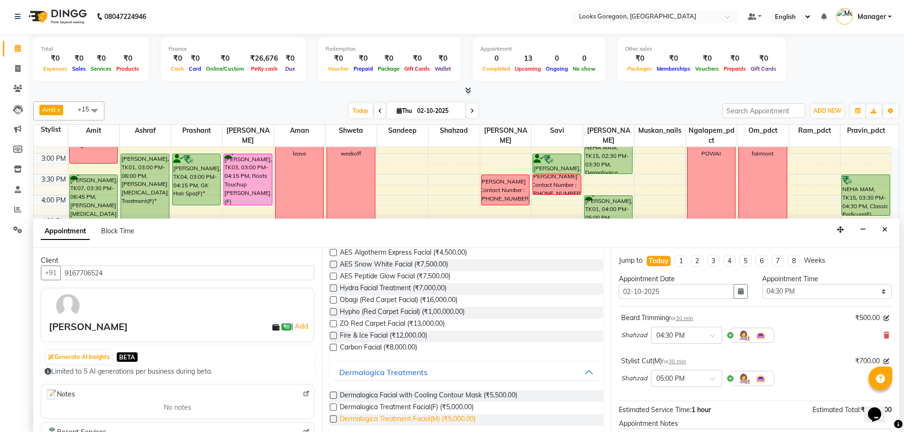
click at [419, 421] on span "Dermalogica Treatment Facial(M) (₹5,000.00)" at bounding box center [408, 420] width 136 height 12
checkbox input "false"
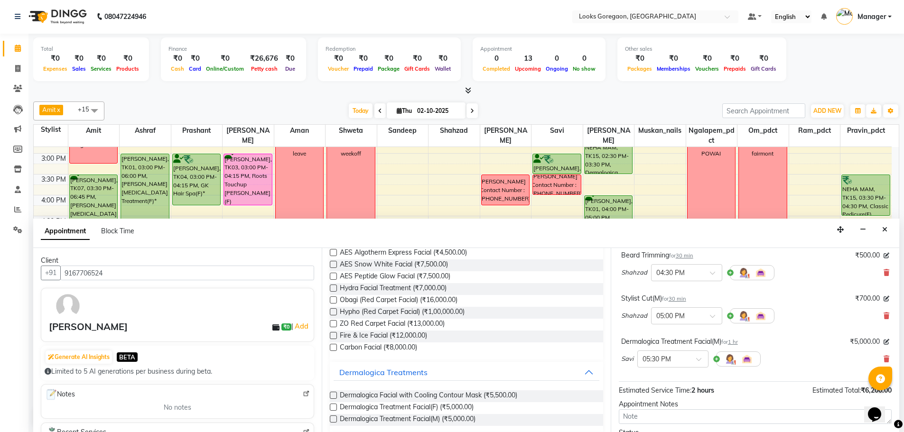
scroll to position [143, 0]
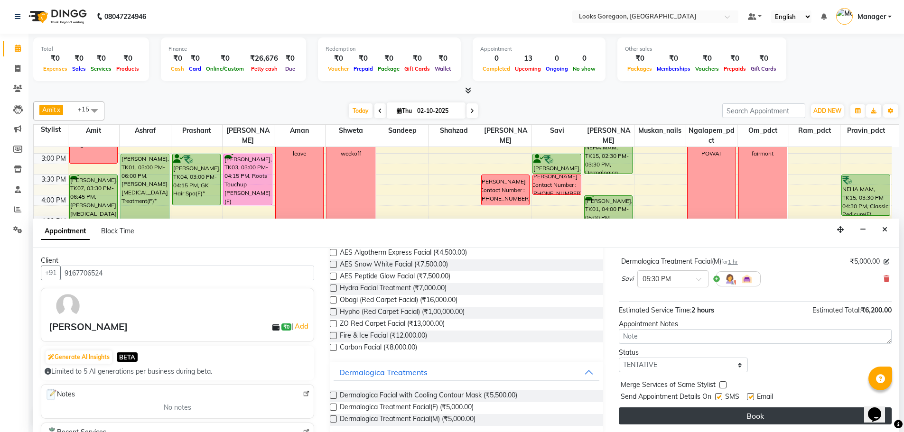
click at [744, 418] on button "Book" at bounding box center [755, 416] width 273 height 17
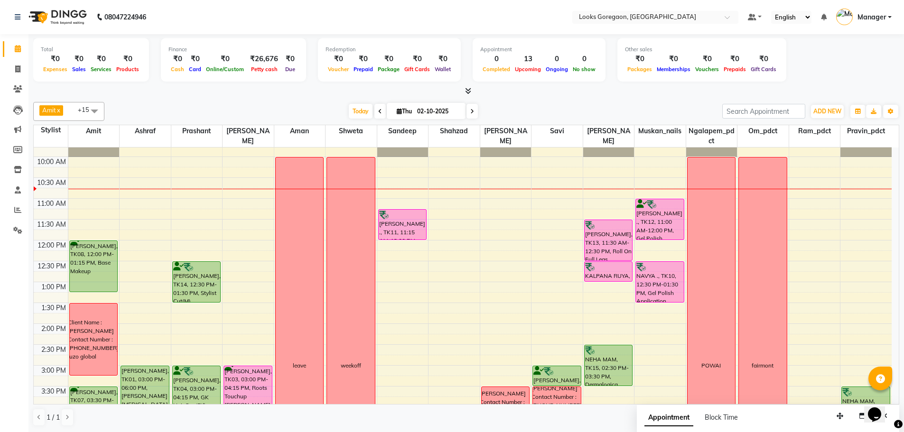
scroll to position [7, 0]
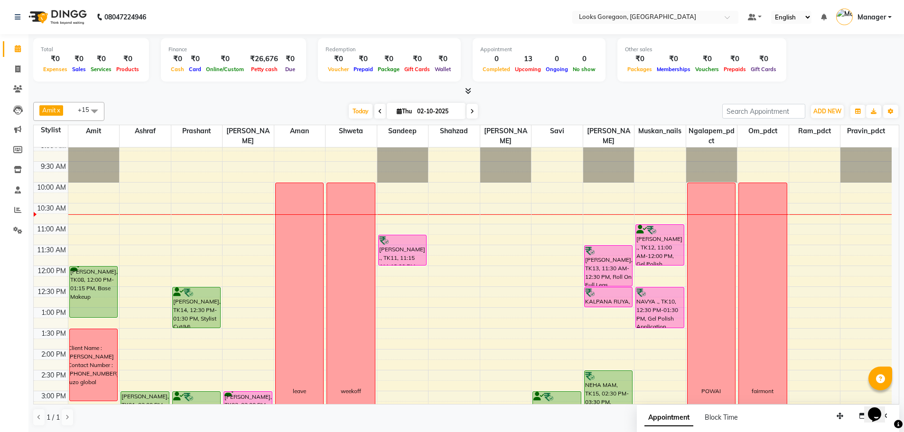
click at [524, 226] on div "9:00 AM 9:30 AM 10:00 AM 10:30 AM 11:00 AM 11:30 AM 12:00 PM 12:30 PM 1:00 PM 1…" at bounding box center [463, 391] width 858 height 501
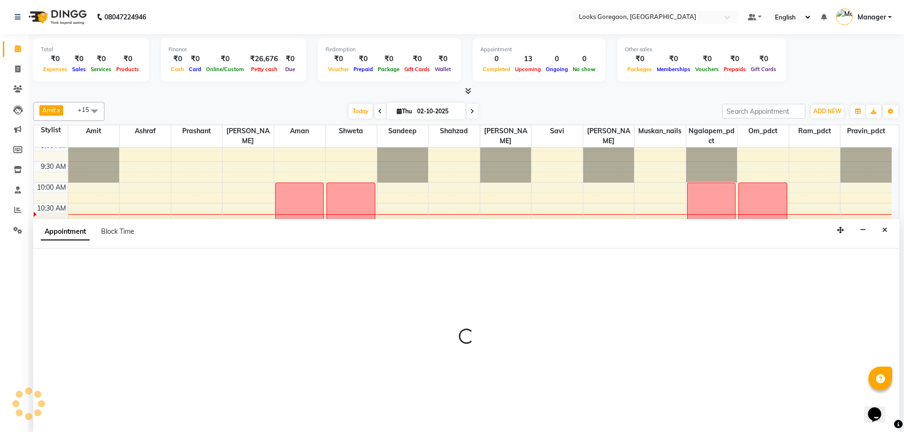
scroll to position [0, 0]
select select "83276"
select select "660"
select select "tentative"
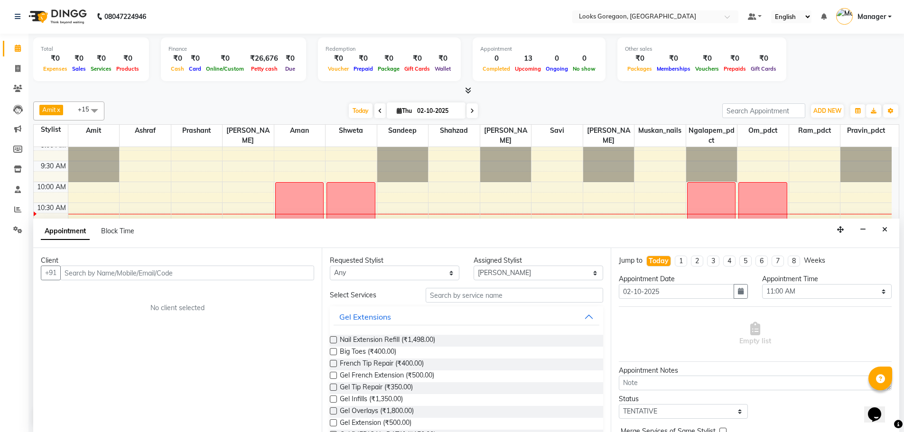
click at [249, 268] on input "text" at bounding box center [187, 273] width 254 height 15
type input "9960558639"
click at [304, 272] on span "Add Client" at bounding box center [295, 273] width 32 height 9
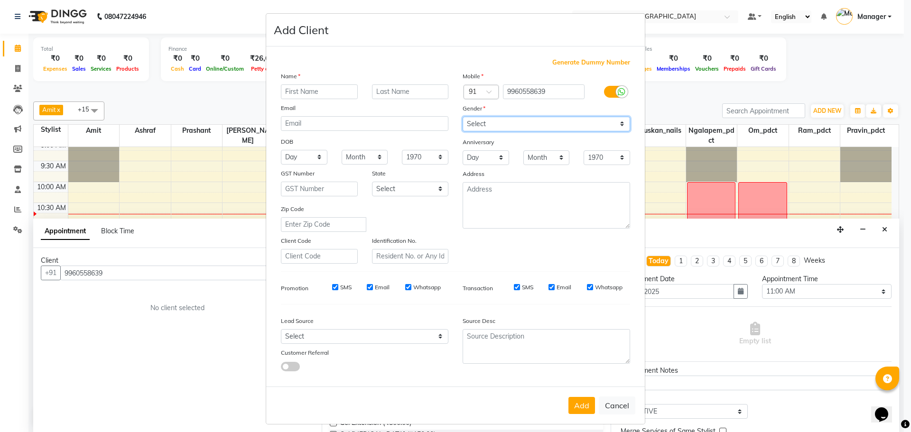
drag, startPoint x: 503, startPoint y: 125, endPoint x: 496, endPoint y: 130, distance: 8.8
click at [503, 125] on select "Select Male Female Other Prefer Not To Say" at bounding box center [547, 124] width 168 height 15
select select "male"
click at [463, 117] on select "Select Male Female Other Prefer Not To Say" at bounding box center [547, 124] width 168 height 15
click at [276, 86] on div at bounding box center [319, 91] width 91 height 15
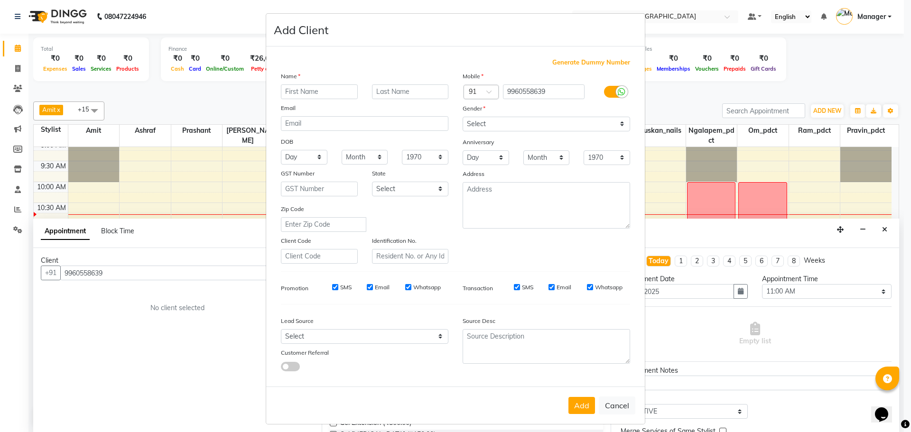
click at [319, 100] on div "Name Email DOB Day 01 02 03 04 05 06 07 08 09 10 11 12 13 14 15 16 17 18 19 20 …" at bounding box center [365, 167] width 182 height 193
click at [319, 91] on input "text" at bounding box center [319, 91] width 77 height 15
type input "[PERSON_NAME]"
click at [374, 87] on input "text" at bounding box center [410, 91] width 77 height 15
click at [581, 404] on button "Add" at bounding box center [582, 405] width 27 height 17
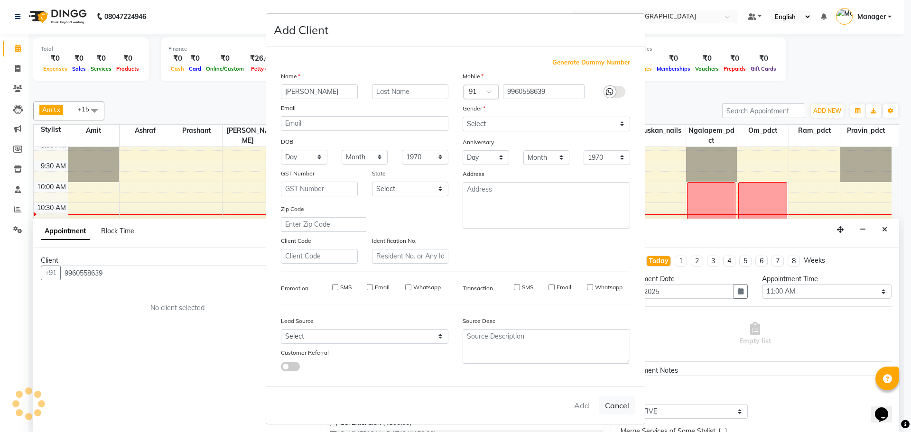
select select
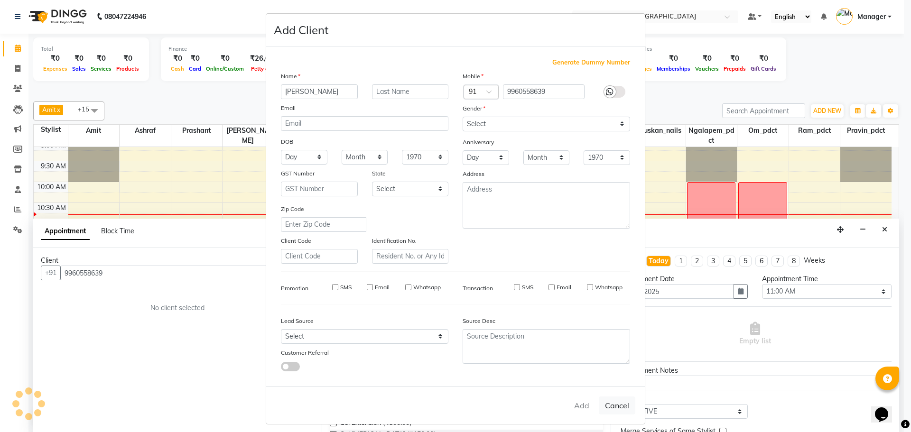
select select
checkbox input "false"
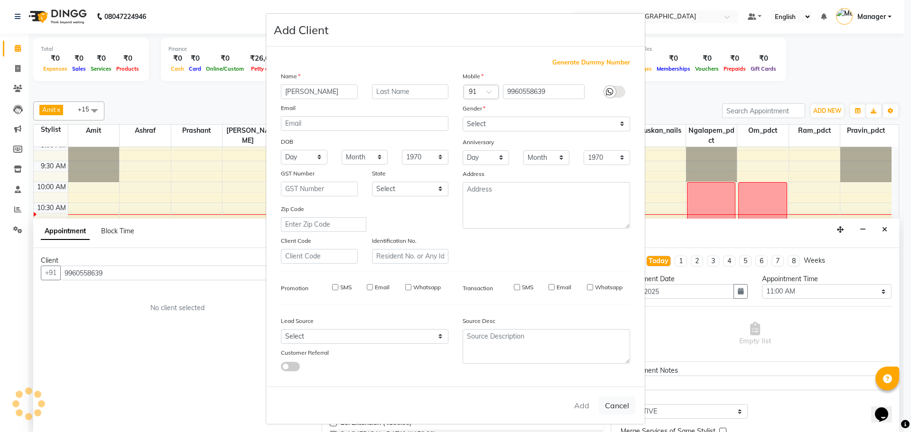
checkbox input "false"
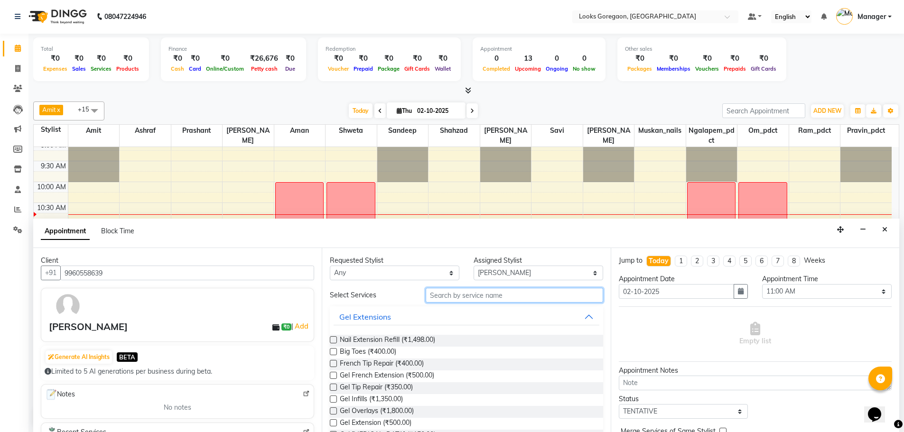
click at [464, 291] on input "text" at bounding box center [515, 295] width 178 height 15
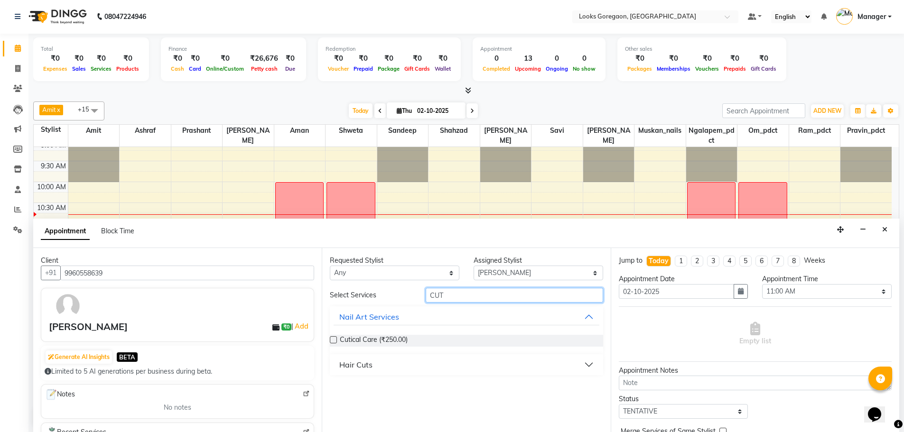
type input "CUT"
click at [356, 365] on div "Hair Cuts" at bounding box center [355, 364] width 33 height 11
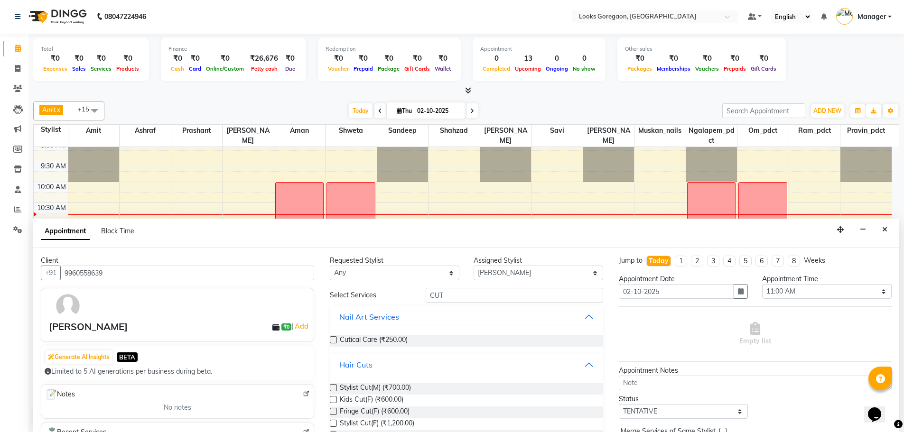
click at [385, 384] on span "Stylist Cut(M) (₹700.00)" at bounding box center [375, 389] width 71 height 12
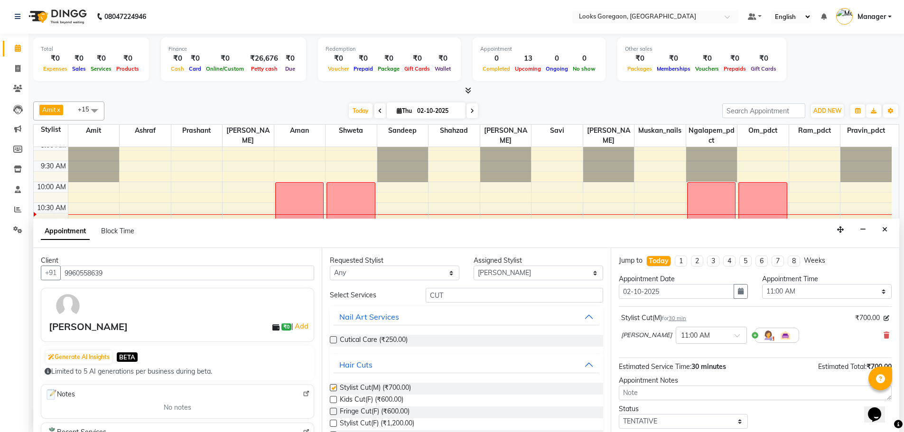
checkbox input "false"
drag, startPoint x: 450, startPoint y: 293, endPoint x: 387, endPoint y: 294, distance: 62.7
click at [387, 294] on div "Select Services CUT" at bounding box center [466, 295] width 287 height 15
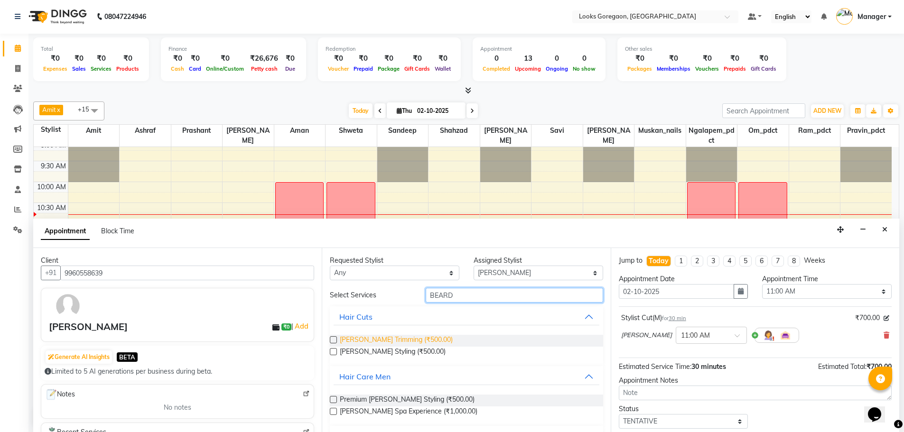
type input "BEARD"
click at [390, 341] on span "Beard Trimming (₹500.00)" at bounding box center [396, 341] width 113 height 12
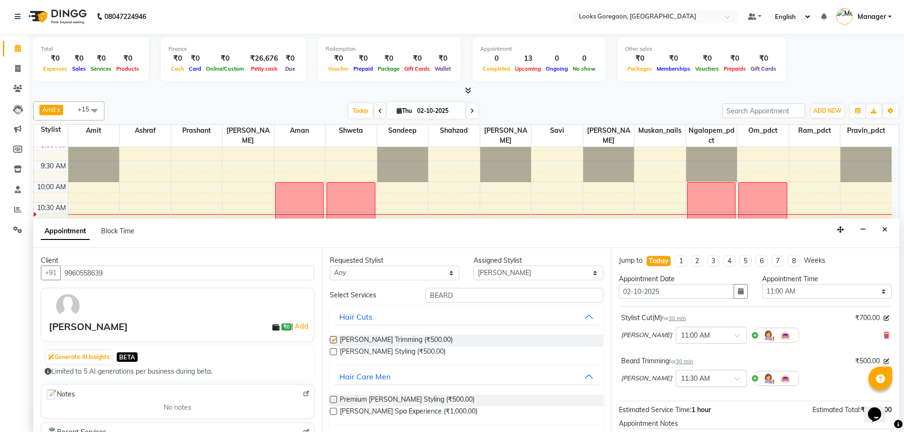
checkbox input "false"
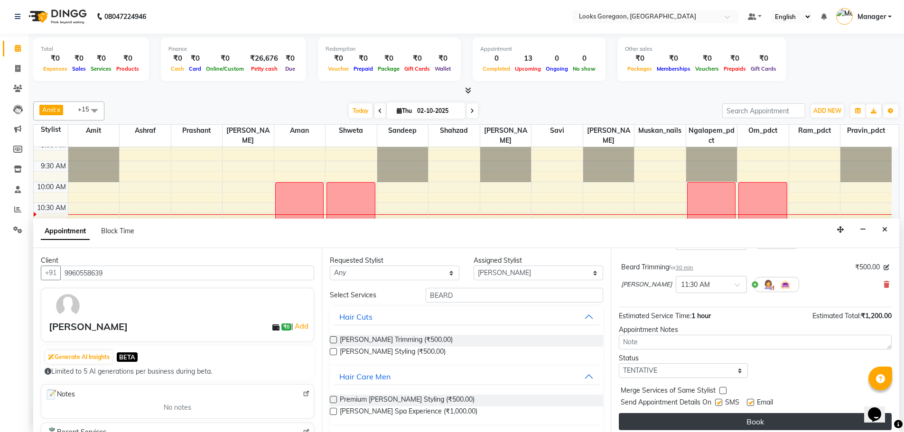
scroll to position [95, 0]
click at [747, 424] on button "Book" at bounding box center [755, 420] width 273 height 17
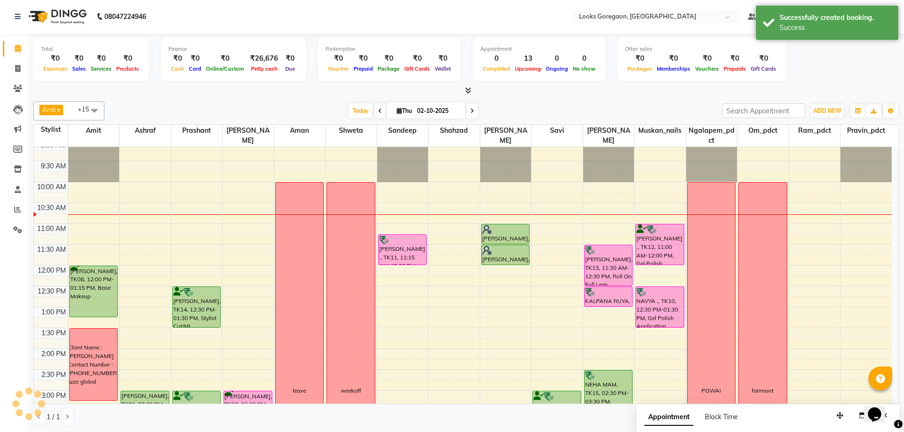
scroll to position [0, 0]
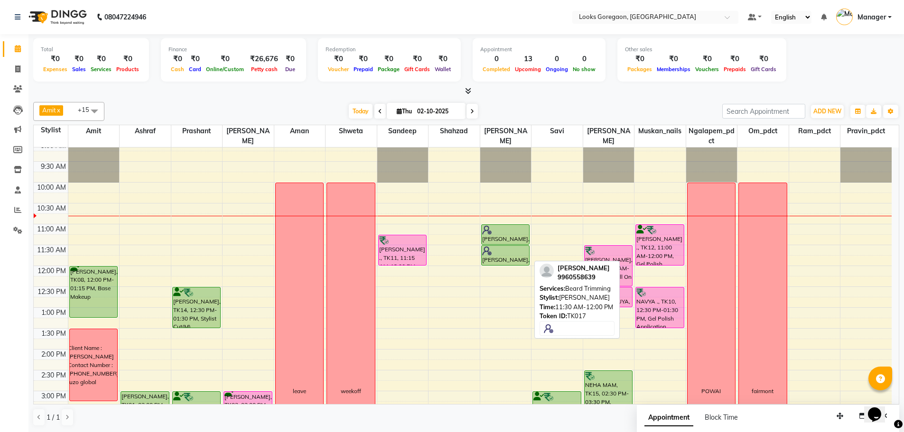
click at [510, 246] on div at bounding box center [505, 250] width 47 height 9
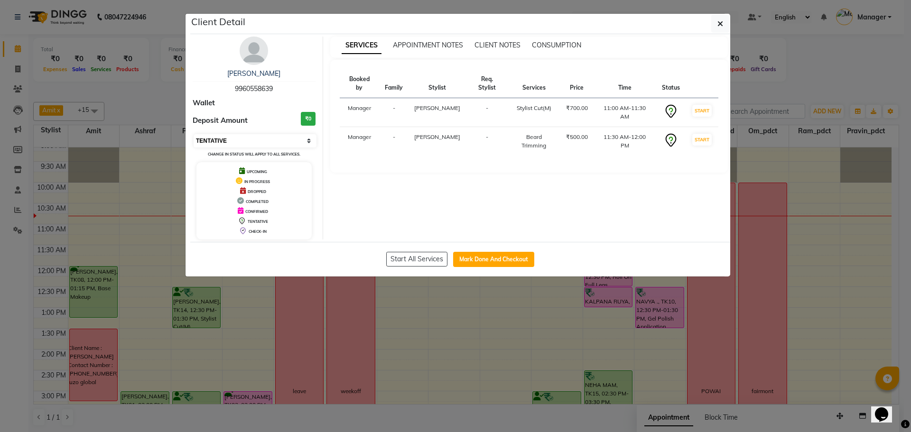
click at [290, 141] on select "Select IN SERVICE CONFIRMED TENTATIVE CHECK IN MARK DONE DROPPED UPCOMING" at bounding box center [255, 140] width 123 height 13
select select "6"
click at [194, 134] on select "Select IN SERVICE CONFIRMED TENTATIVE CHECK IN MARK DONE DROPPED UPCOMING" at bounding box center [255, 140] width 123 height 13
click at [709, 26] on div "Client Detail" at bounding box center [460, 24] width 540 height 20
drag, startPoint x: 711, startPoint y: 24, endPoint x: 497, endPoint y: 94, distance: 225.4
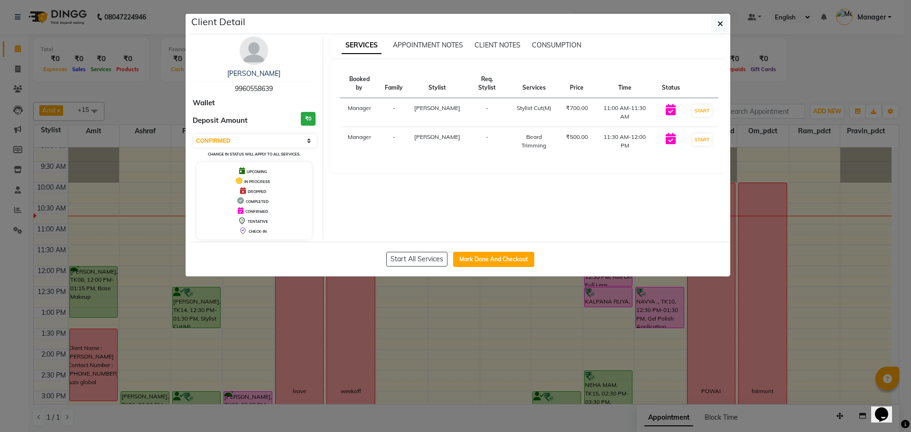
click at [711, 25] on button "button" at bounding box center [720, 24] width 18 height 18
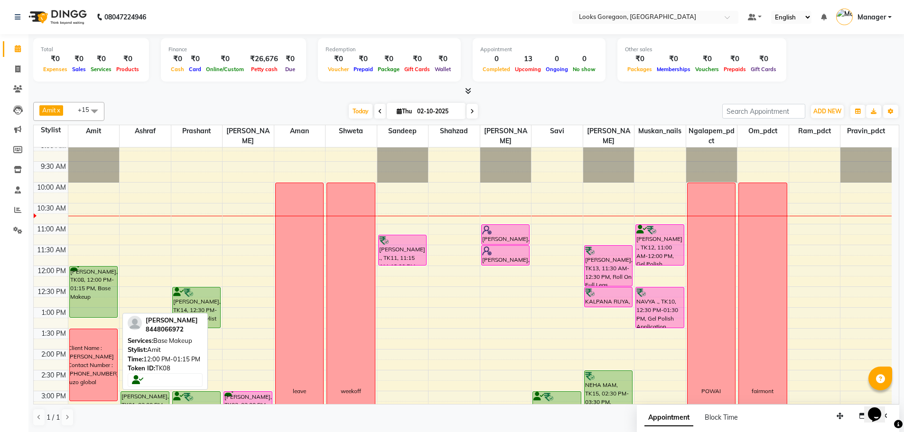
click at [86, 300] on div "Divya Pandey, TK08, 12:00 PM-01:15 PM, Base Makeup" at bounding box center [94, 292] width 48 height 51
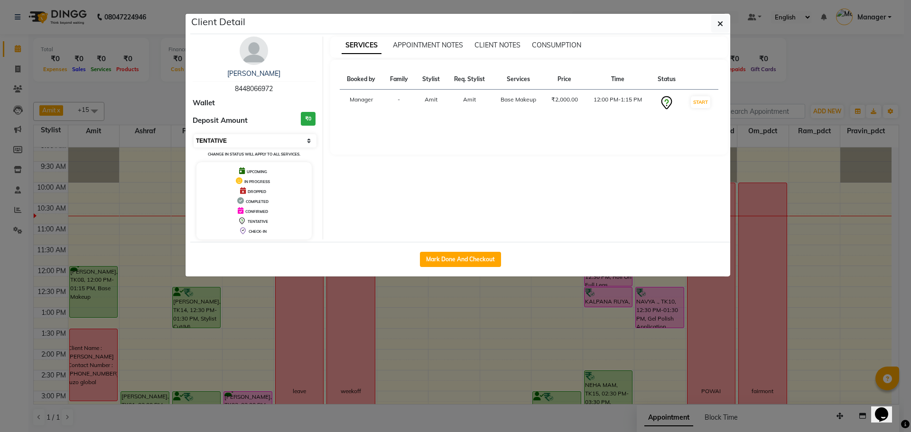
click at [224, 142] on select "Select IN SERVICE CONFIRMED TENTATIVE CHECK IN MARK DONE DROPPED UPCOMING" at bounding box center [255, 140] width 123 height 13
select select "6"
click at [194, 134] on select "Select IN SERVICE CONFIRMED TENTATIVE CHECK IN MARK DONE DROPPED UPCOMING" at bounding box center [255, 140] width 123 height 13
click at [725, 28] on button "button" at bounding box center [720, 24] width 18 height 18
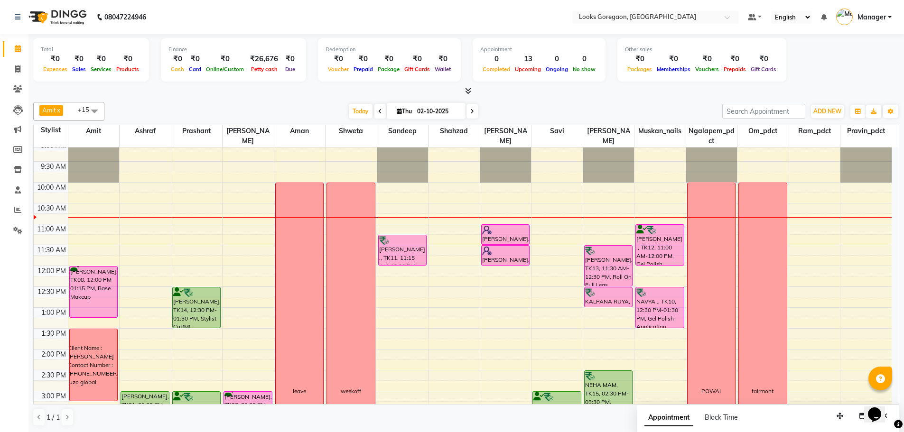
click at [382, 108] on span at bounding box center [379, 111] width 11 height 15
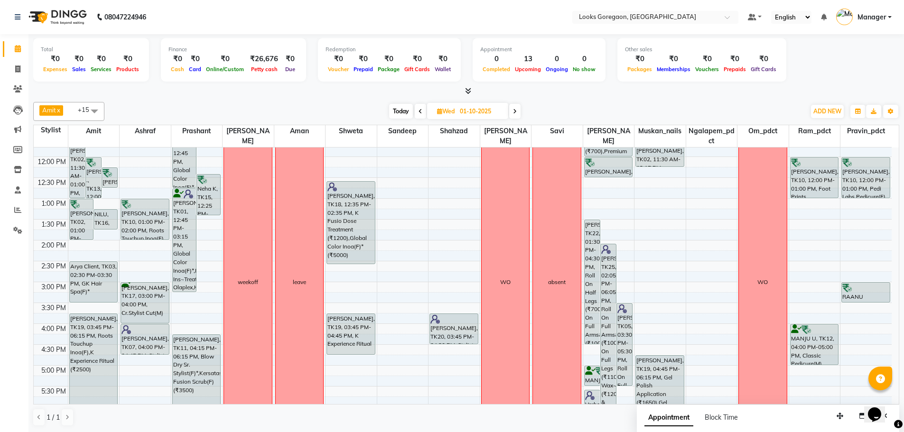
scroll to position [90, 0]
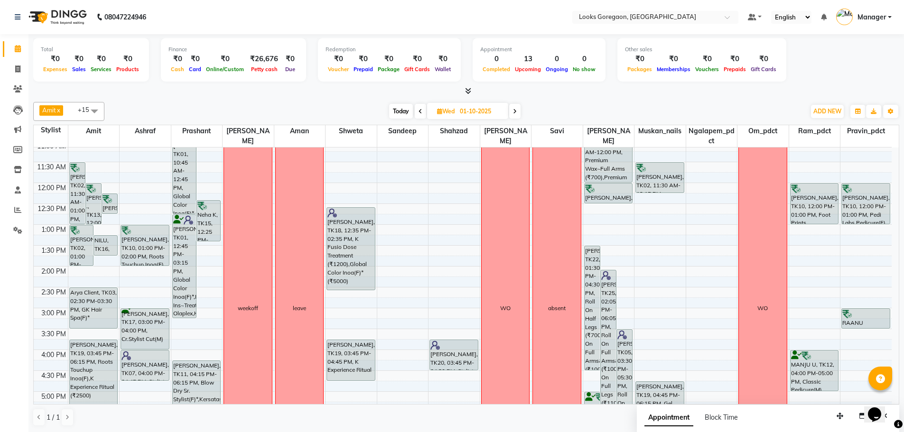
click at [514, 112] on icon at bounding box center [515, 112] width 4 height 6
type input "02-10-2025"
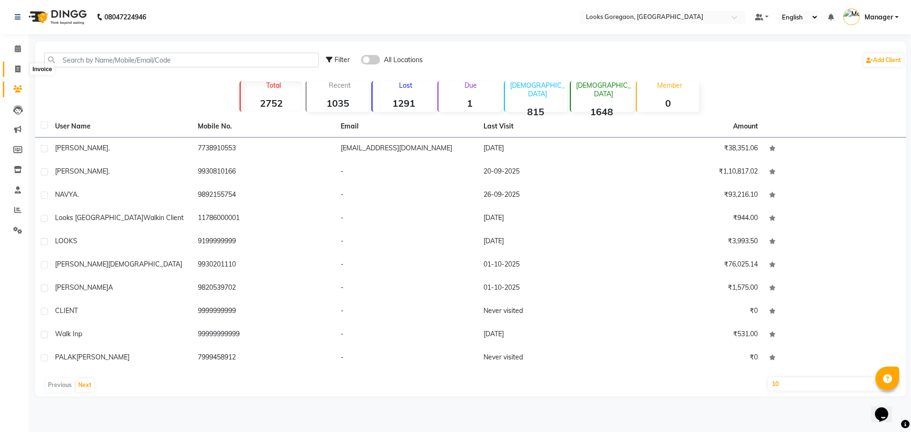
click at [18, 69] on icon at bounding box center [17, 68] width 5 height 7
select select "service"
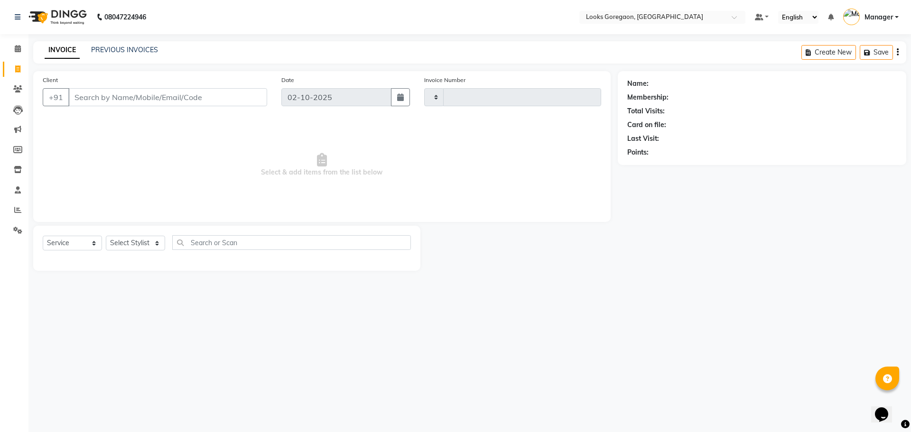
type input "5070"
select select "8268"
click at [126, 94] on input "Client" at bounding box center [167, 97] width 199 height 18
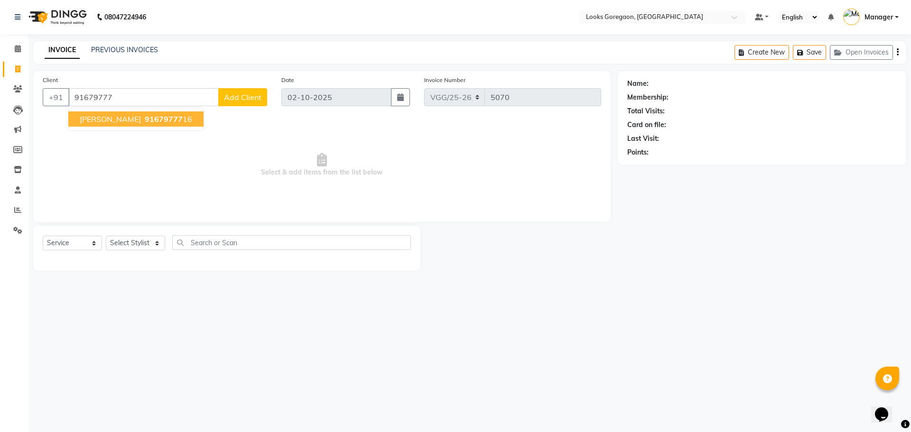
click at [163, 118] on span "91679777" at bounding box center [164, 118] width 38 height 9
type input "9167977716"
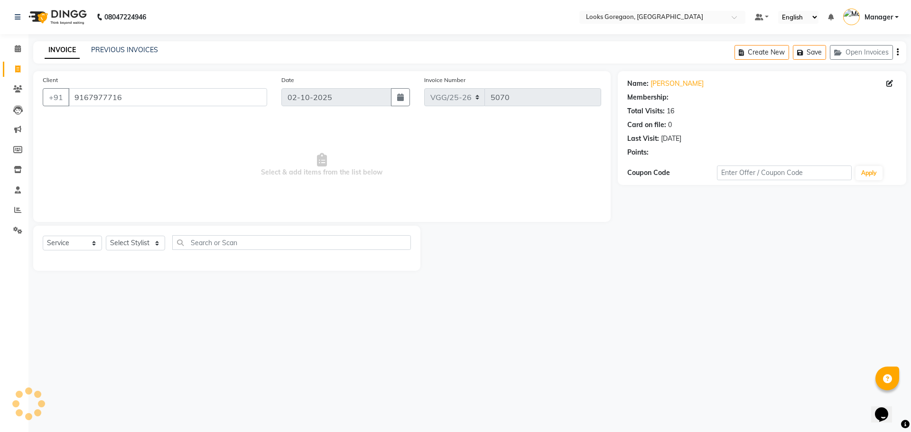
select select "1: Object"
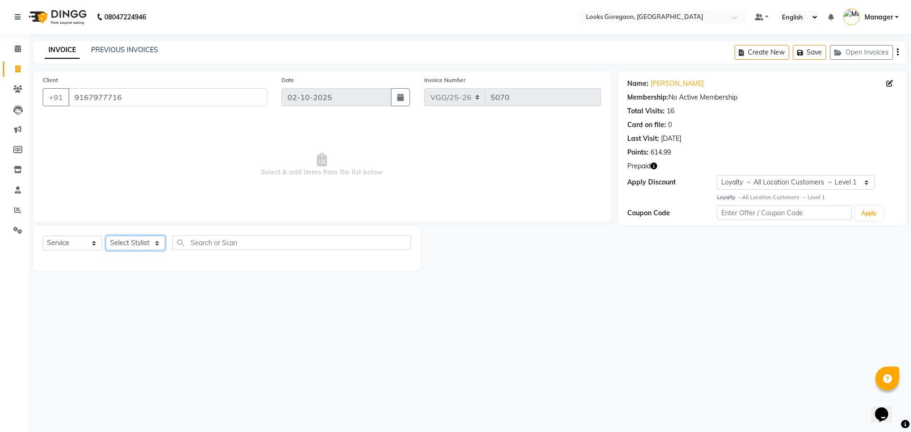
click at [123, 241] on select "Select Stylist Aman [PERSON_NAME] Counter_Sales Komal_mgr [PERSON_NAME] Manager…" at bounding box center [135, 243] width 59 height 15
select select "60095"
click at [106, 236] on select "Select Stylist Aman [PERSON_NAME] Counter_Sales Komal_mgr [PERSON_NAME] Manager…" at bounding box center [135, 243] width 59 height 15
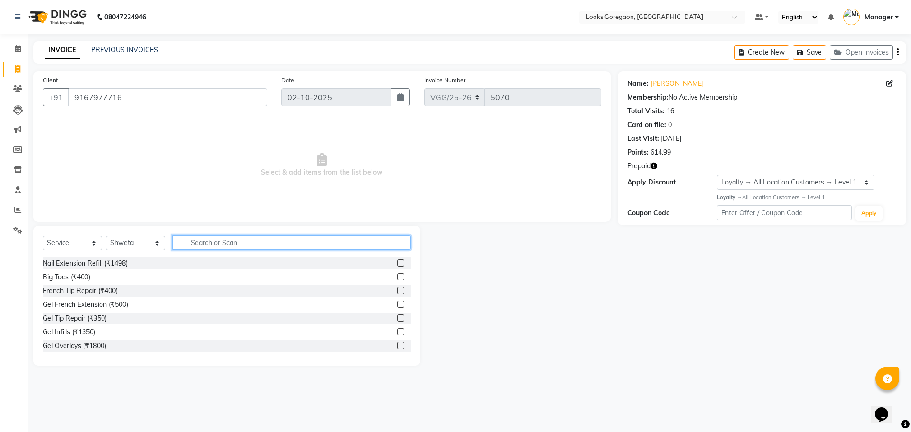
click at [216, 243] on input "text" at bounding box center [291, 242] width 239 height 15
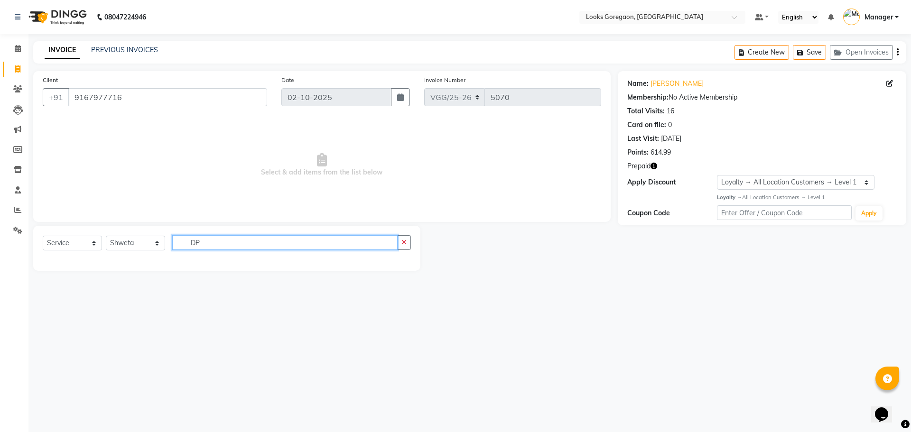
type input "DP"
click at [81, 241] on select "Select Service Product Membership Package Voucher Prepaid Gift Card" at bounding box center [72, 243] width 59 height 15
select select "product"
click at [43, 236] on select "Select Service Product Membership Package Voucher Prepaid Gift Card" at bounding box center [72, 243] width 59 height 15
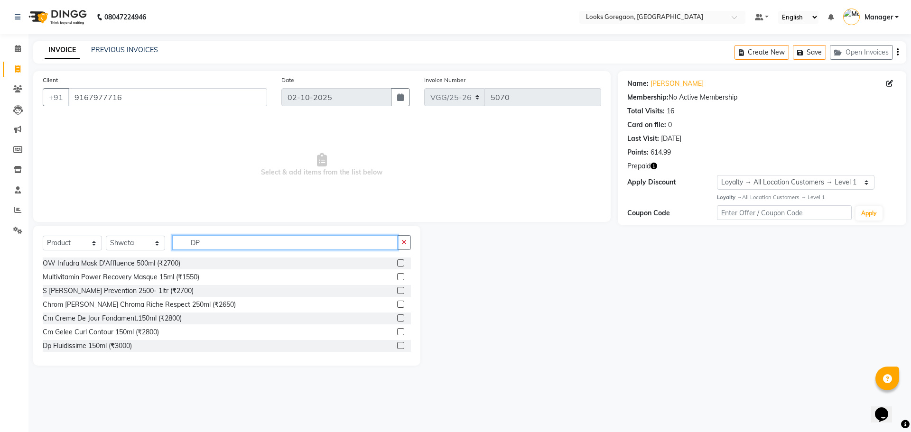
click at [205, 245] on input "DP" at bounding box center [284, 242] width 225 height 15
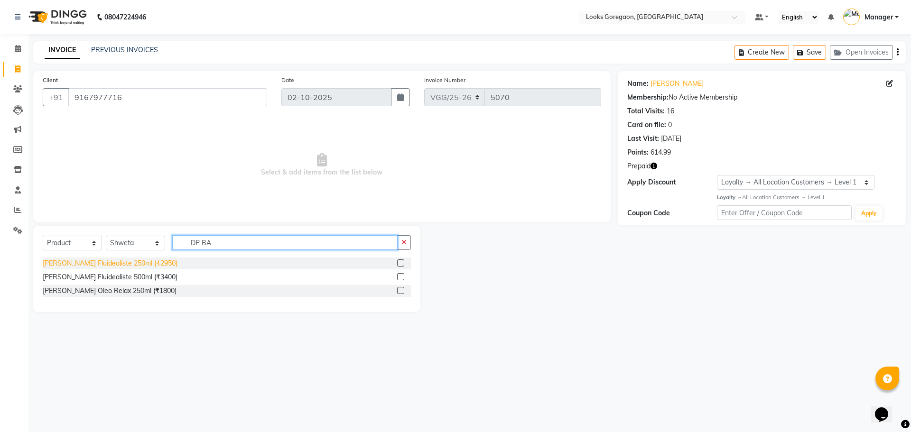
type input "DP BA"
click at [144, 264] on div "[PERSON_NAME] Fluidealiste 250ml (₹2950)" at bounding box center [110, 264] width 135 height 10
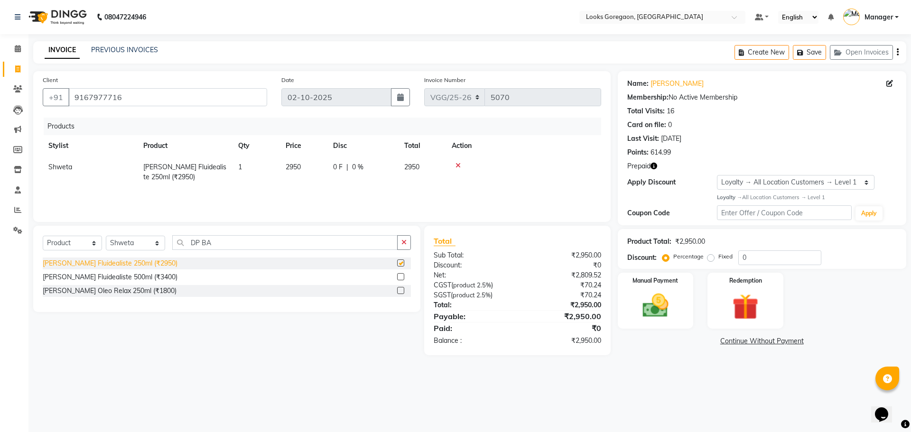
checkbox input "false"
click at [220, 244] on input "DP BA" at bounding box center [284, 242] width 225 height 15
click at [205, 243] on input "DP BA" at bounding box center [284, 242] width 225 height 15
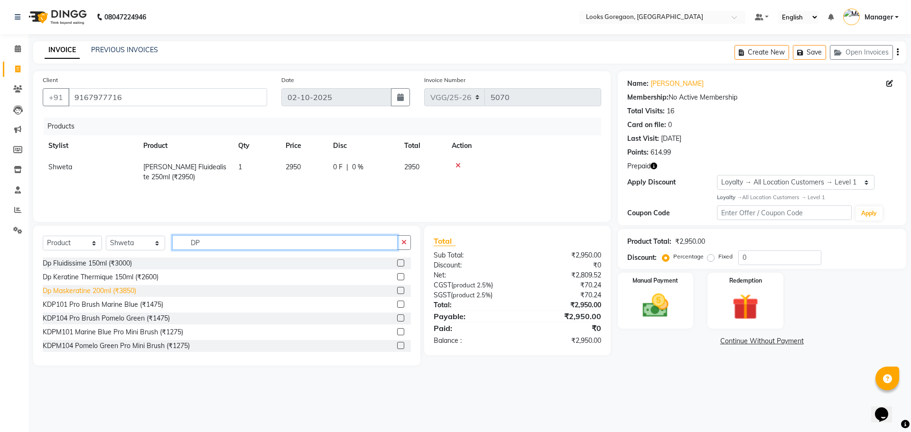
type input "DP"
click at [122, 292] on div "Dp Maskeratine 200ml (₹3850)" at bounding box center [90, 291] width 94 height 10
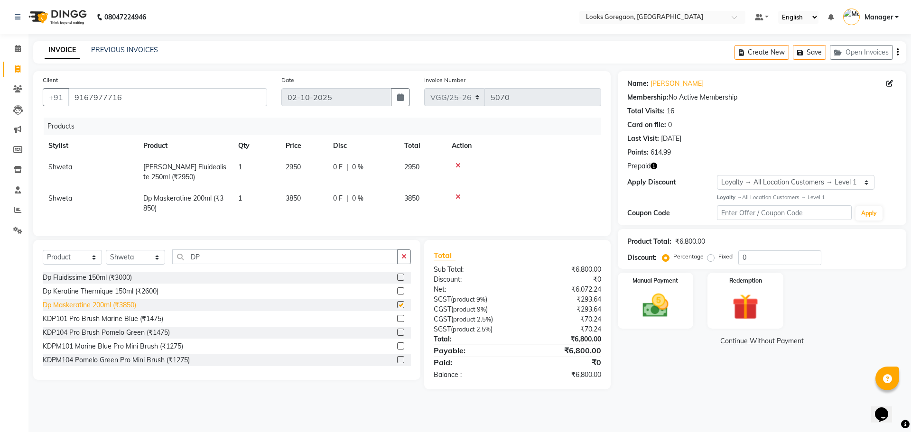
checkbox input "false"
click at [678, 303] on div "Manual Payment" at bounding box center [655, 300] width 79 height 58
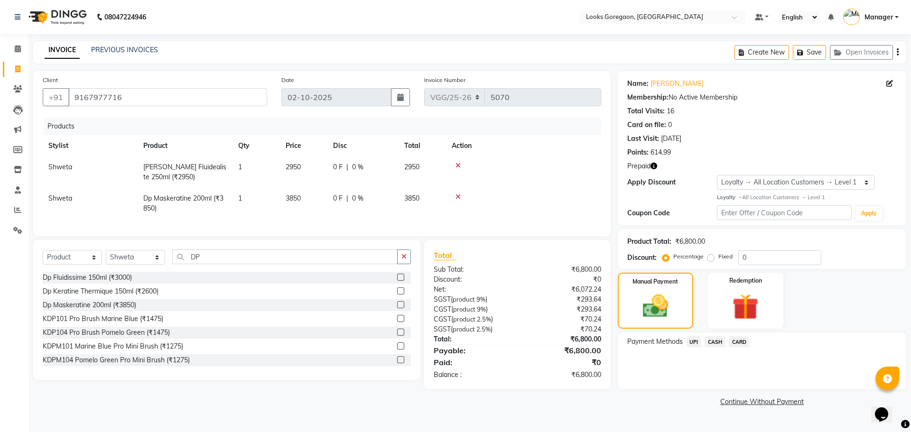
click at [710, 340] on span "CASH" at bounding box center [715, 342] width 20 height 11
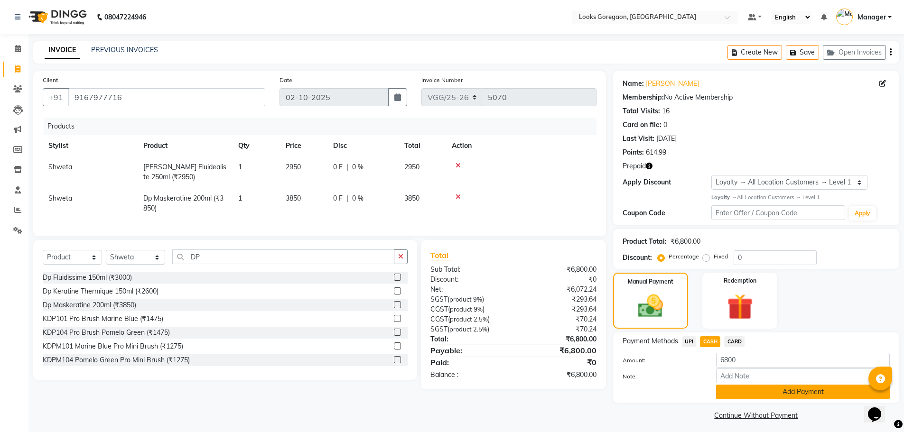
click at [744, 388] on button "Add Payment" at bounding box center [803, 392] width 174 height 15
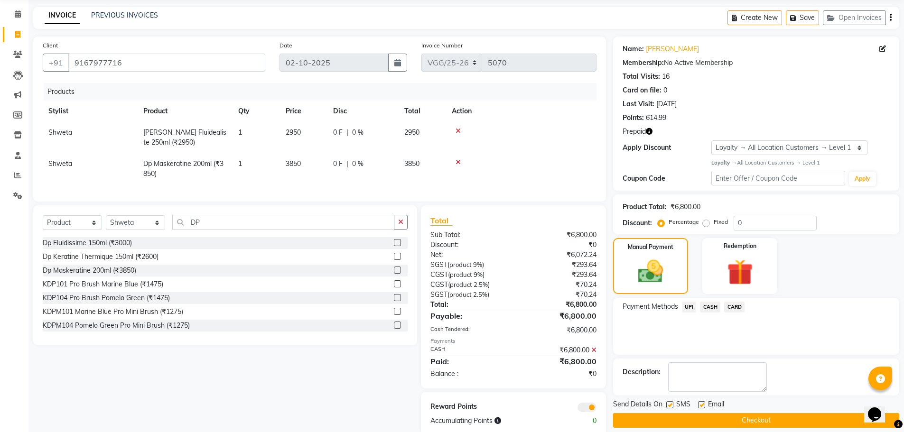
scroll to position [59, 0]
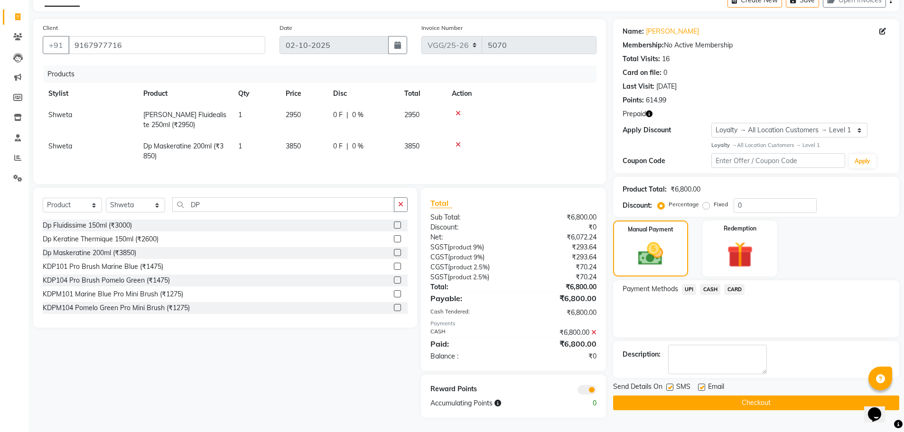
click at [740, 396] on button "Checkout" at bounding box center [756, 403] width 286 height 15
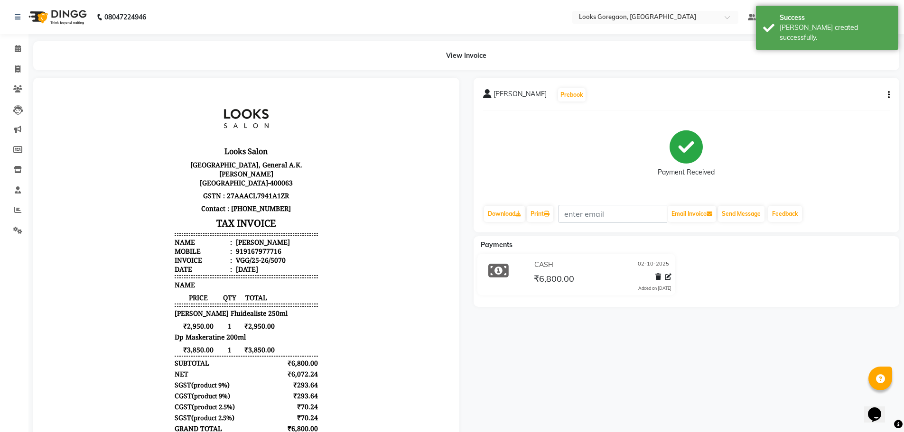
click at [890, 99] on div "[PERSON_NAME] Prebook Payment Received Download Print Email Invoice Send Messag…" at bounding box center [687, 155] width 426 height 155
click at [888, 101] on div "[PERSON_NAME] Prebook" at bounding box center [686, 94] width 407 height 15
click at [889, 95] on icon "button" at bounding box center [889, 95] width 2 height 0
click at [838, 94] on div "Edit Item Staff" at bounding box center [852, 95] width 46 height 12
select select
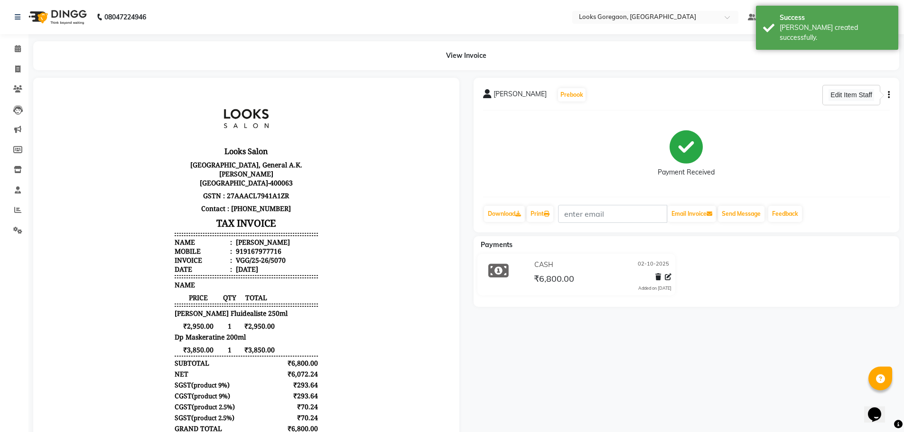
select select
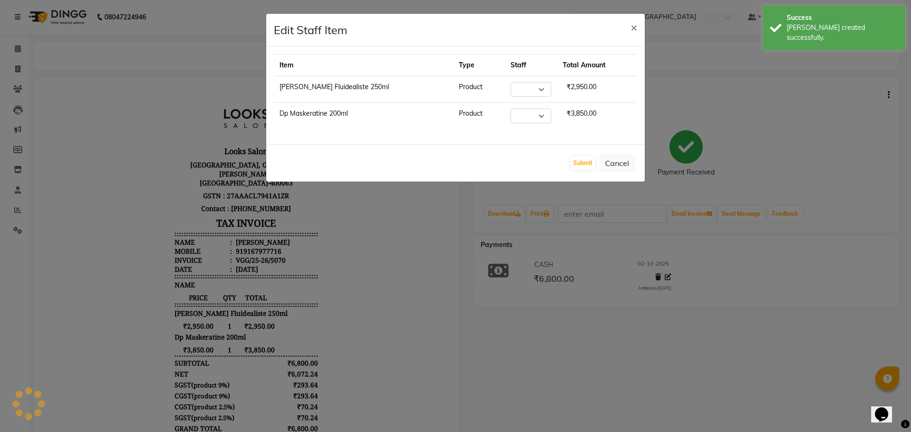
select select "60095"
click at [637, 26] on span "×" at bounding box center [634, 27] width 7 height 14
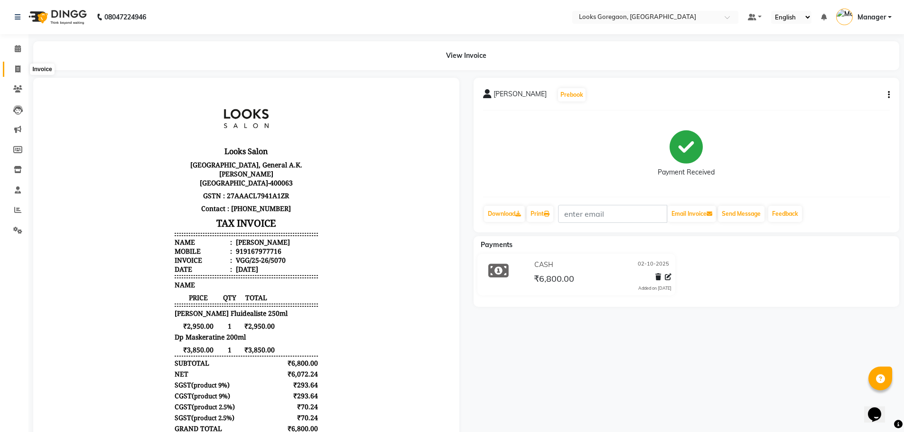
click at [17, 68] on icon at bounding box center [17, 68] width 5 height 7
select select "service"
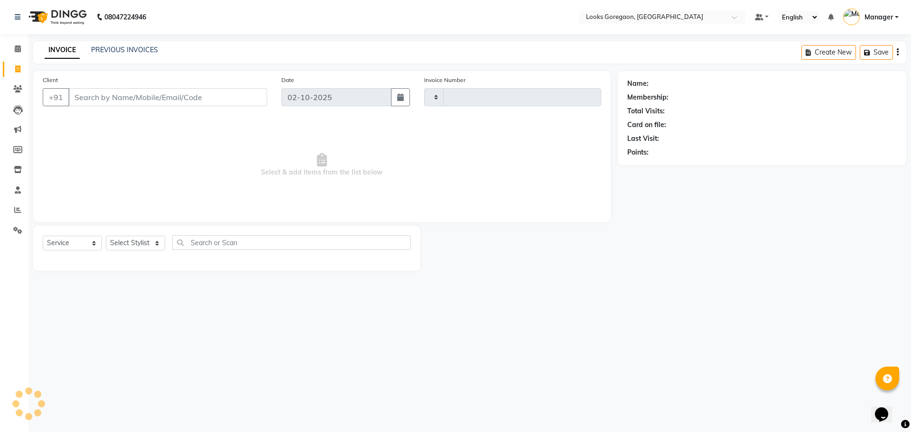
type input "5071"
select select "8268"
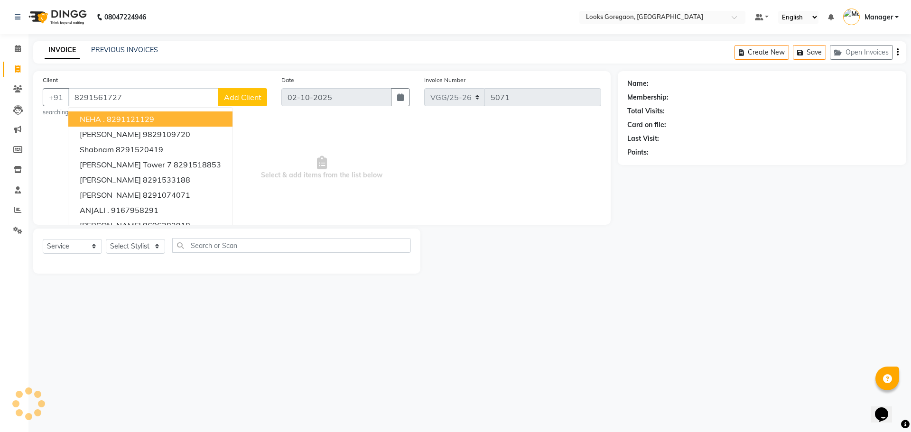
type input "8291561727"
select select "1: Object"
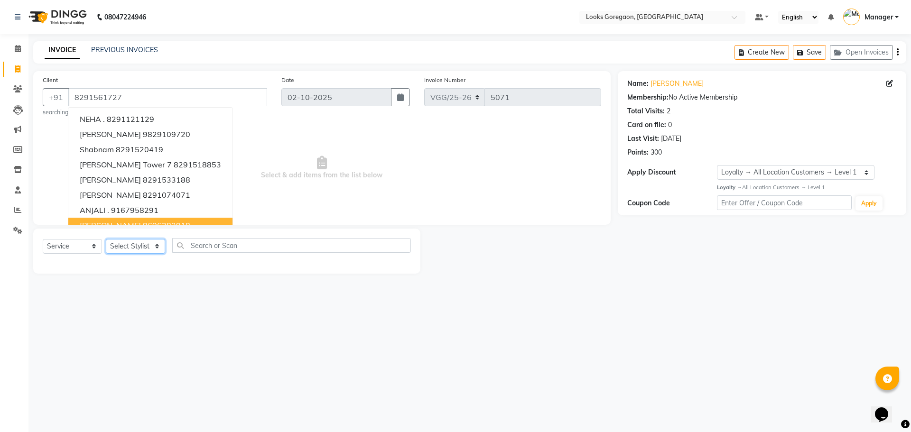
click at [129, 243] on select "Select Stylist Aman [PERSON_NAME] Counter_Sales Komal_mgr [PERSON_NAME] Manager…" at bounding box center [135, 246] width 59 height 15
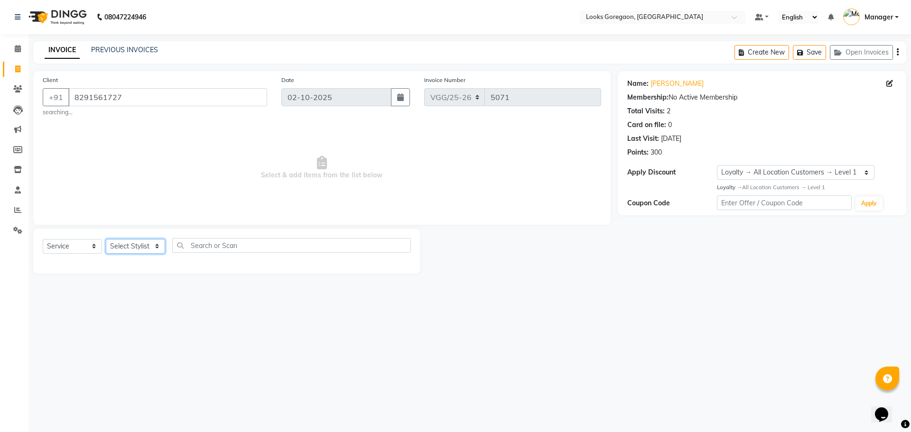
select select "60095"
click at [106, 239] on select "Select Stylist Aman [PERSON_NAME] Counter_Sales Komal_mgr [PERSON_NAME] Manager…" at bounding box center [135, 246] width 59 height 15
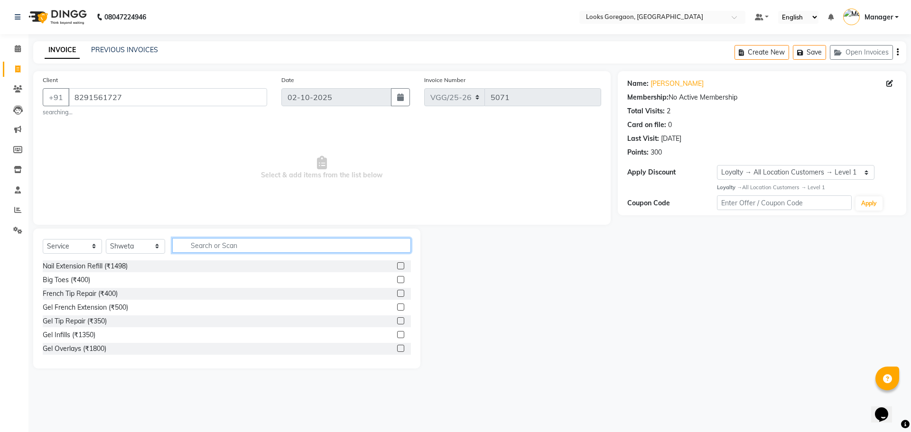
click at [214, 251] on input "text" at bounding box center [291, 245] width 239 height 15
type input "CUT"
click at [79, 323] on div "Stylist Cut(F) (₹1200)" at bounding box center [75, 322] width 64 height 10
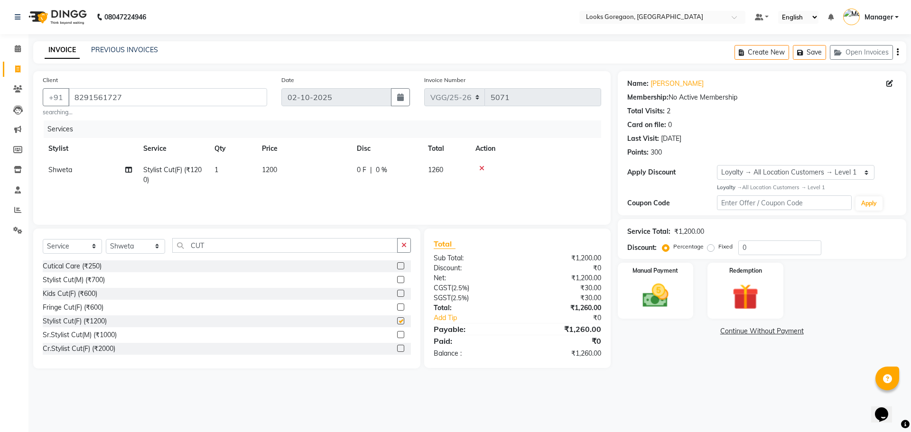
checkbox input "false"
drag, startPoint x: 158, startPoint y: 249, endPoint x: 141, endPoint y: 249, distance: 16.1
click at [141, 249] on div "Select Service Product Membership Package Voucher Prepaid Gift Card Select Styl…" at bounding box center [227, 249] width 368 height 22
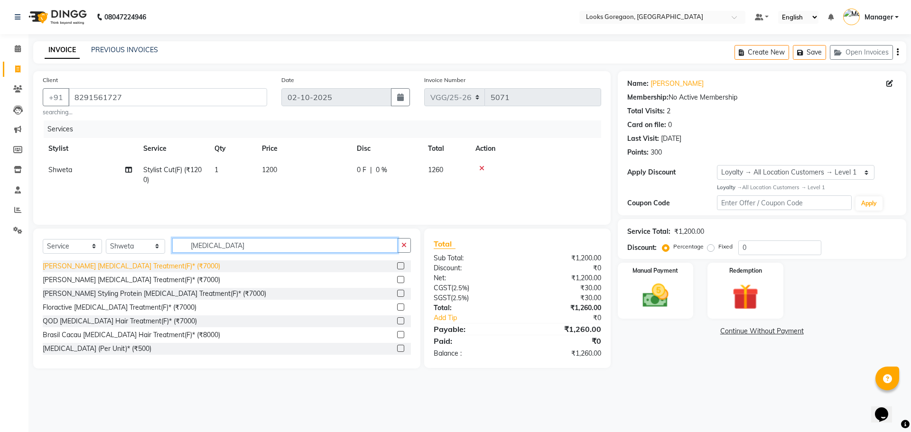
type input "[MEDICAL_DATA]"
click at [147, 269] on div "[PERSON_NAME] [MEDICAL_DATA] Treatment(F)* (₹7000)" at bounding box center [132, 267] width 178 height 10
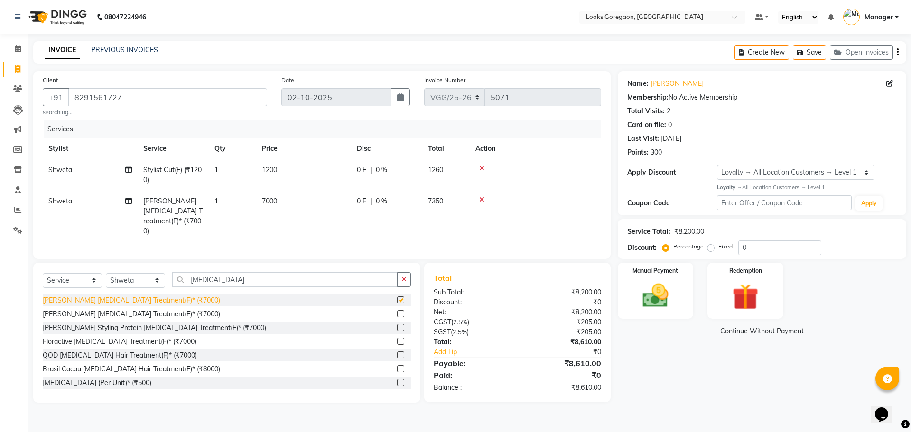
checkbox input "false"
click at [311, 173] on td "1200" at bounding box center [303, 174] width 95 height 31
select select "60095"
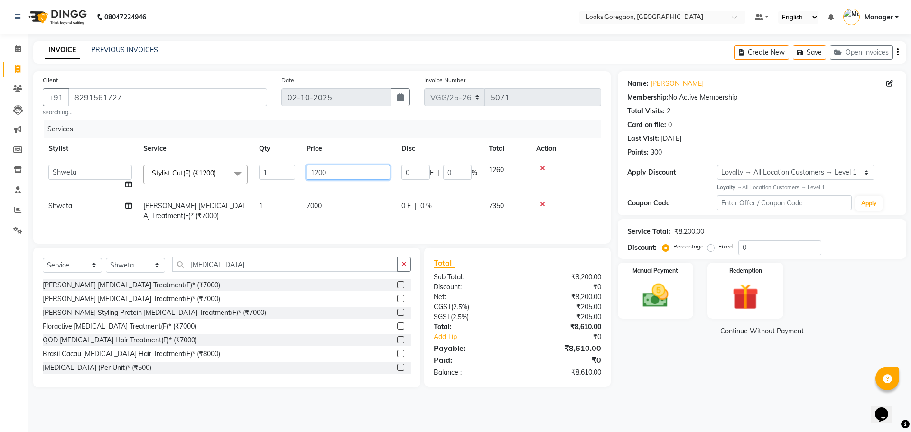
drag, startPoint x: 344, startPoint y: 171, endPoint x: 303, endPoint y: 171, distance: 40.8
click at [304, 171] on td "1200" at bounding box center [348, 177] width 95 height 36
type input "1500"
click at [327, 210] on td "7000" at bounding box center [348, 211] width 95 height 31
select select "60095"
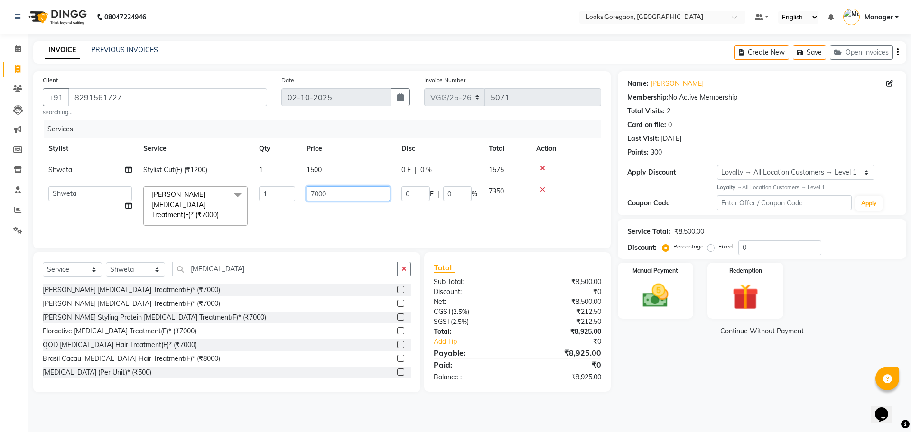
drag, startPoint x: 338, startPoint y: 195, endPoint x: 231, endPoint y: 190, distance: 107.3
click at [231, 190] on tr "Aman [PERSON_NAME] Counter_Sales Komal_mgr [PERSON_NAME] Manager [PERSON_NAME] …" at bounding box center [322, 206] width 559 height 50
type input "8000"
click at [265, 208] on tr "Aman [PERSON_NAME] Counter_Sales Komal_mgr [PERSON_NAME] Manager [PERSON_NAME] …" at bounding box center [322, 206] width 559 height 50
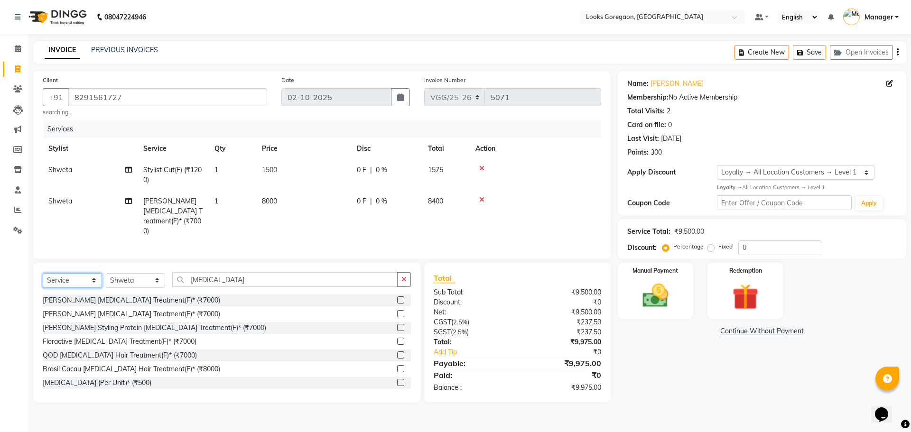
drag, startPoint x: 77, startPoint y: 277, endPoint x: 78, endPoint y: 283, distance: 6.3
click at [77, 277] on select "Select Service Product Membership Package Voucher Prepaid Gift Card" at bounding box center [72, 280] width 59 height 15
select select "product"
click at [43, 273] on select "Select Service Product Membership Package Voucher Prepaid Gift Card" at bounding box center [72, 280] width 59 height 15
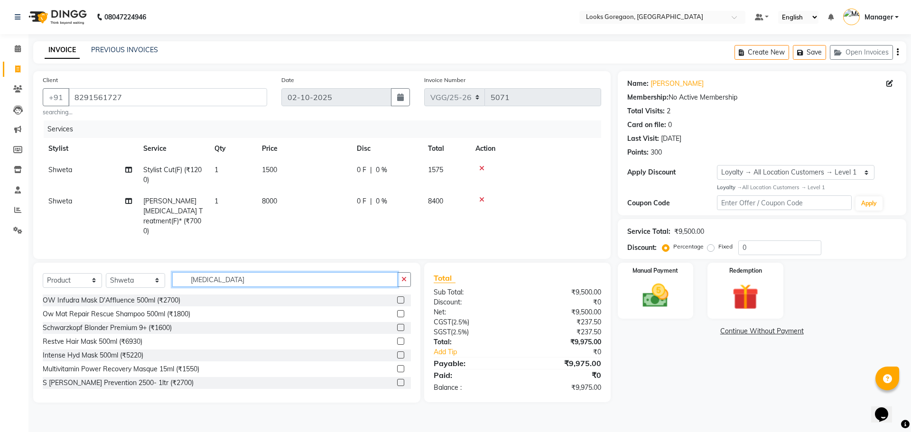
drag, startPoint x: 202, startPoint y: 277, endPoint x: 182, endPoint y: 277, distance: 20.4
click at [182, 277] on input "[MEDICAL_DATA]" at bounding box center [284, 279] width 225 height 15
type input "DP"
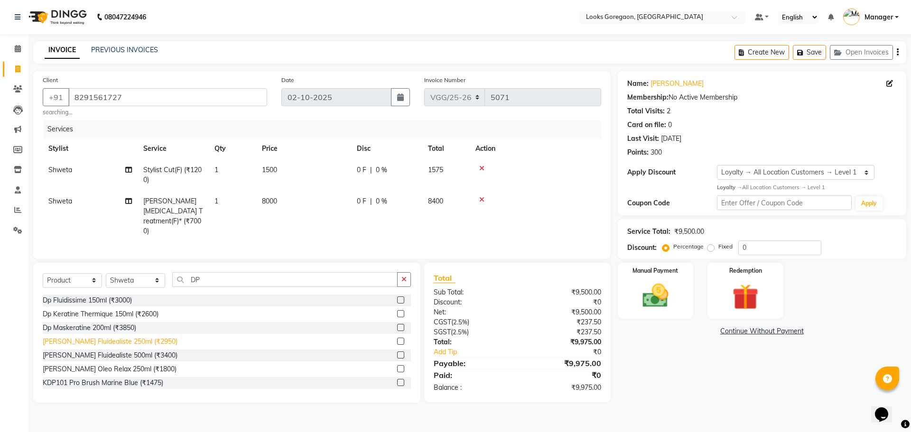
click at [144, 339] on div "[PERSON_NAME] Fluidealiste 250ml (₹2950)" at bounding box center [110, 342] width 135 height 10
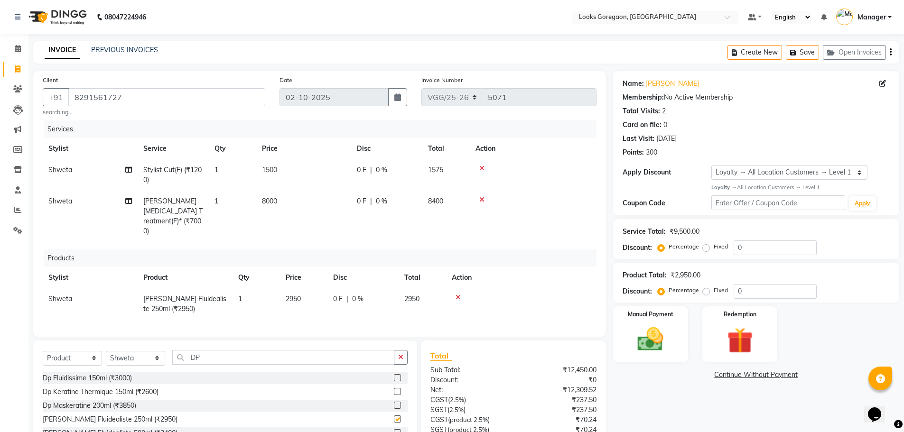
checkbox input "false"
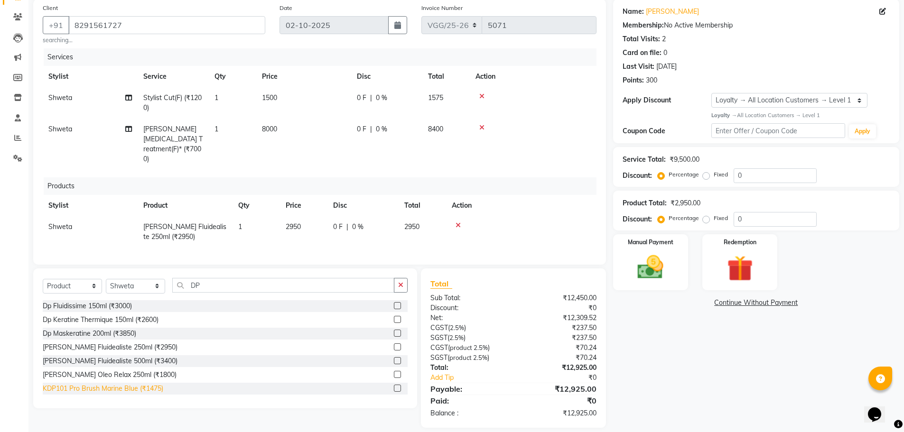
scroll to position [79, 0]
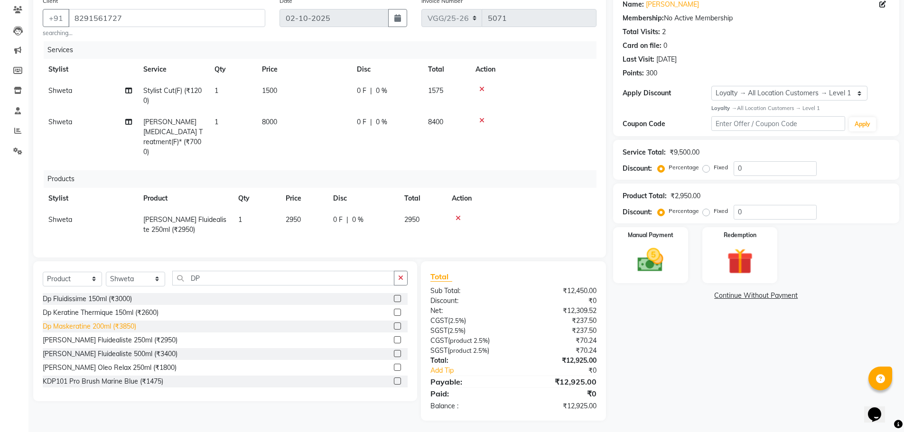
click at [114, 324] on div "Dp Maskeratine 200ml (₹3850)" at bounding box center [90, 327] width 94 height 10
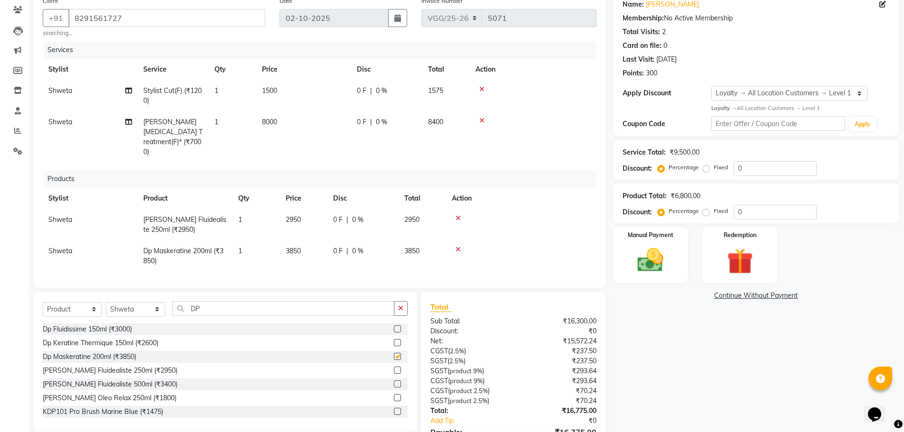
checkbox input "false"
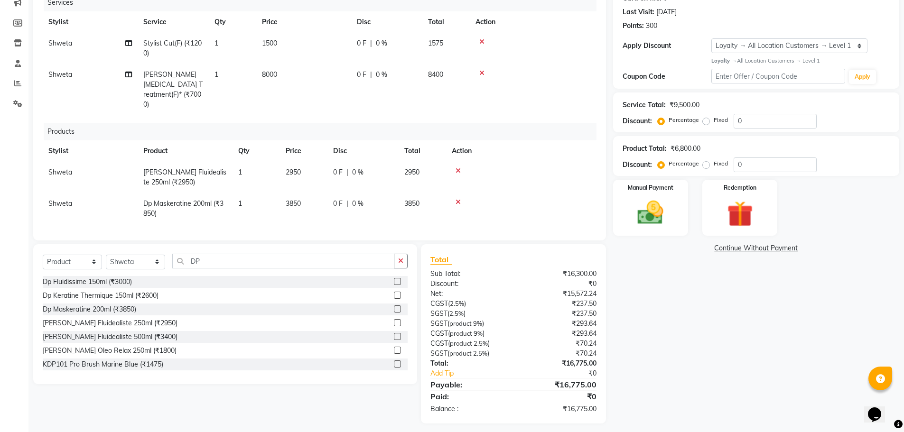
scroll to position [131, 0]
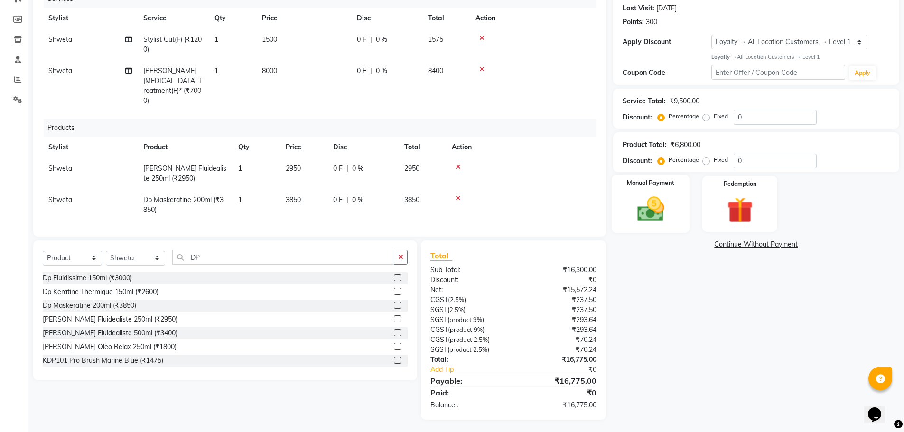
click at [683, 204] on div "Manual Payment" at bounding box center [650, 204] width 78 height 58
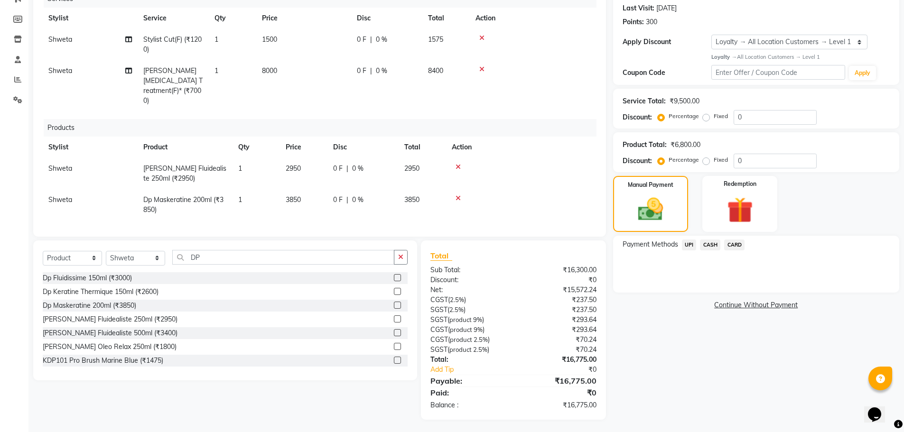
click at [712, 244] on span "CASH" at bounding box center [710, 245] width 20 height 11
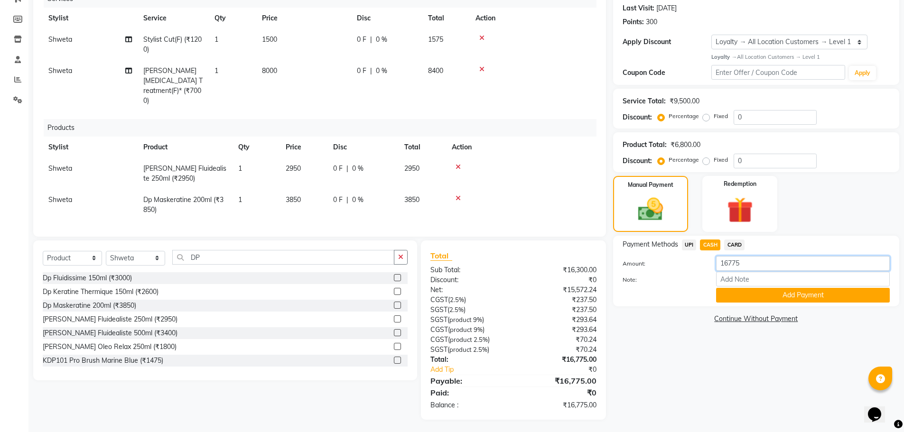
drag, startPoint x: 747, startPoint y: 270, endPoint x: 705, endPoint y: 268, distance: 41.8
click at [705, 268] on div "Amount: 16775" at bounding box center [756, 264] width 281 height 16
type input "9500"
click at [772, 299] on button "Add Payment" at bounding box center [803, 295] width 174 height 15
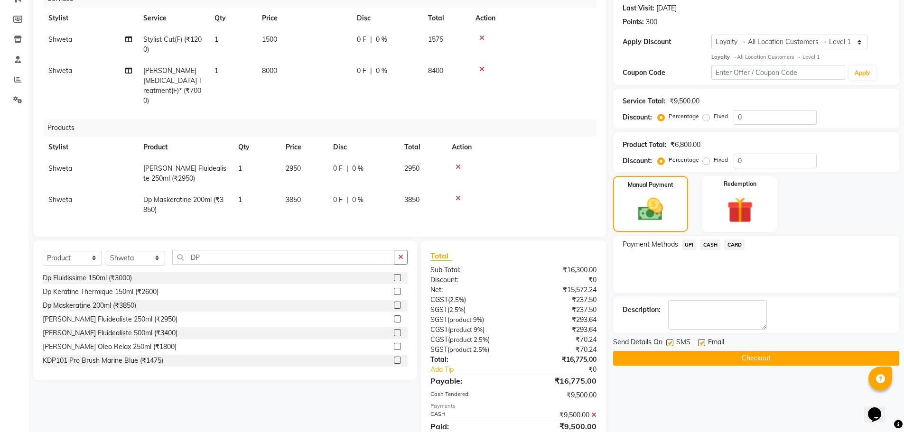
click at [734, 246] on span "CARD" at bounding box center [734, 245] width 20 height 11
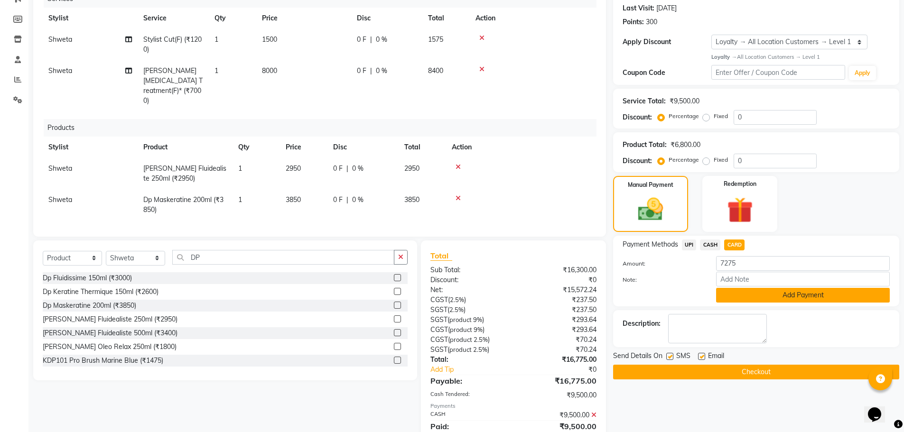
click at [776, 290] on button "Add Payment" at bounding box center [803, 295] width 174 height 15
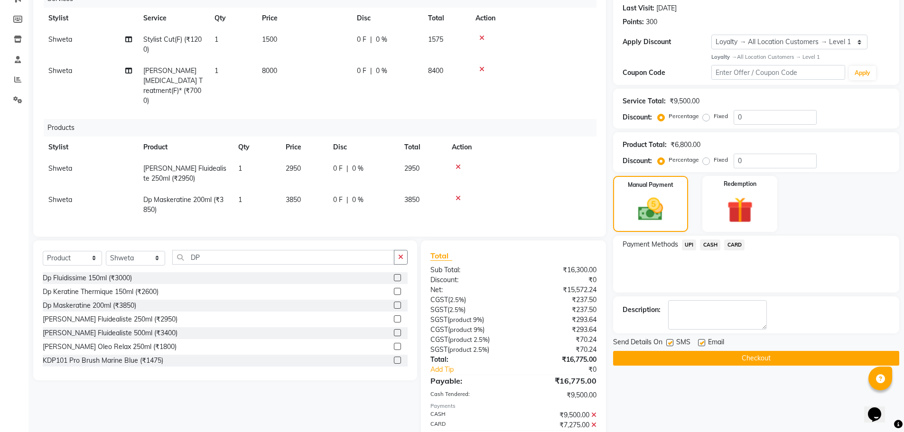
click at [757, 351] on div "Send Details On SMS Email Checkout" at bounding box center [756, 351] width 286 height 28
click at [731, 358] on button "Checkout" at bounding box center [756, 358] width 286 height 15
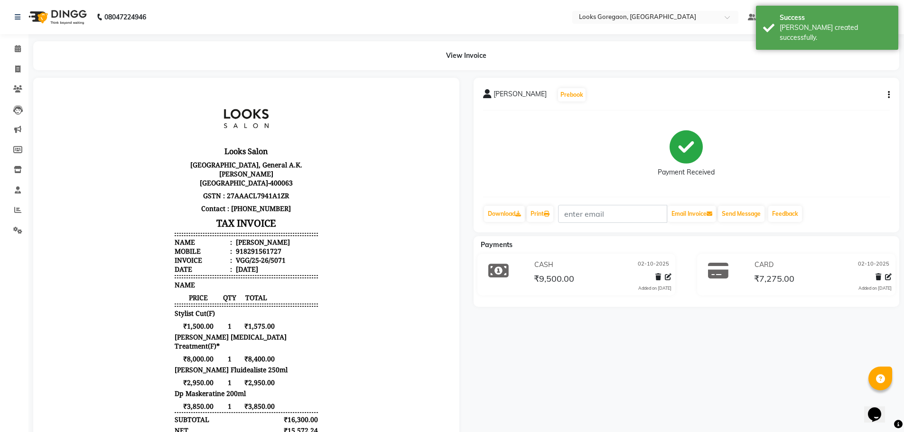
click at [887, 92] on button "button" at bounding box center [887, 95] width 6 height 10
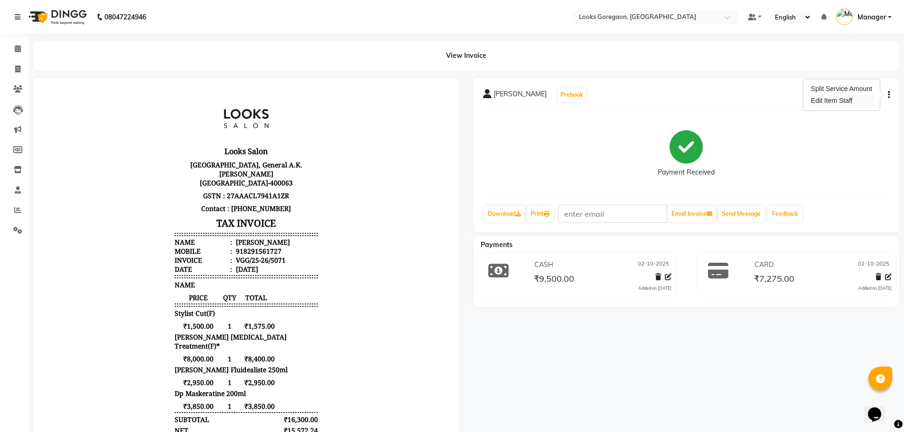
click at [866, 103] on div "Edit Item Staff" at bounding box center [841, 101] width 65 height 12
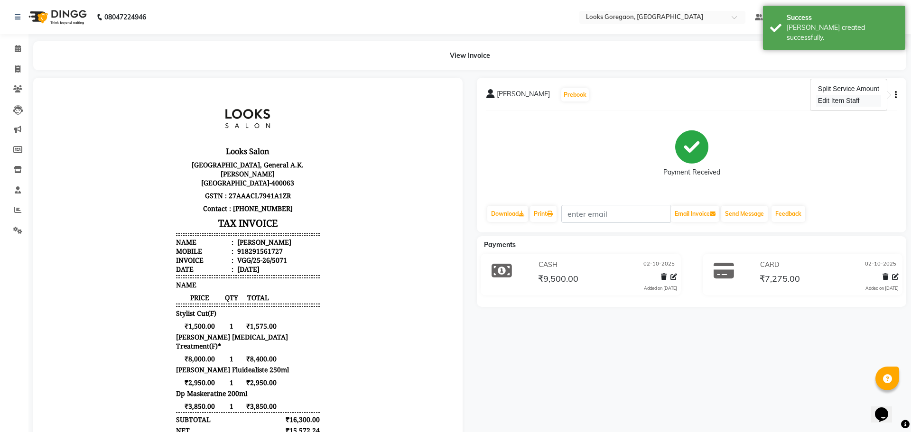
select select "60095"
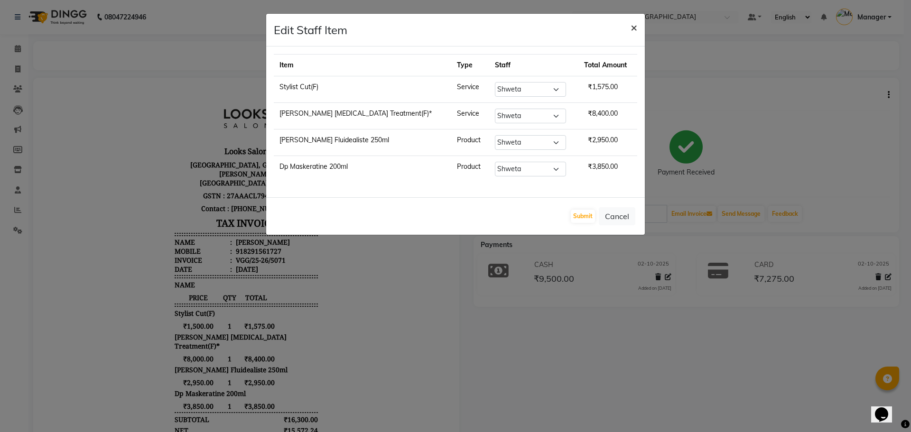
click at [631, 31] on span "×" at bounding box center [634, 27] width 7 height 14
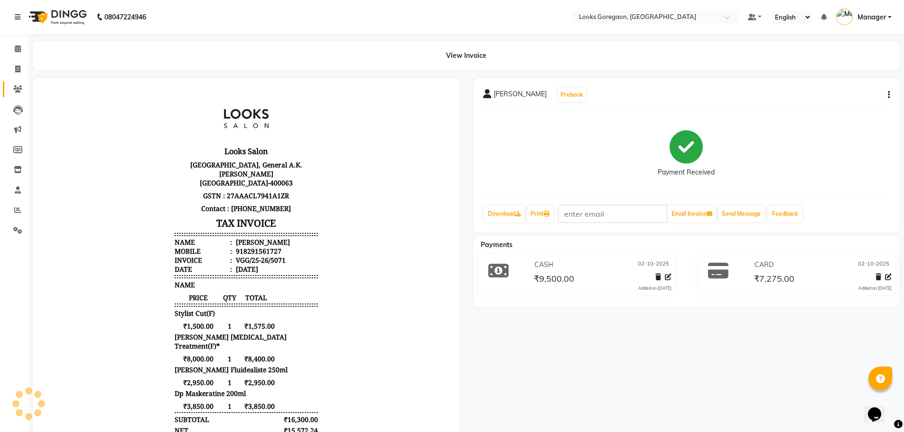
click at [16, 87] on icon at bounding box center [17, 88] width 9 height 7
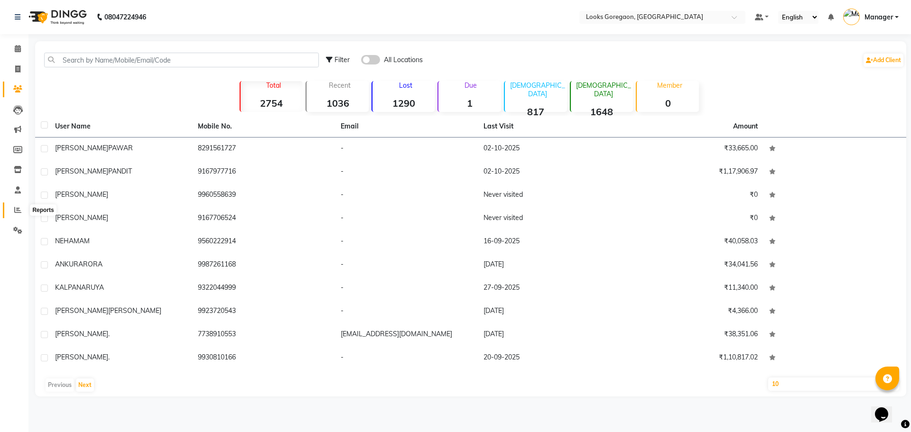
drag, startPoint x: 14, startPoint y: 213, endPoint x: 26, endPoint y: 196, distance: 19.8
click at [14, 213] on icon at bounding box center [17, 209] width 7 height 7
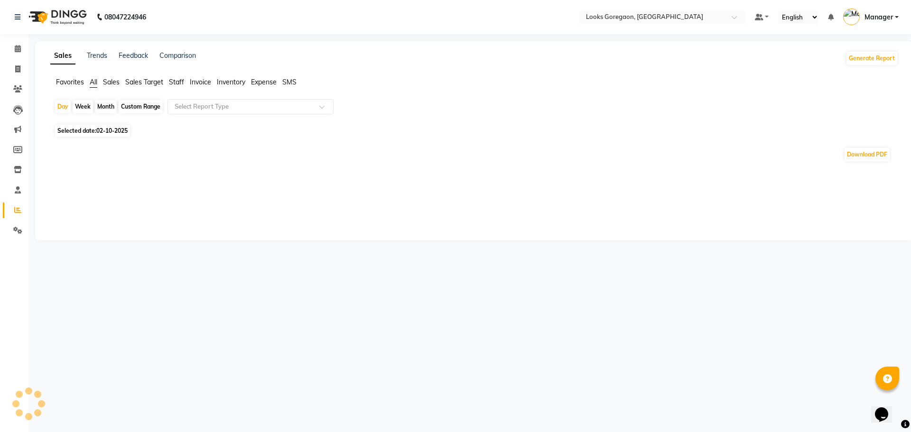
click at [175, 83] on span "Staff" at bounding box center [176, 82] width 15 height 9
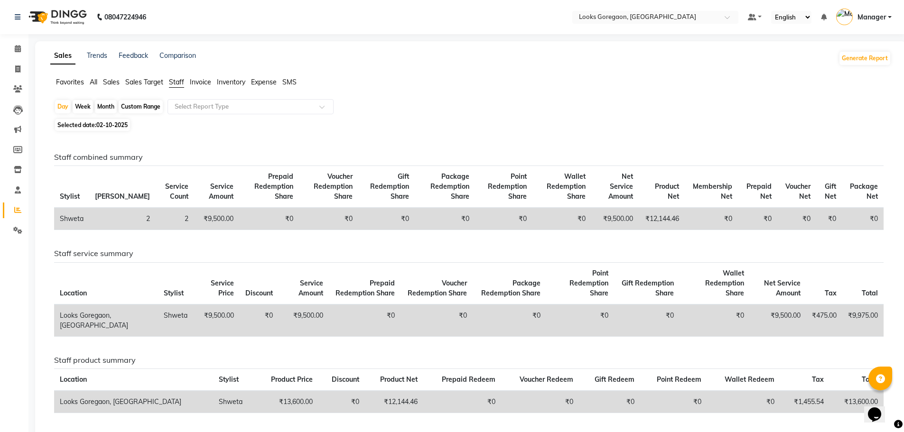
click at [102, 127] on span "02-10-2025" at bounding box center [111, 125] width 31 height 7
select select "10"
select select "2025"
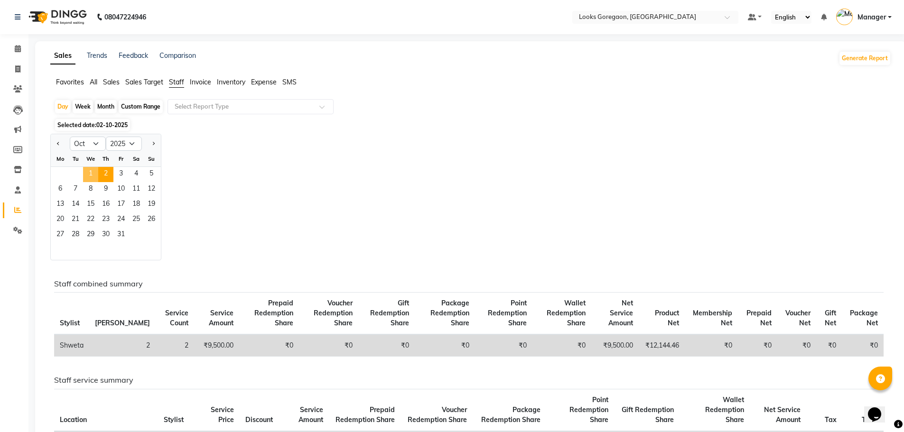
click at [96, 173] on span "1" at bounding box center [90, 174] width 15 height 15
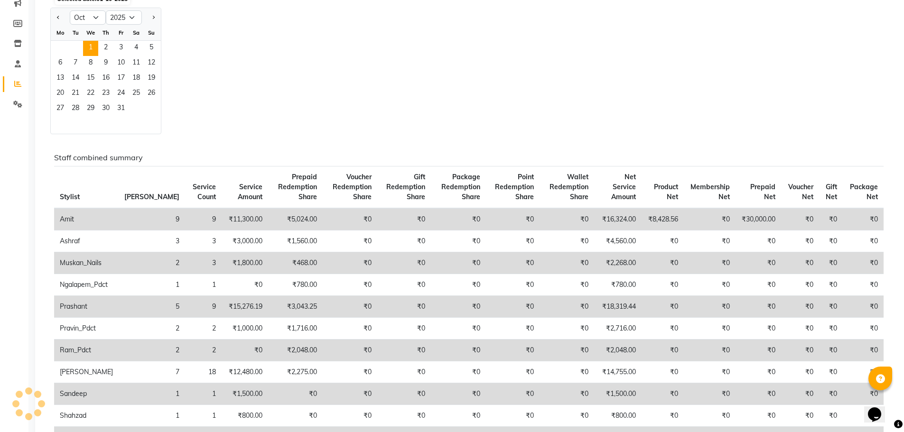
scroll to position [142, 0]
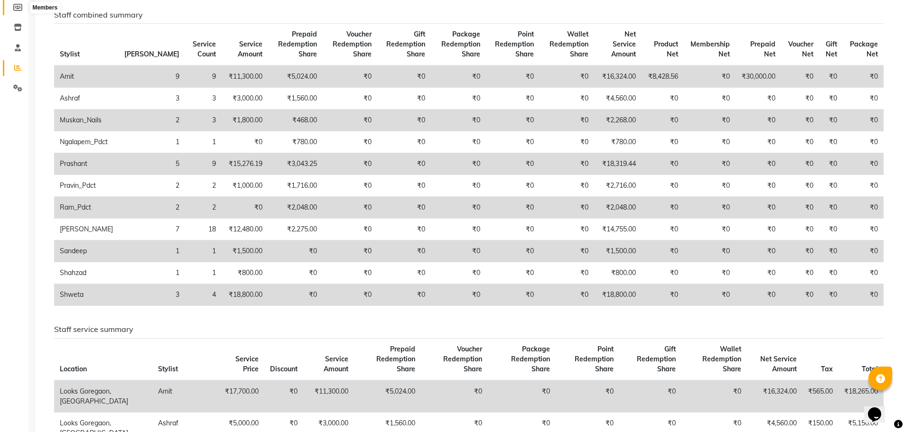
drag, startPoint x: 18, startPoint y: 6, endPoint x: 12, endPoint y: 27, distance: 22.0
click at [18, 5] on icon at bounding box center [17, 7] width 9 height 7
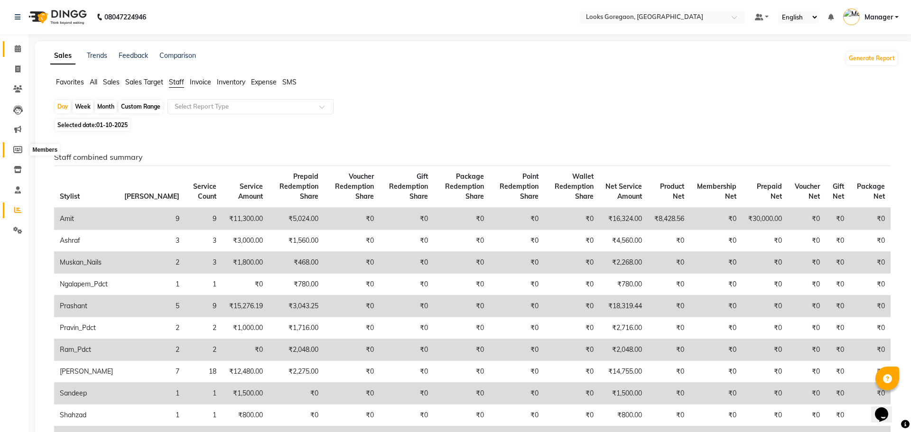
select select
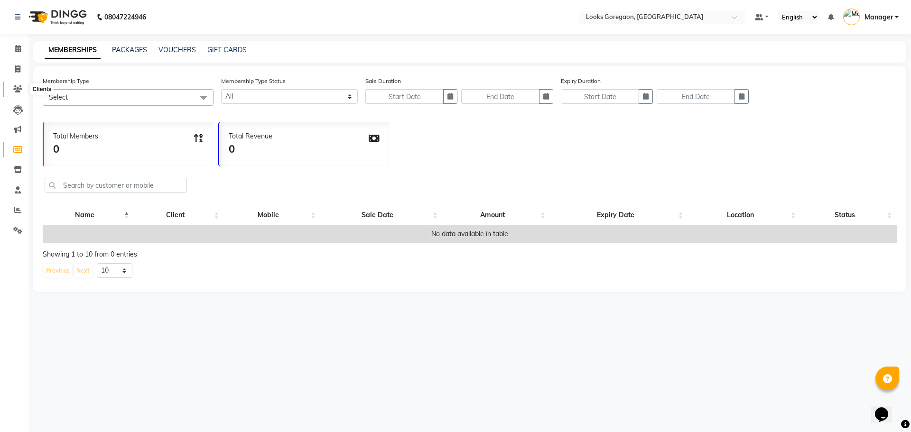
click at [18, 85] on icon at bounding box center [17, 88] width 9 height 7
